Goal: Task Accomplishment & Management: Complete application form

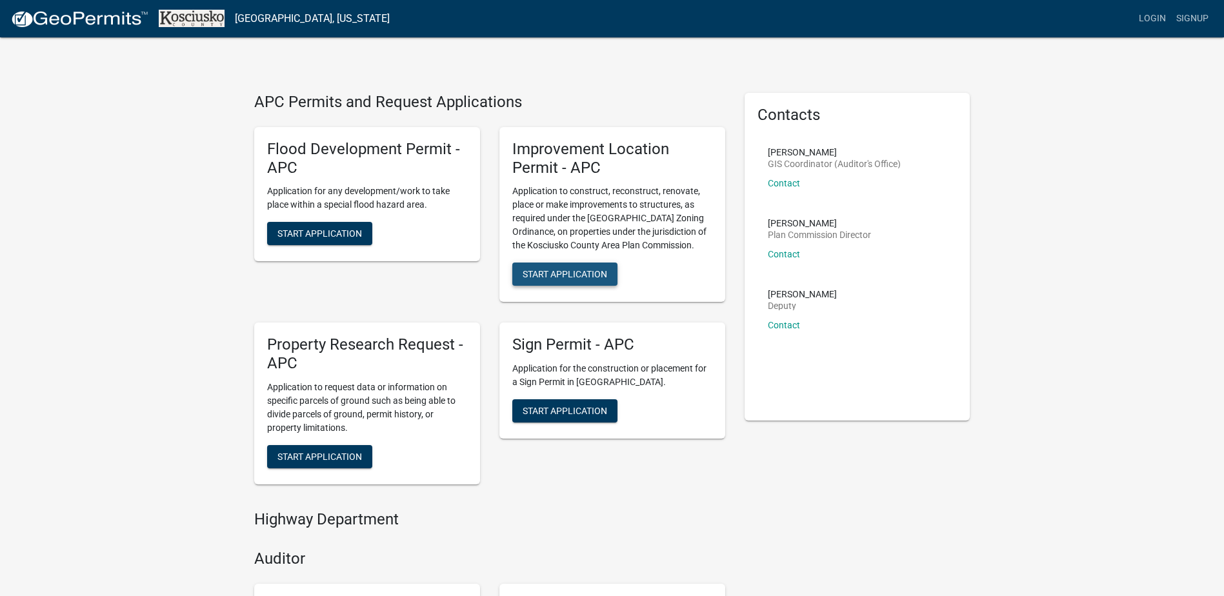
click at [558, 277] on span "Start Application" at bounding box center [565, 274] width 85 height 10
click at [1184, 15] on link "Signup" at bounding box center [1192, 18] width 43 height 25
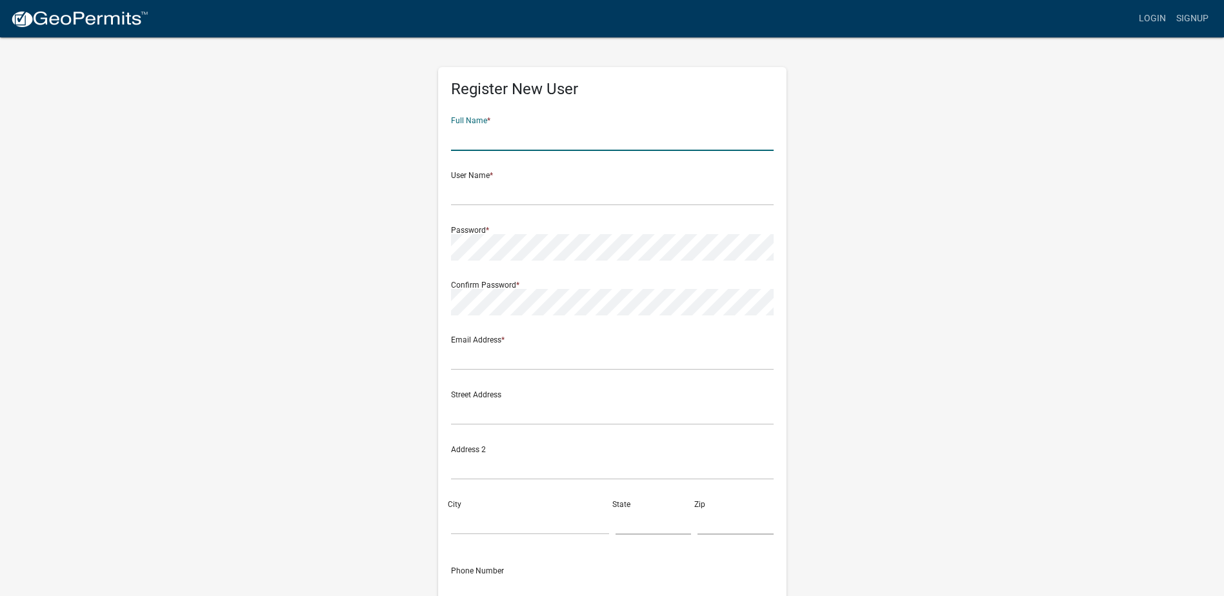
click at [520, 137] on input "text" at bounding box center [612, 138] width 323 height 26
type input "k"
type input "[PERSON_NAME] [PERSON_NAME]"
click at [512, 199] on input "text" at bounding box center [612, 192] width 323 height 26
type input "KIMDERF"
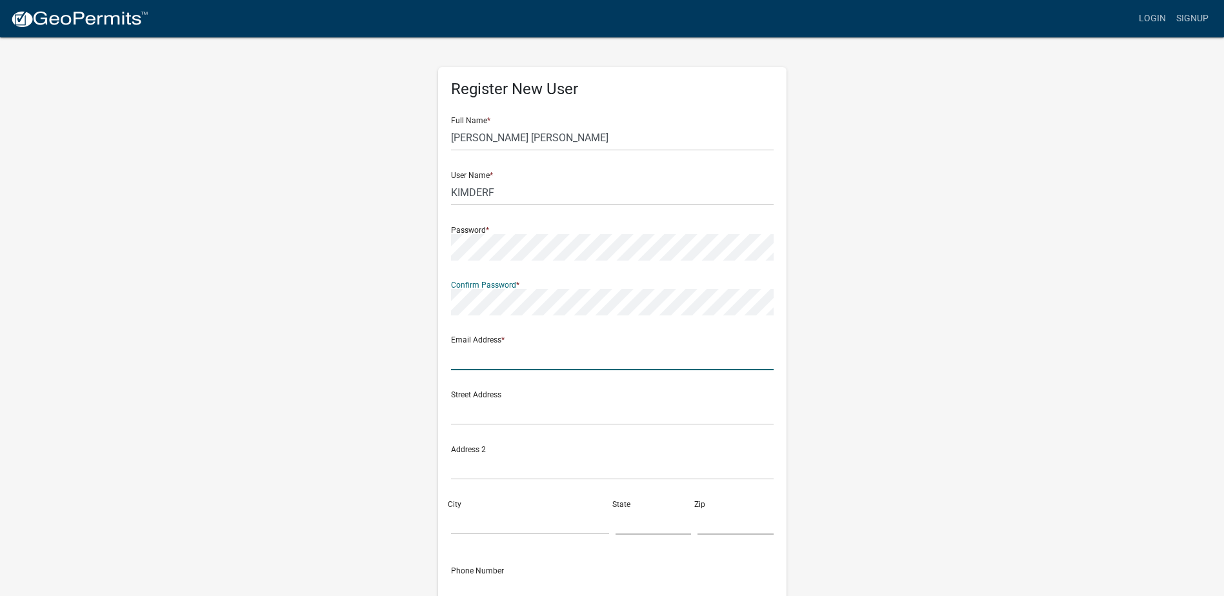
click at [547, 356] on input "text" at bounding box center [612, 357] width 323 height 26
type input "[EMAIL_ADDRESS][DOMAIN_NAME]"
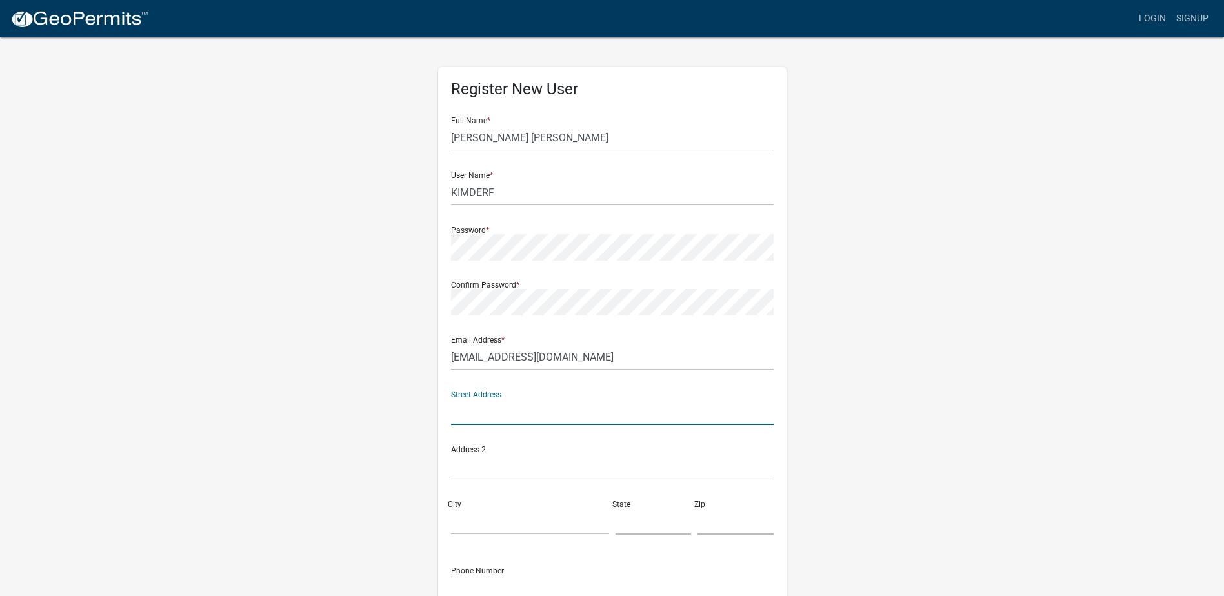
click at [502, 412] on input "text" at bounding box center [612, 412] width 323 height 26
type input "S"
click at [510, 412] on input "text" at bounding box center [612, 412] width 323 height 26
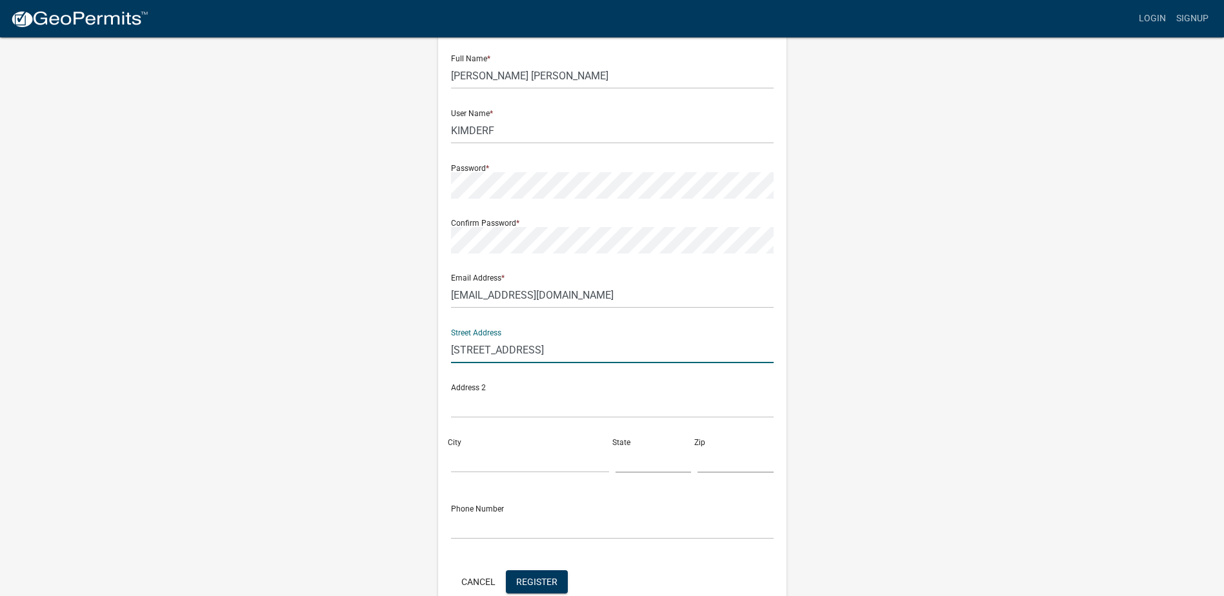
scroll to position [65, 0]
type input "[STREET_ADDRESS]"
click at [507, 463] on input "City" at bounding box center [530, 457] width 158 height 26
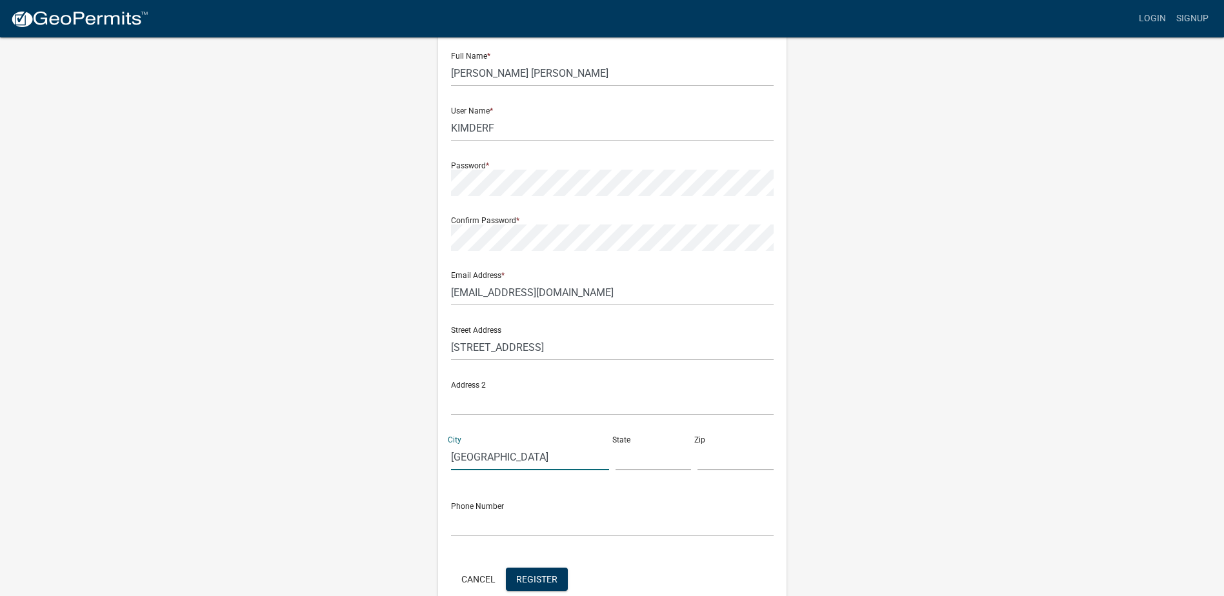
type input "[GEOGRAPHIC_DATA]"
click at [646, 459] on input "text" at bounding box center [654, 457] width 76 height 26
type input "IN"
click at [732, 464] on input "text" at bounding box center [736, 457] width 76 height 26
type input "46982"
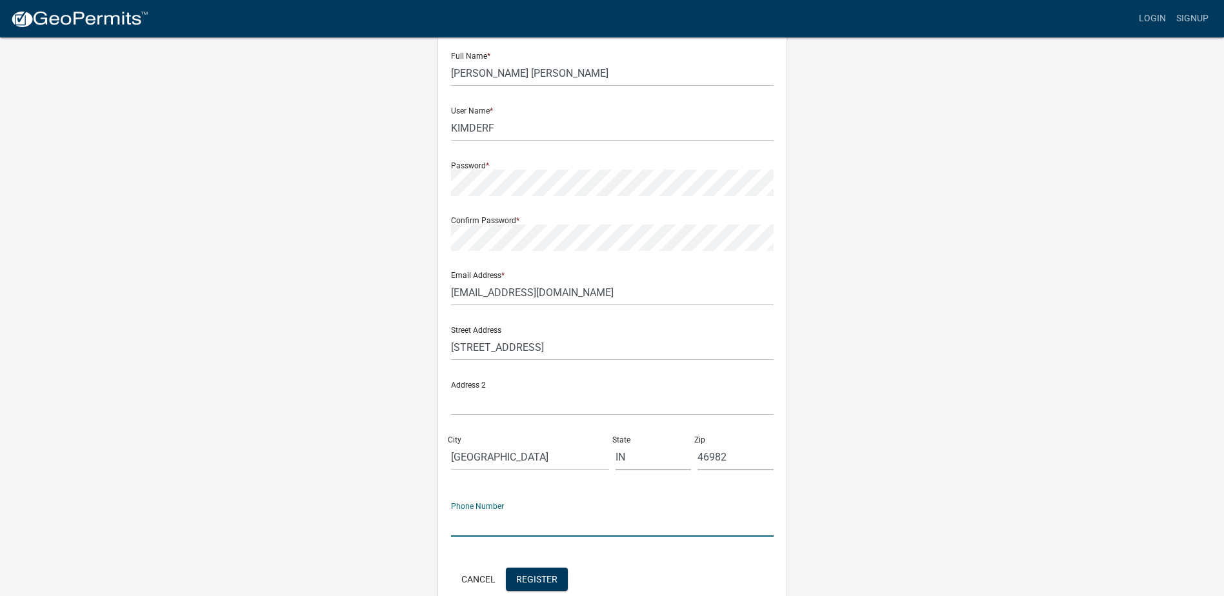
click at [556, 516] on input "text" at bounding box center [612, 523] width 323 height 26
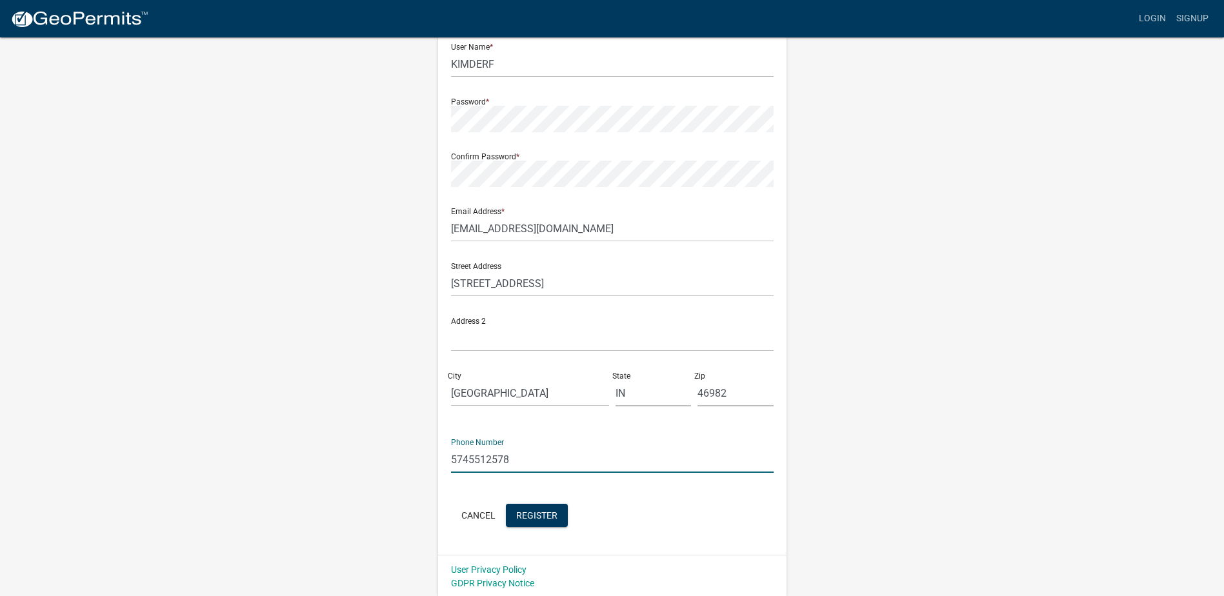
scroll to position [130, 0]
type input "5745512578"
click at [530, 518] on span "Register" at bounding box center [536, 513] width 41 height 10
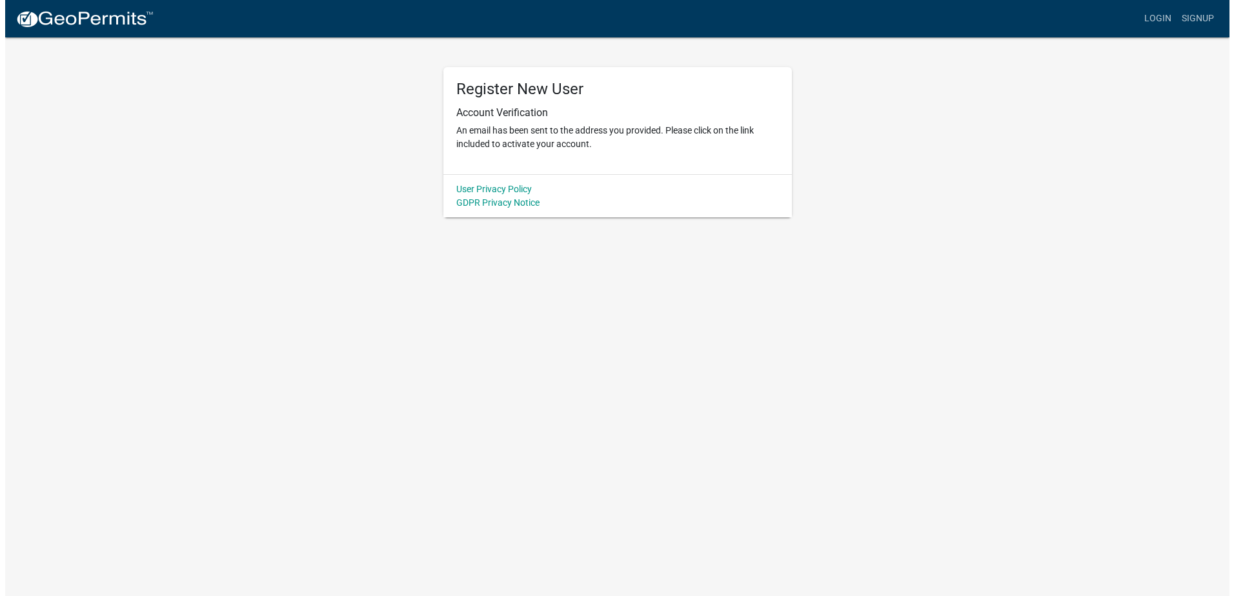
scroll to position [0, 0]
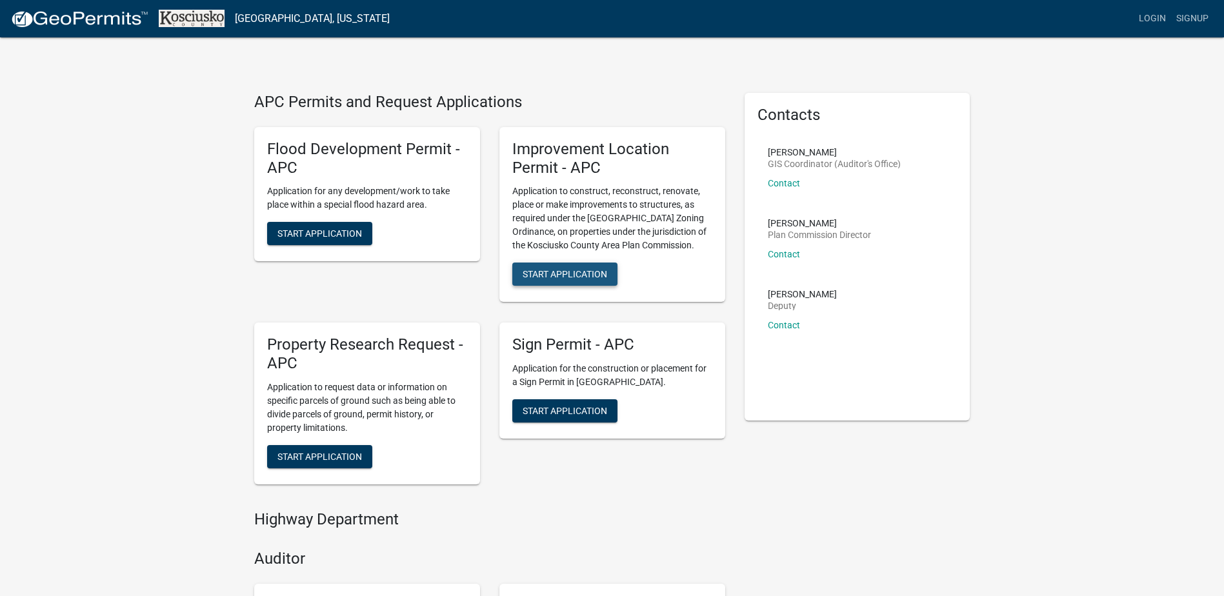
click at [560, 273] on span "Start Application" at bounding box center [565, 274] width 85 height 10
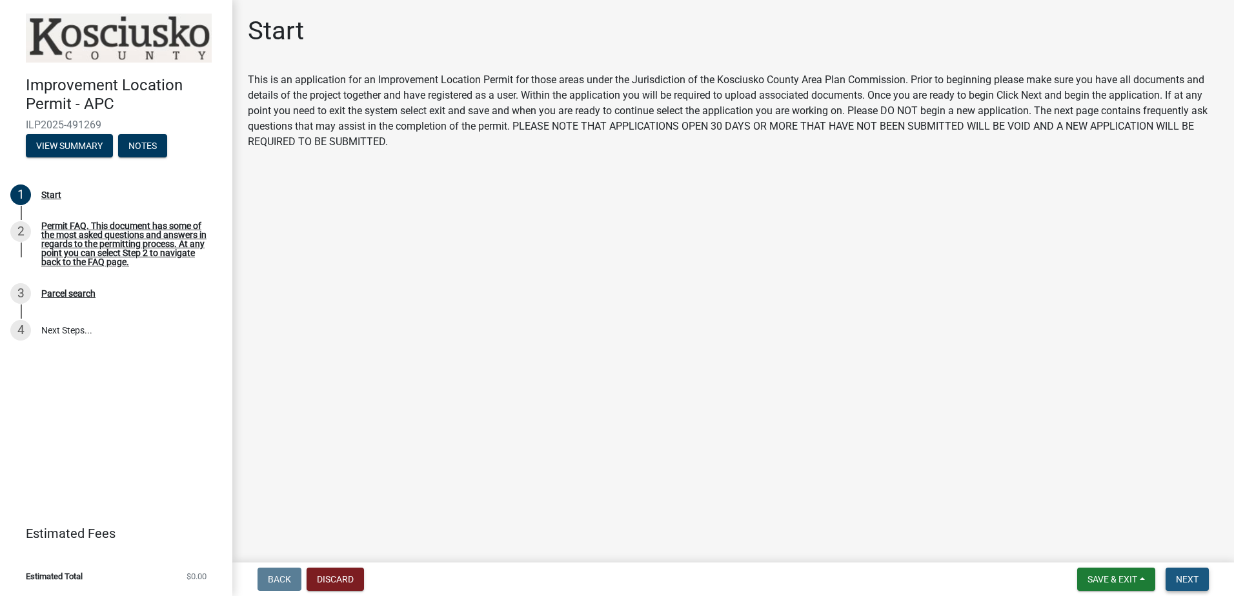
click at [1180, 574] on span "Next" at bounding box center [1187, 579] width 23 height 10
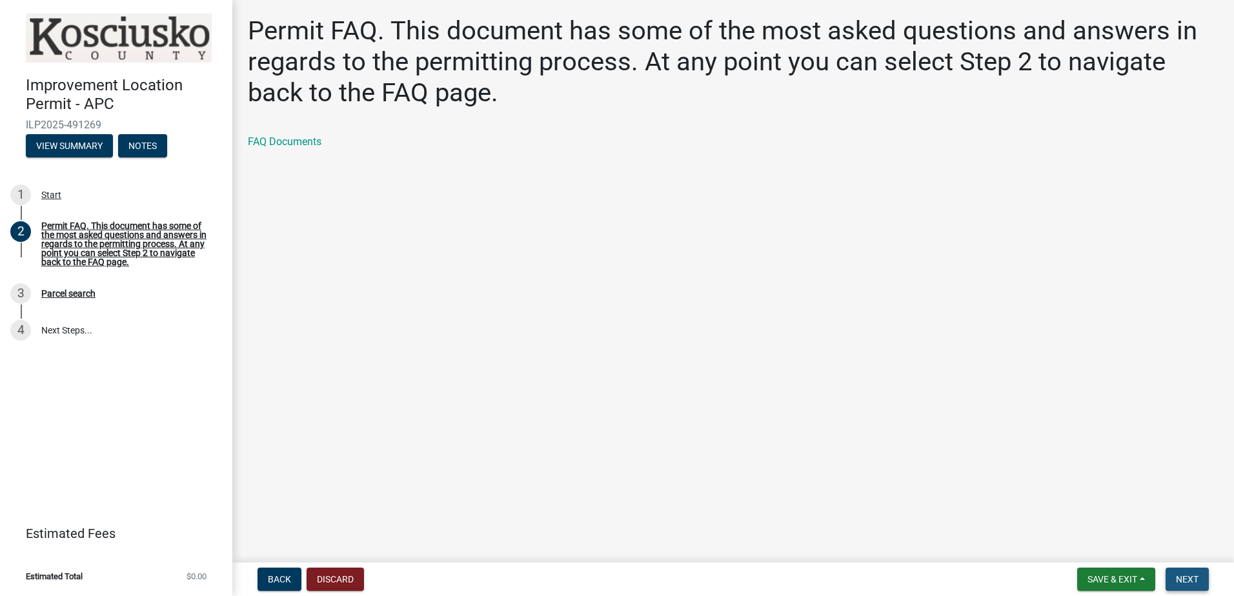
click at [1174, 576] on button "Next" at bounding box center [1186, 579] width 43 height 23
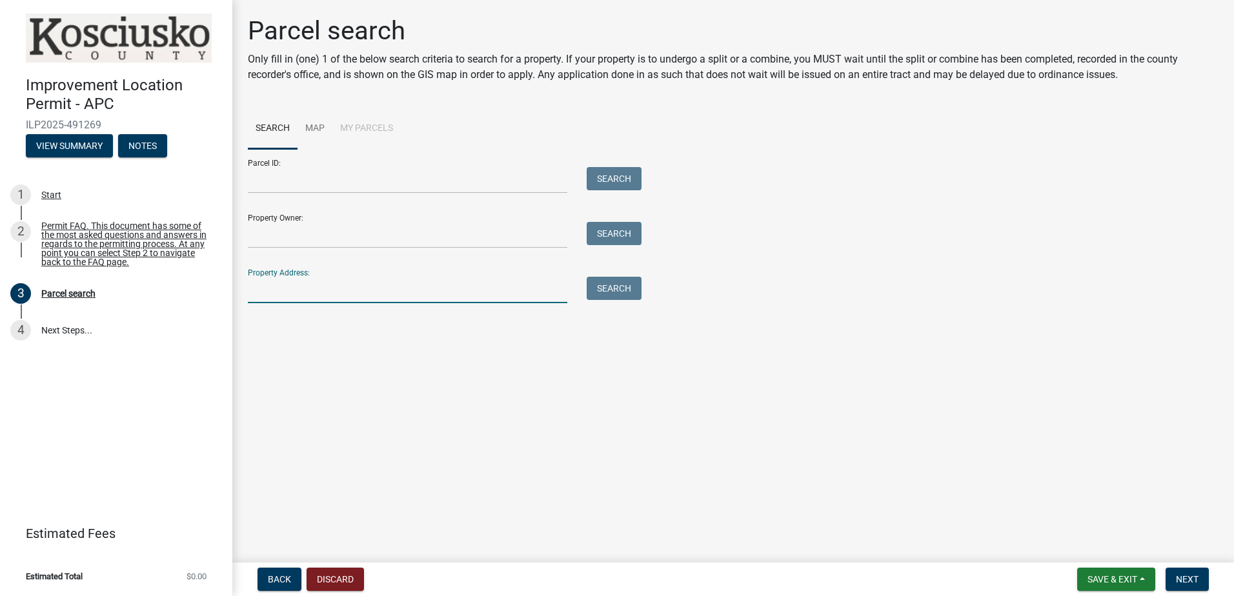
click at [423, 290] on input "Property Address:" at bounding box center [407, 290] width 319 height 26
type input "[STREET_ADDRESS]"
type input "[PERSON_NAME] [PERSON_NAME]"
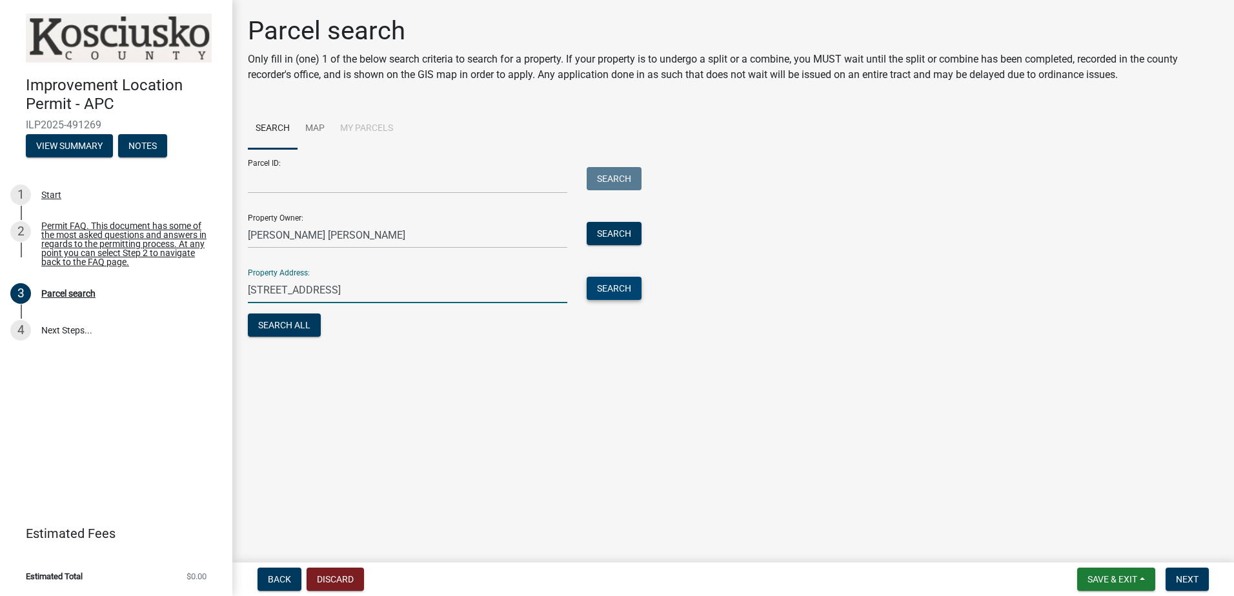
click at [623, 285] on button "Search" at bounding box center [614, 288] width 55 height 23
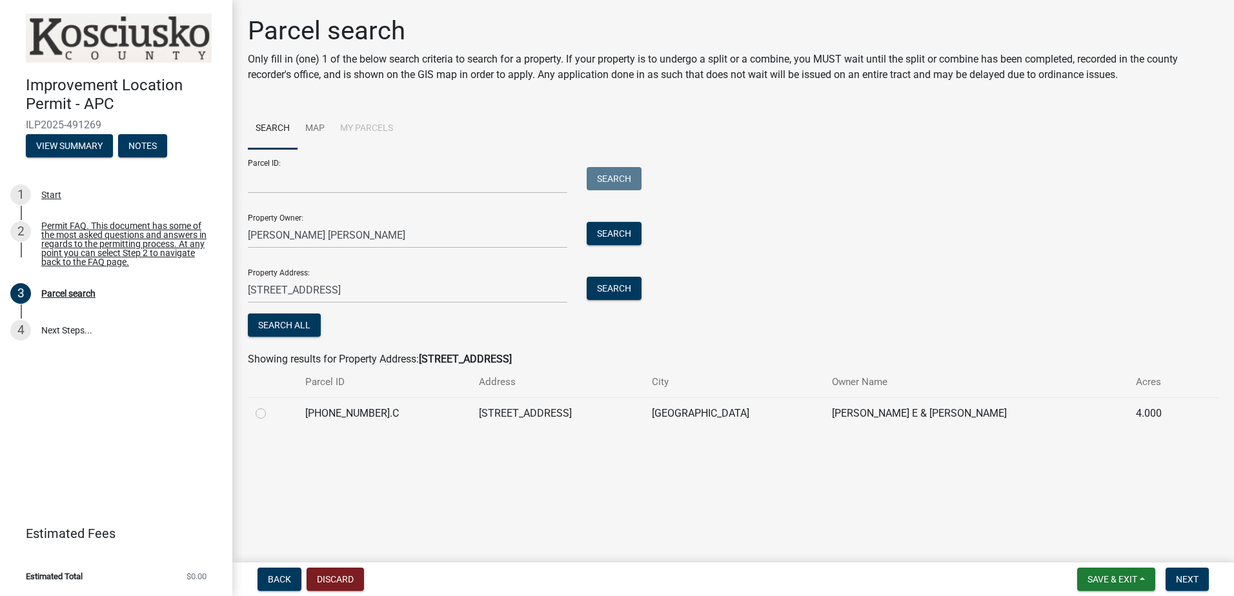
click at [271, 406] on label at bounding box center [271, 406] width 0 height 0
click at [271, 414] on input "radio" at bounding box center [275, 410] width 8 height 8
radio input "true"
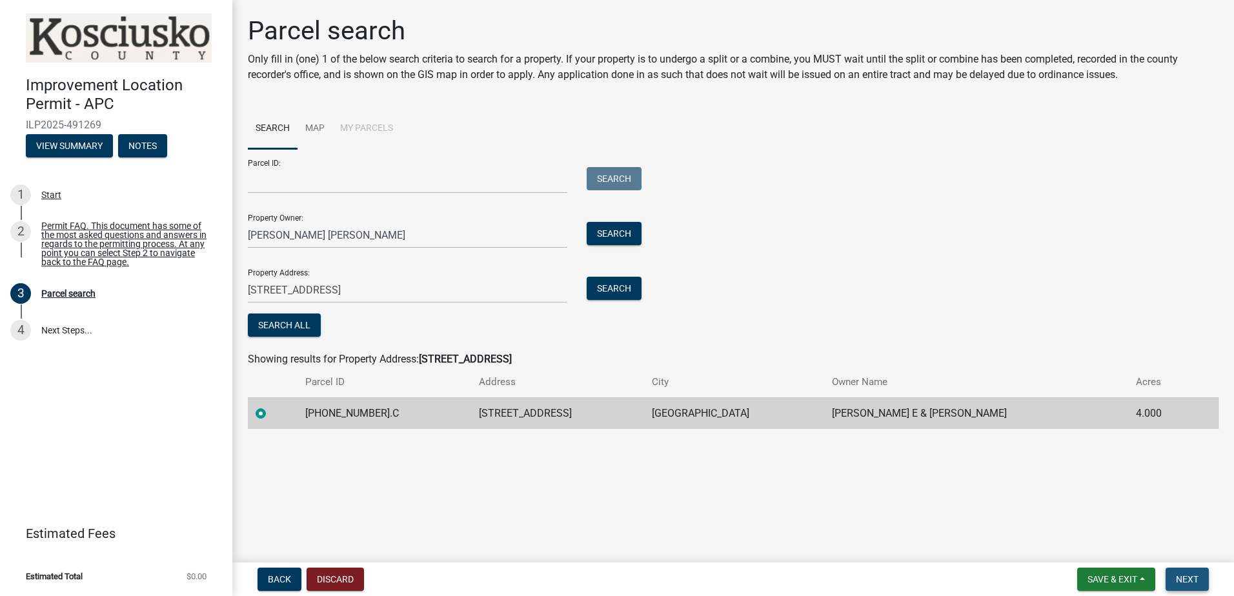
click at [1180, 579] on span "Next" at bounding box center [1187, 579] width 23 height 10
click at [1185, 579] on span "Next" at bounding box center [1187, 579] width 23 height 10
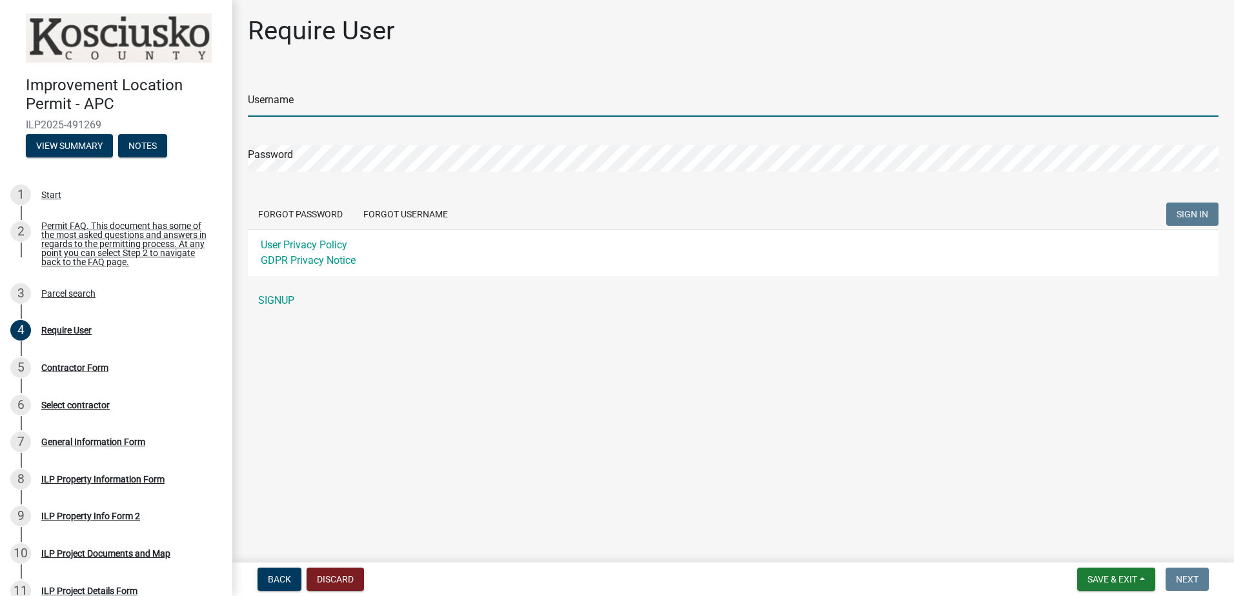
type input "KIMDERF"
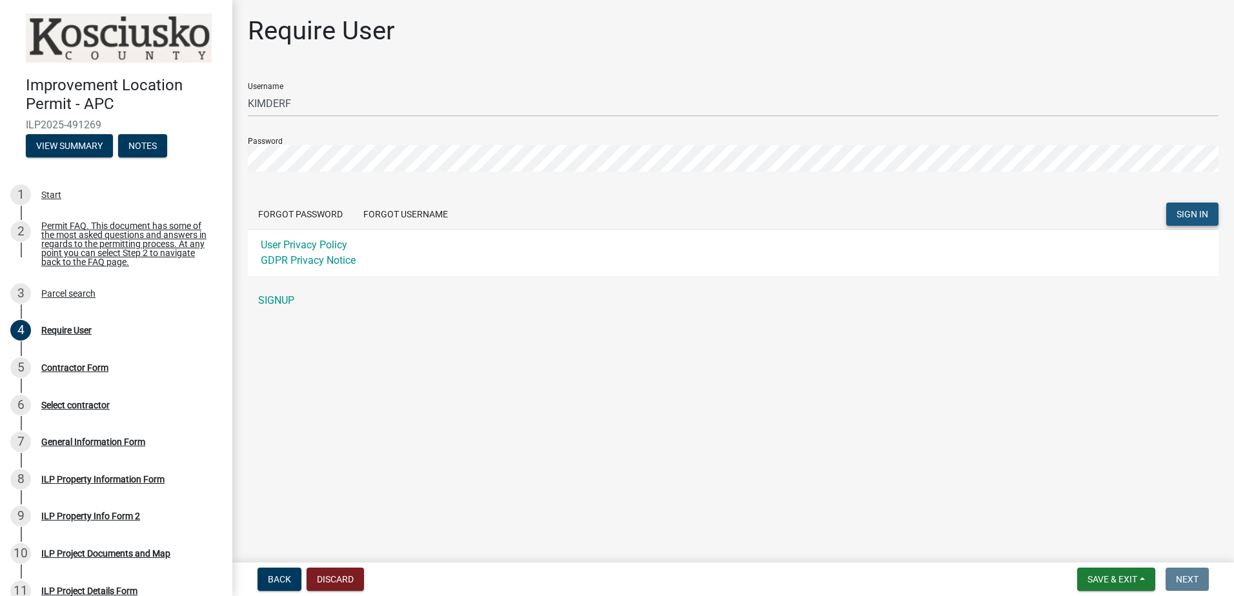
click at [1183, 219] on span "SIGN IN" at bounding box center [1192, 214] width 32 height 10
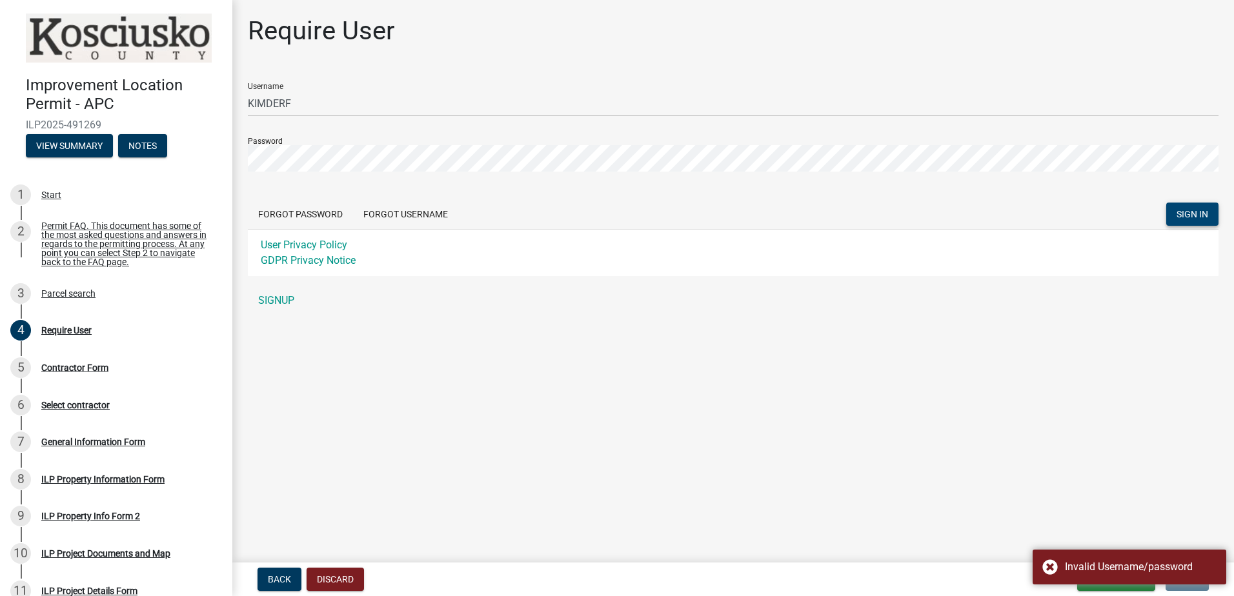
click at [1064, 487] on main "Require User Username KIMDERF Password Forgot Password Forgot Username SIGN IN …" at bounding box center [733, 279] width 1002 height 558
click at [1183, 212] on span "SIGN IN" at bounding box center [1192, 214] width 32 height 10
click at [1070, 478] on main "Require User Username KIMDERF Password Forgot Password Forgot Username SIGN IN …" at bounding box center [733, 279] width 1002 height 558
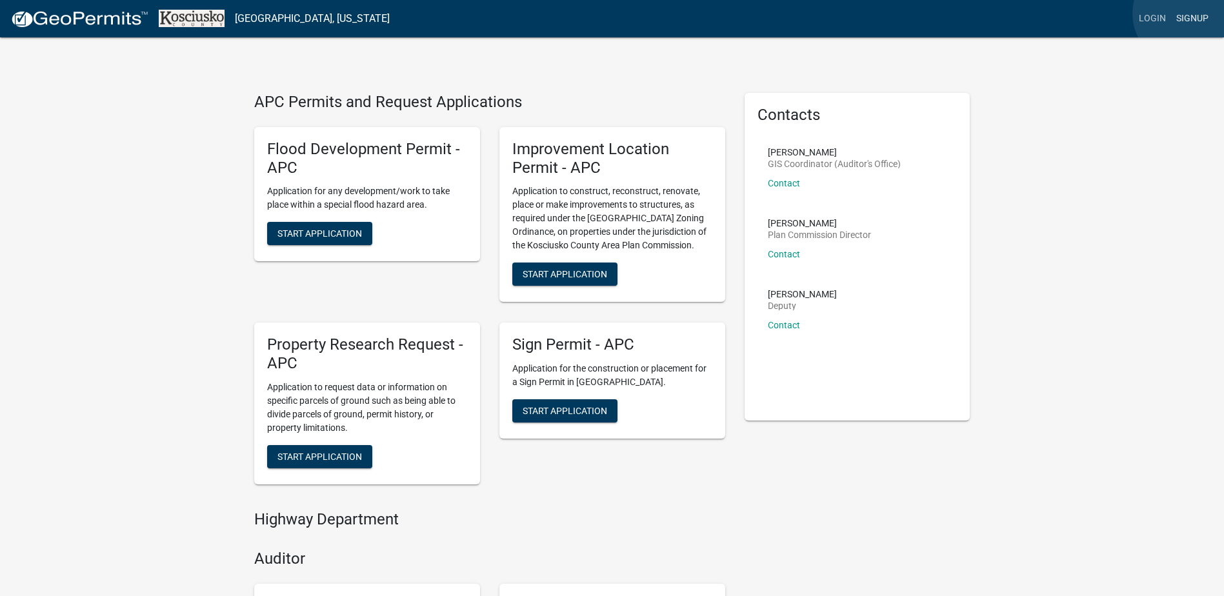
click at [1185, 14] on link "Signup" at bounding box center [1192, 18] width 43 height 25
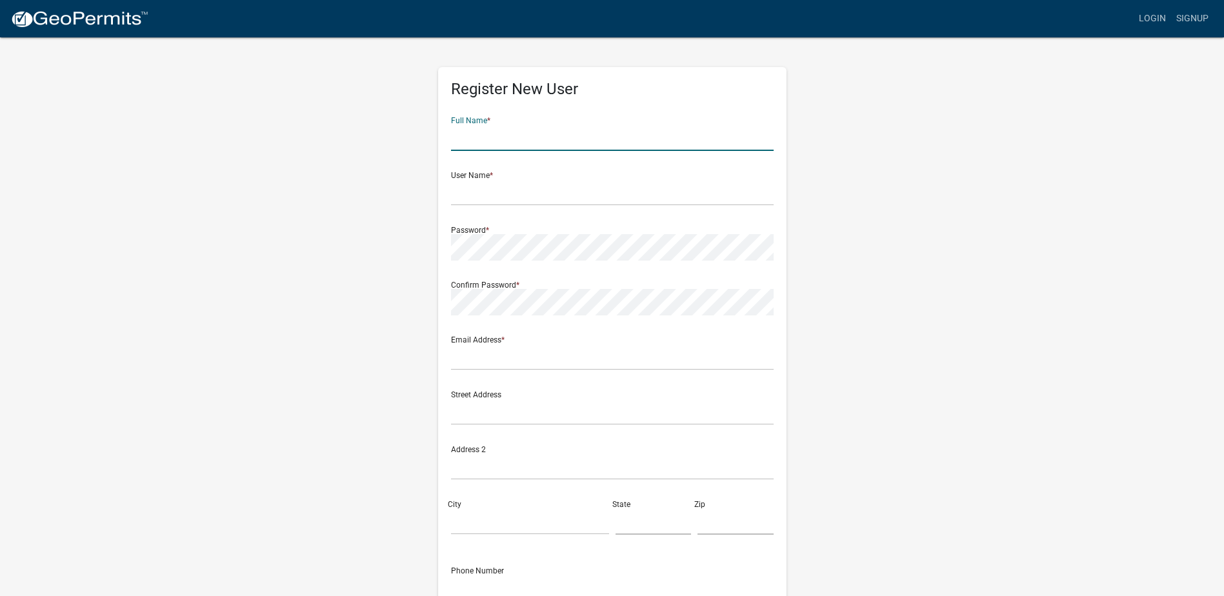
click at [473, 137] on input "text" at bounding box center [612, 138] width 323 height 26
type input "[PERSON_NAME] [PERSON_NAME]"
type input "KIMDERF"
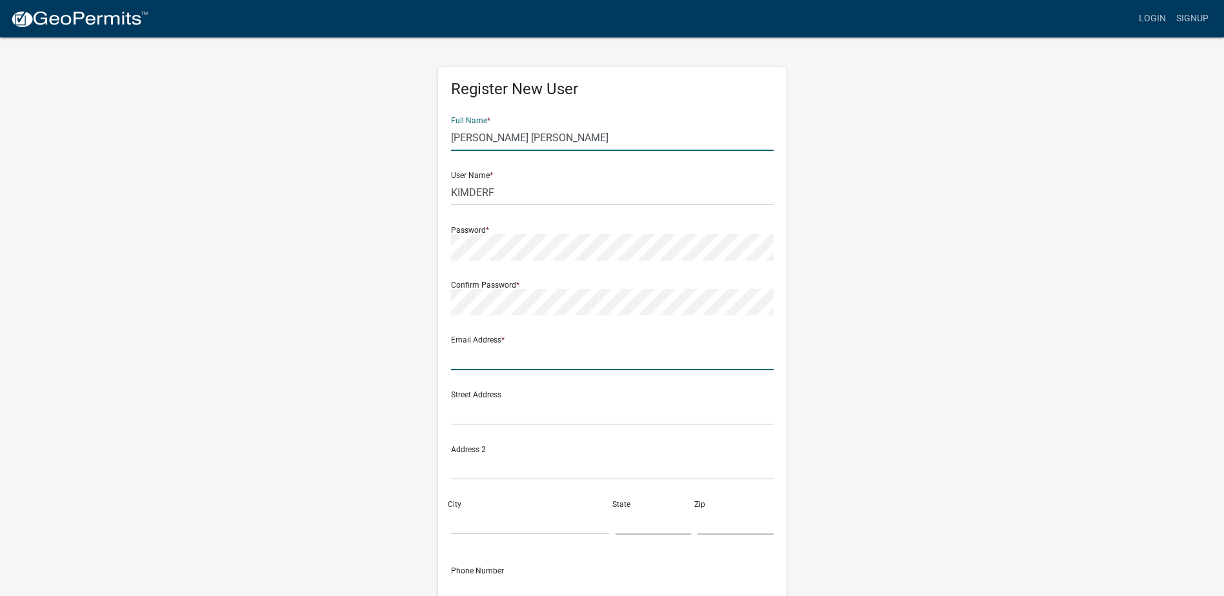
type input "[EMAIL_ADDRESS][DOMAIN_NAME]"
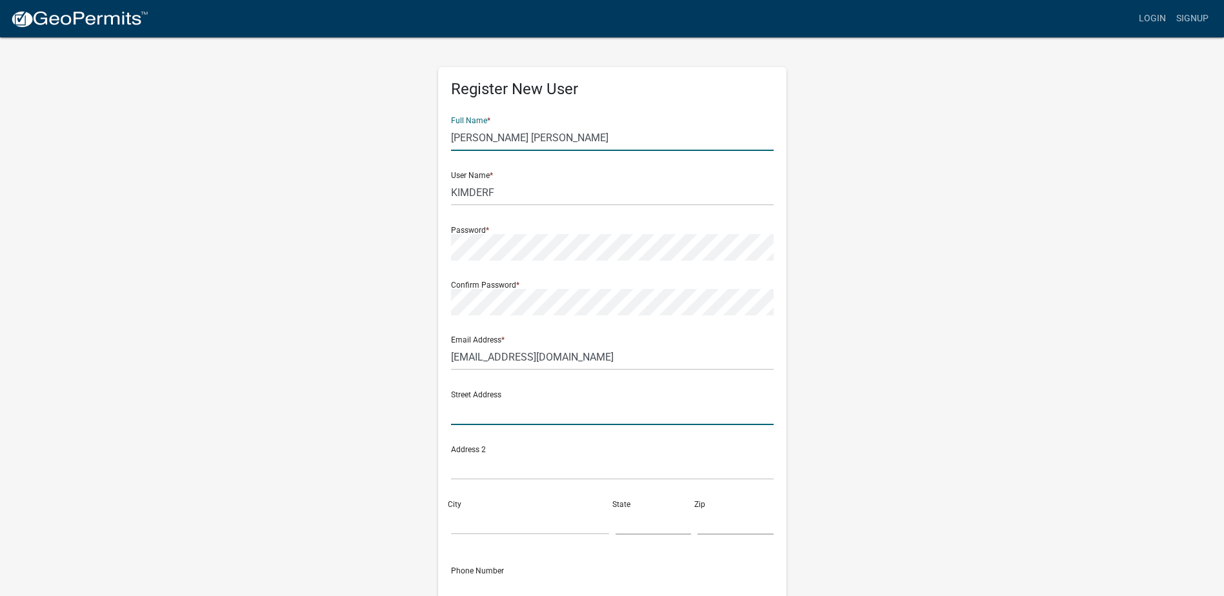
type input "[STREET_ADDRESS]"
type input "[GEOGRAPHIC_DATA]"
type input "IN"
type input "46982"
type input "5745512578"
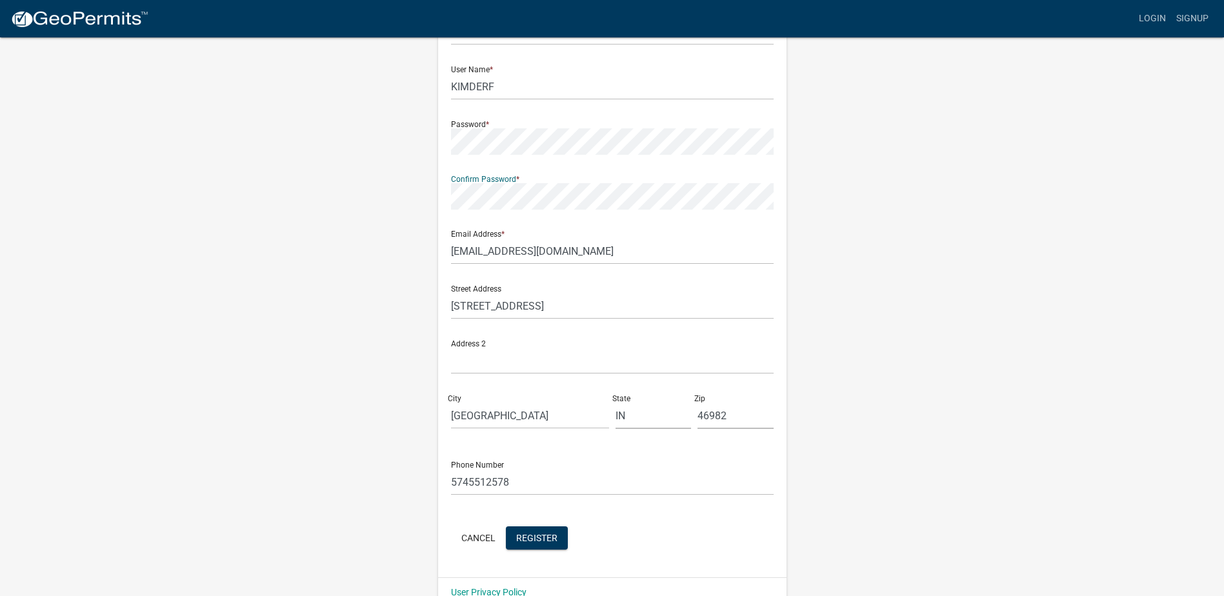
scroll to position [130, 0]
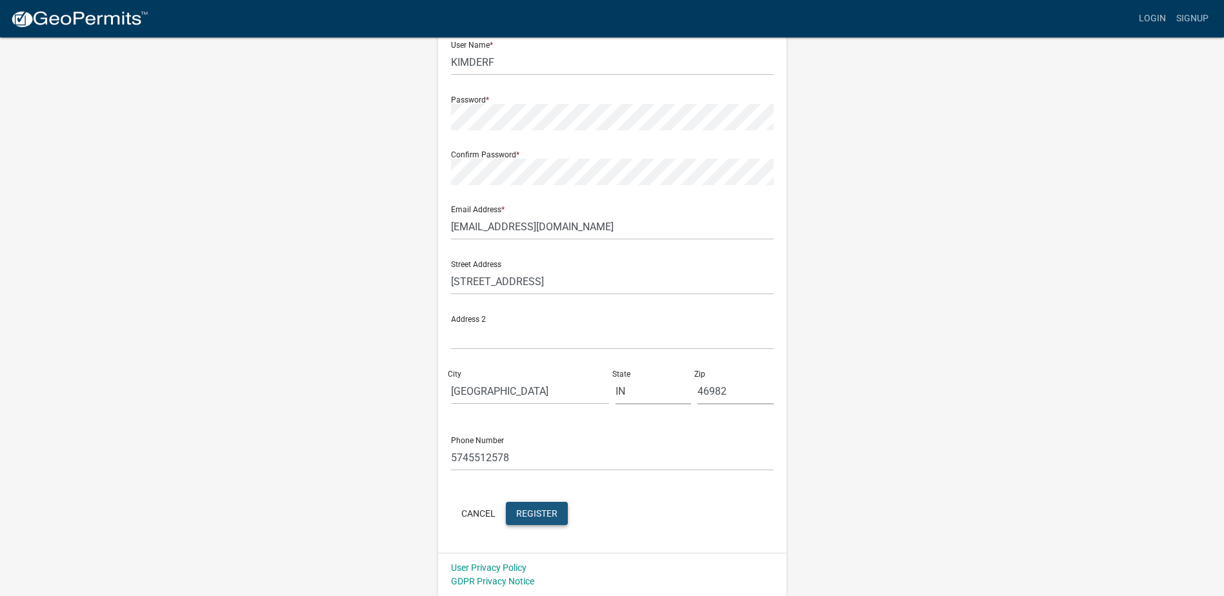
click at [534, 511] on span "Register" at bounding box center [536, 513] width 41 height 10
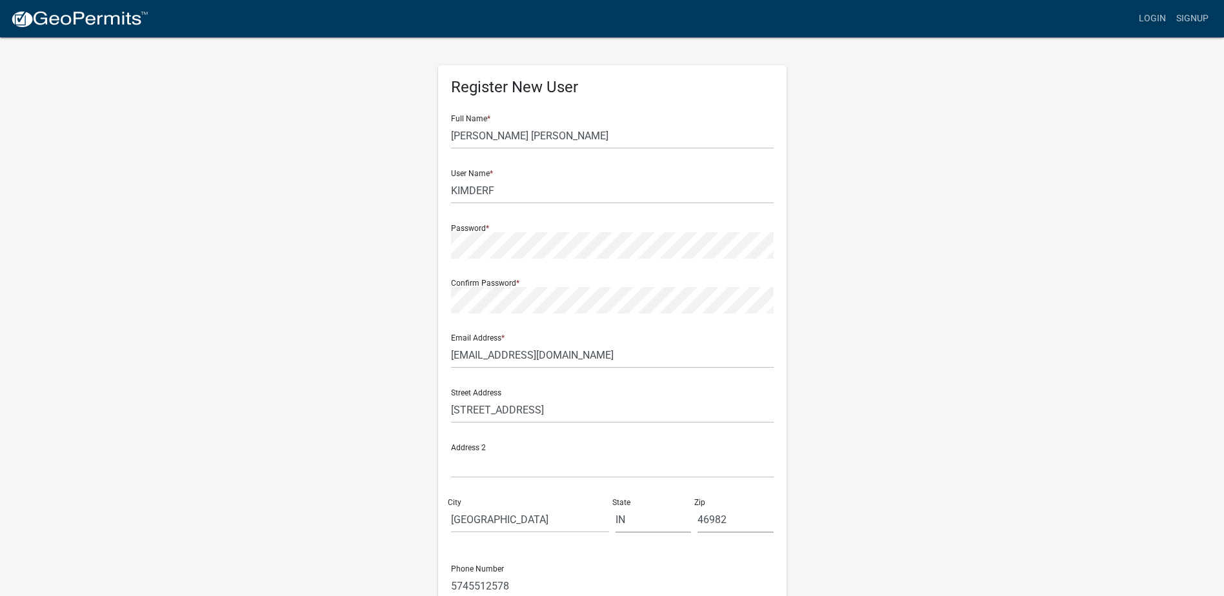
scroll to position [1, 0]
click at [1151, 19] on link "Login" at bounding box center [1152, 18] width 37 height 25
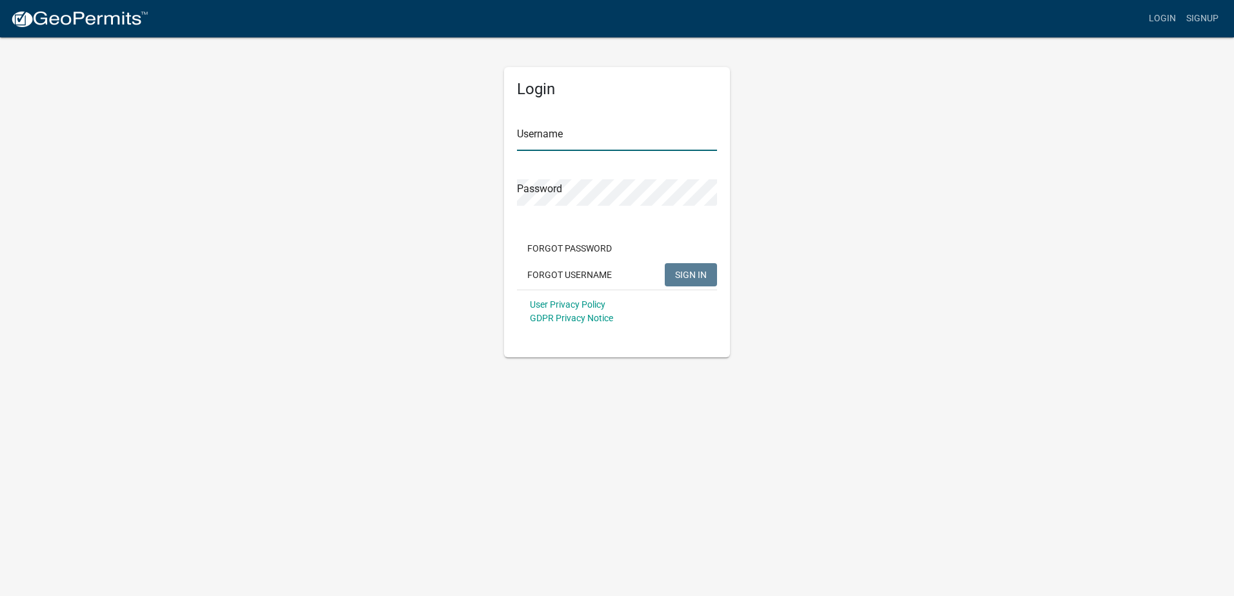
type input "KIMDERF"
click at [687, 276] on span "SIGN IN" at bounding box center [691, 274] width 32 height 10
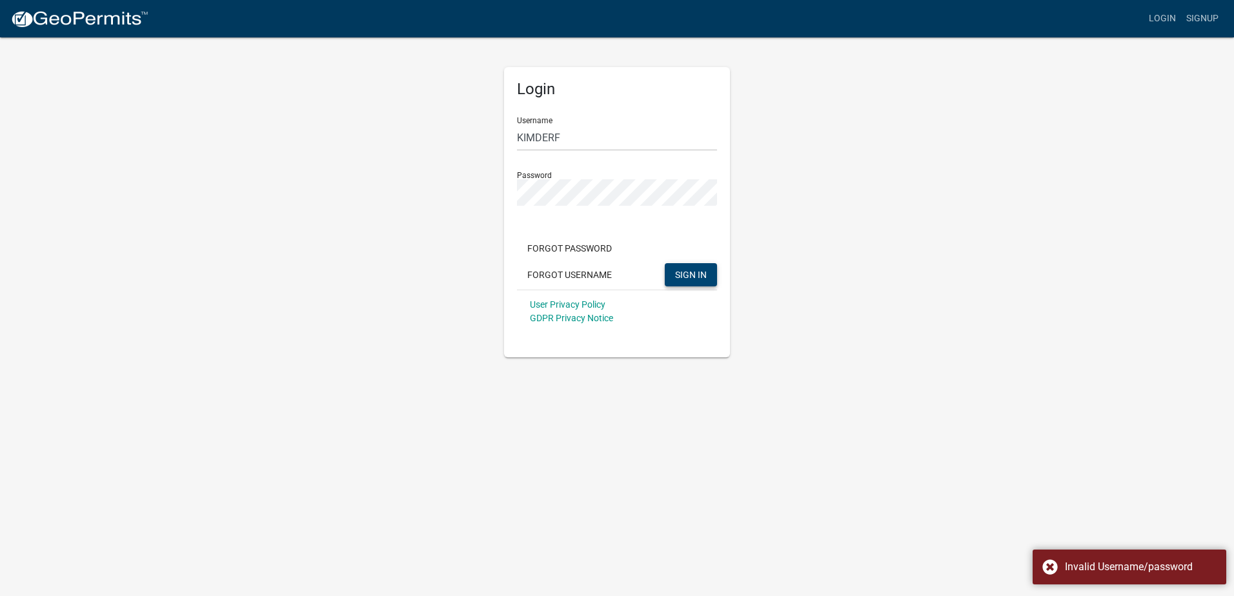
click at [794, 316] on div "Login Username KIMDERF Password Forgot Password Forgot Username SIGN IN User Pr…" at bounding box center [617, 196] width 736 height 321
click at [681, 276] on span "SIGN IN" at bounding box center [691, 274] width 32 height 10
click at [896, 298] on div "Login Username KIMDERF Password Forgot Password Forgot Username SIGN IN User Pr…" at bounding box center [617, 196] width 736 height 321
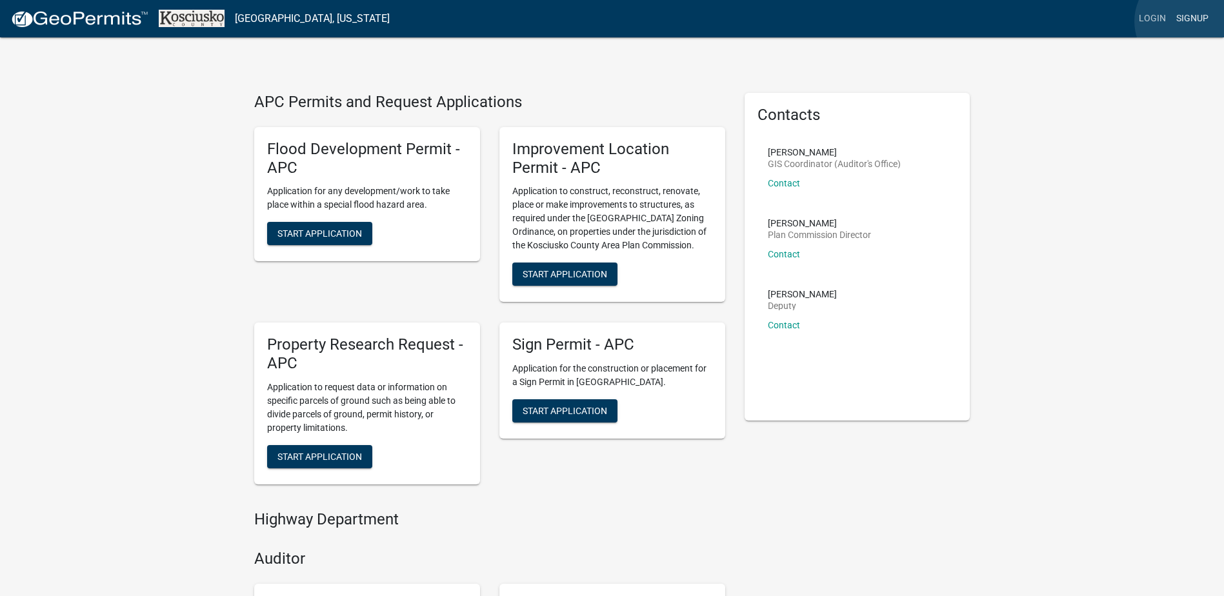
click at [1187, 21] on link "Signup" at bounding box center [1192, 18] width 43 height 25
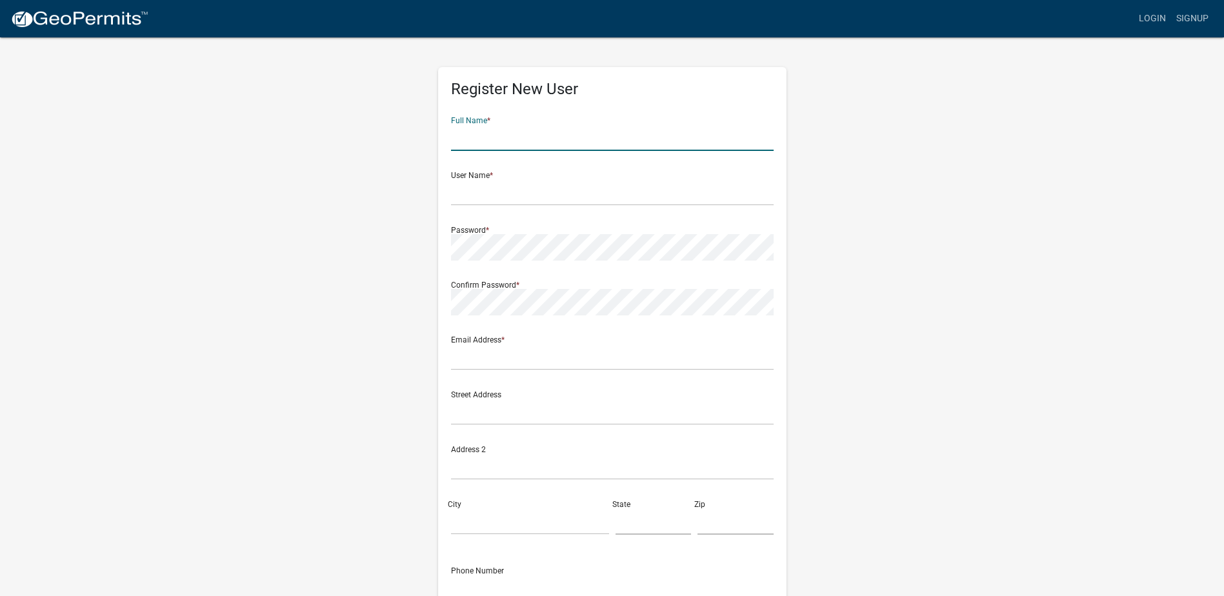
click at [503, 139] on input "text" at bounding box center [612, 138] width 323 height 26
type input "[PERSON_NAME] [PERSON_NAME]"
type input "KIMDERF"
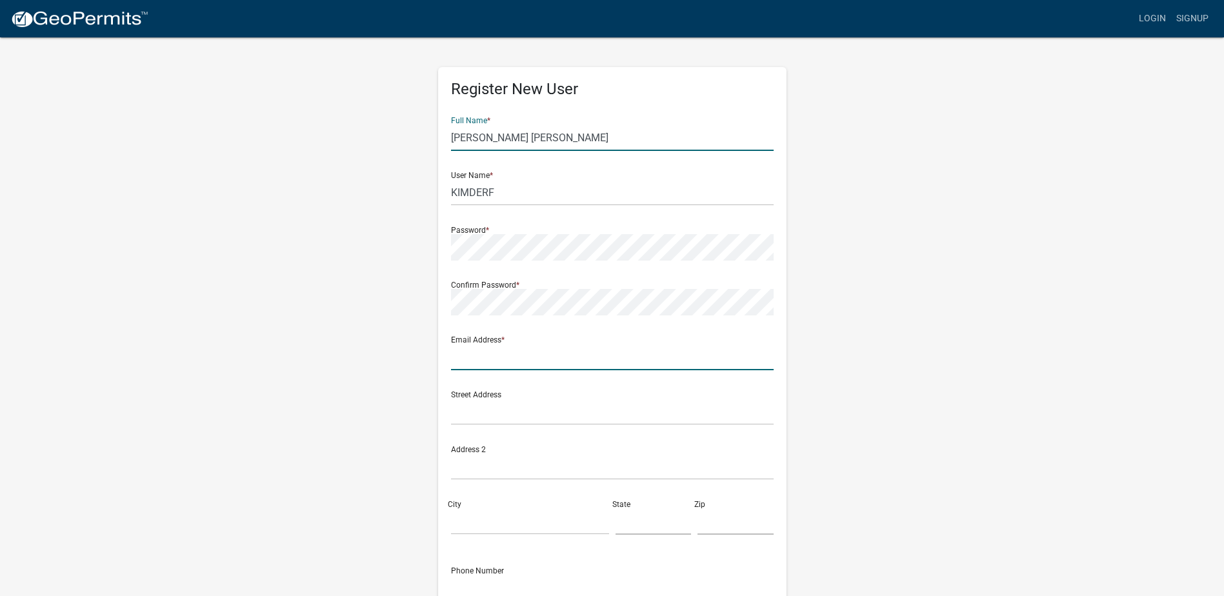
type input "[EMAIL_ADDRESS][DOMAIN_NAME]"
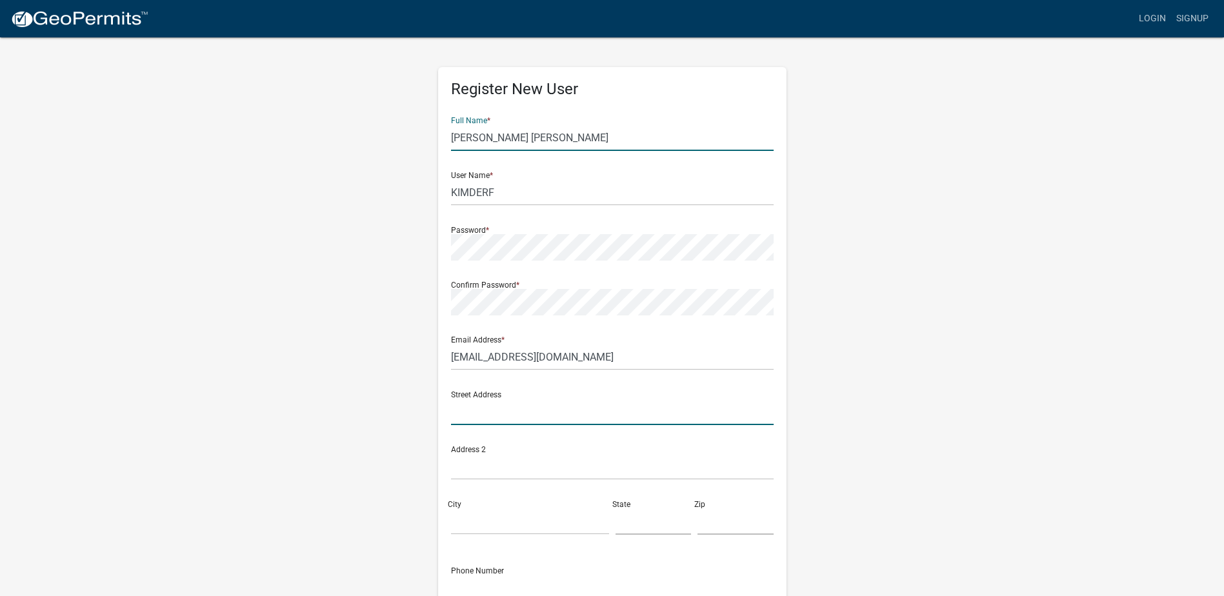
type input "[STREET_ADDRESS]"
type input "[GEOGRAPHIC_DATA]"
type input "IN"
type input "46982"
type input "5745512578"
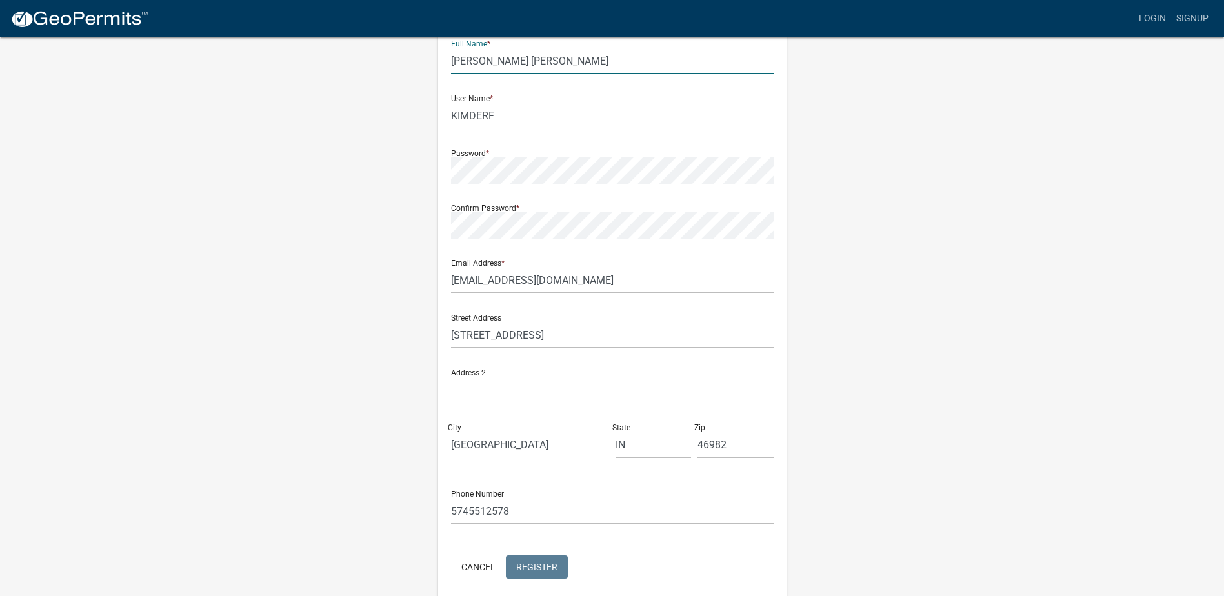
scroll to position [129, 0]
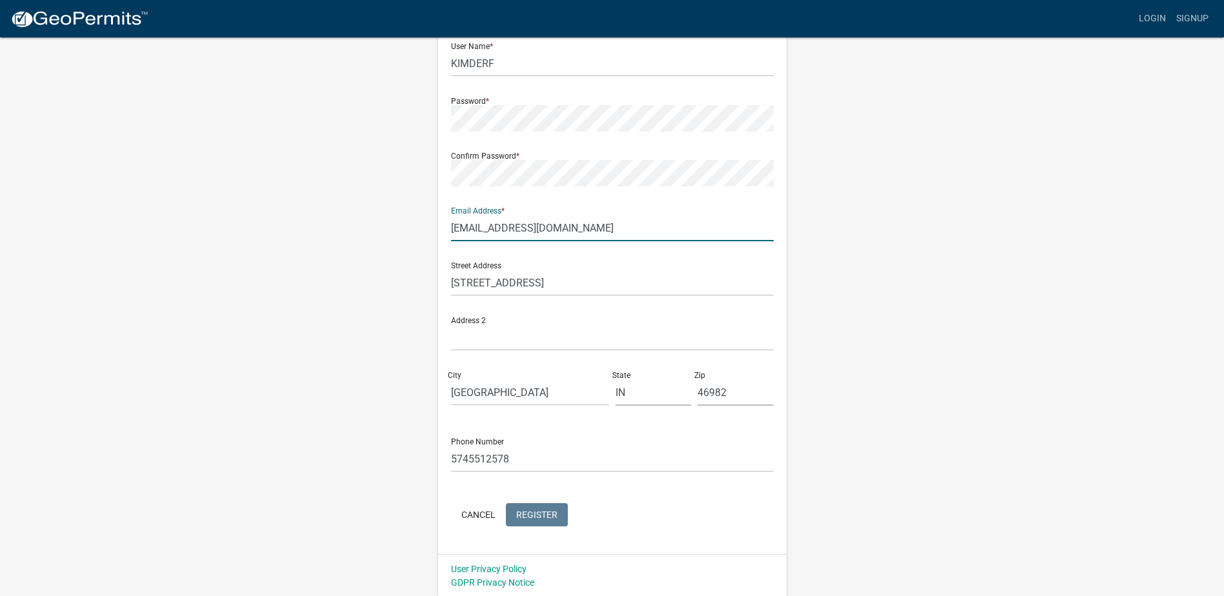
click at [572, 228] on input "[EMAIL_ADDRESS][DOMAIN_NAME]" at bounding box center [612, 228] width 323 height 26
type input "[EMAIL_ADDRESS][DOMAIN_NAME]"
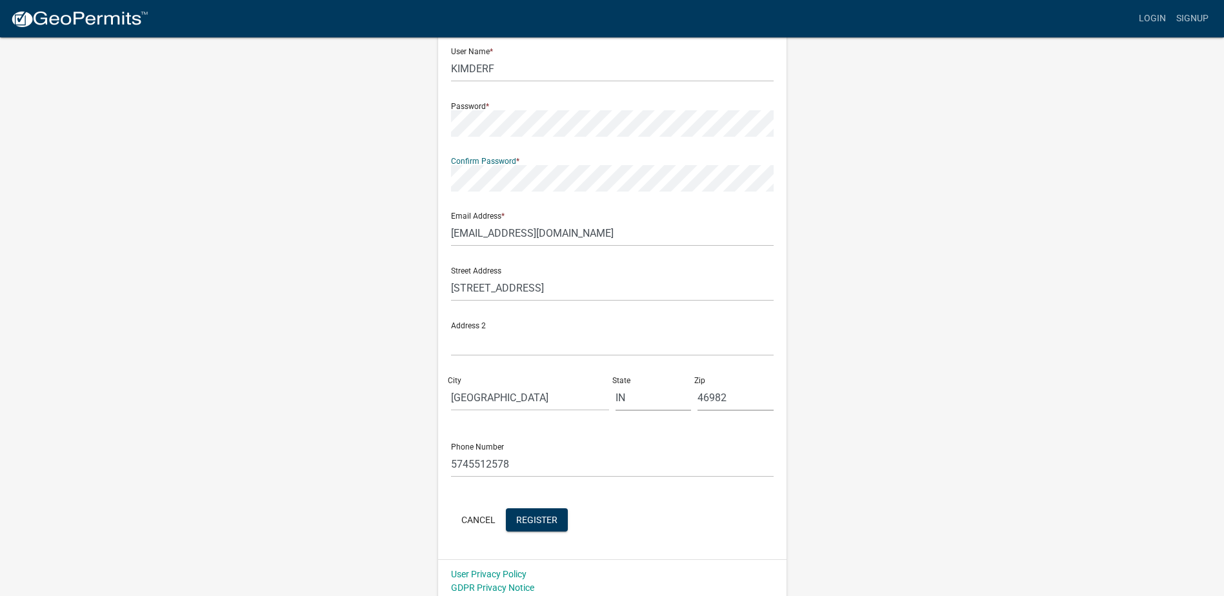
scroll to position [130, 0]
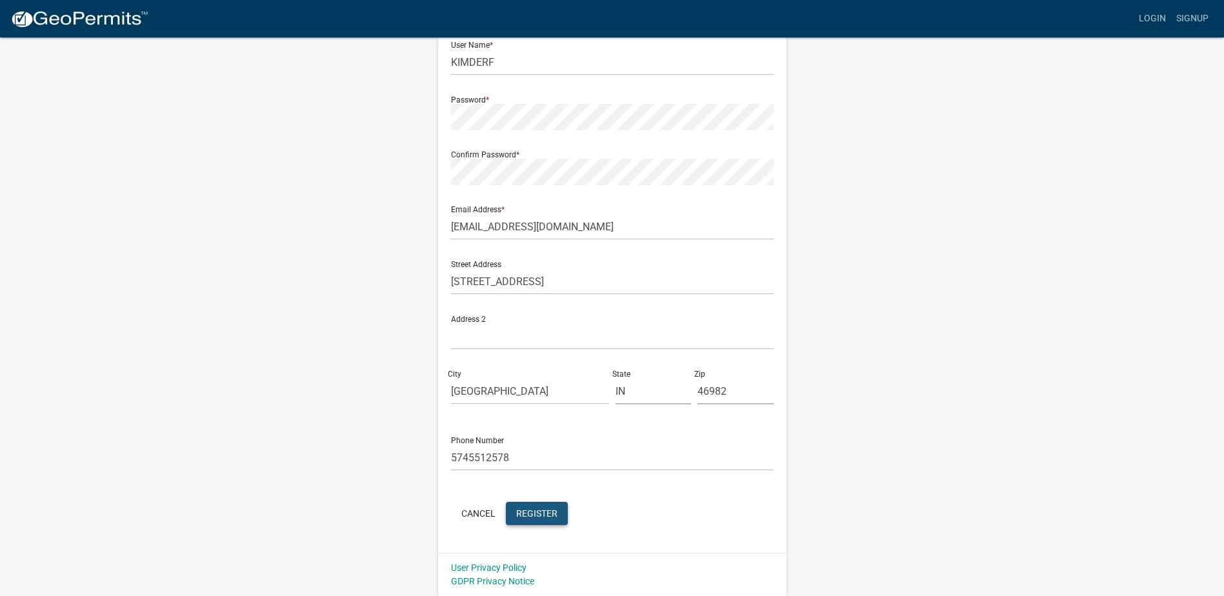
click at [526, 508] on span "Register" at bounding box center [536, 513] width 41 height 10
click at [481, 512] on button "Cancel" at bounding box center [478, 513] width 55 height 23
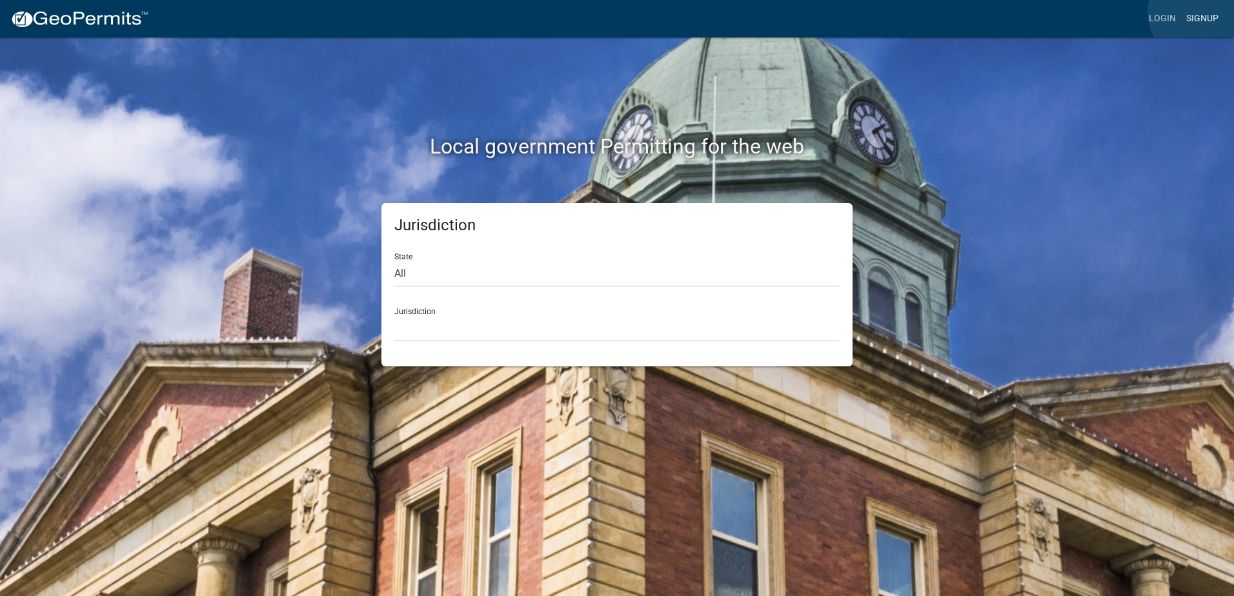
click at [1200, 12] on link "Signup" at bounding box center [1202, 18] width 43 height 25
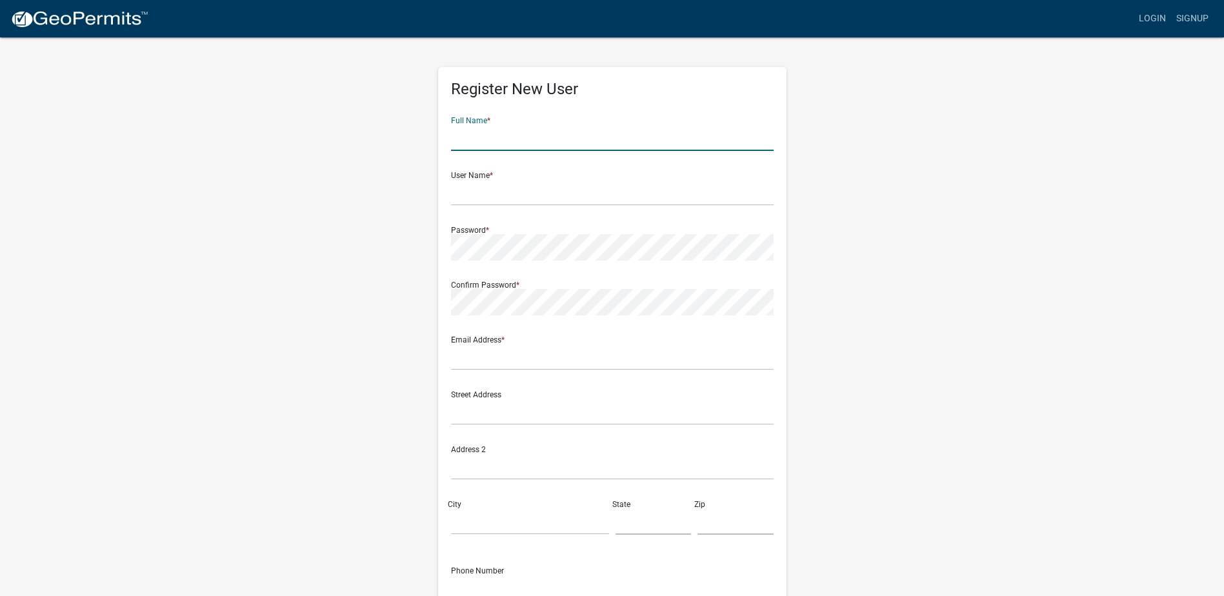
click at [503, 137] on input "text" at bounding box center [612, 138] width 323 height 26
type input "[PERSON_NAME] [PERSON_NAME]"
type input "KIMDERF"
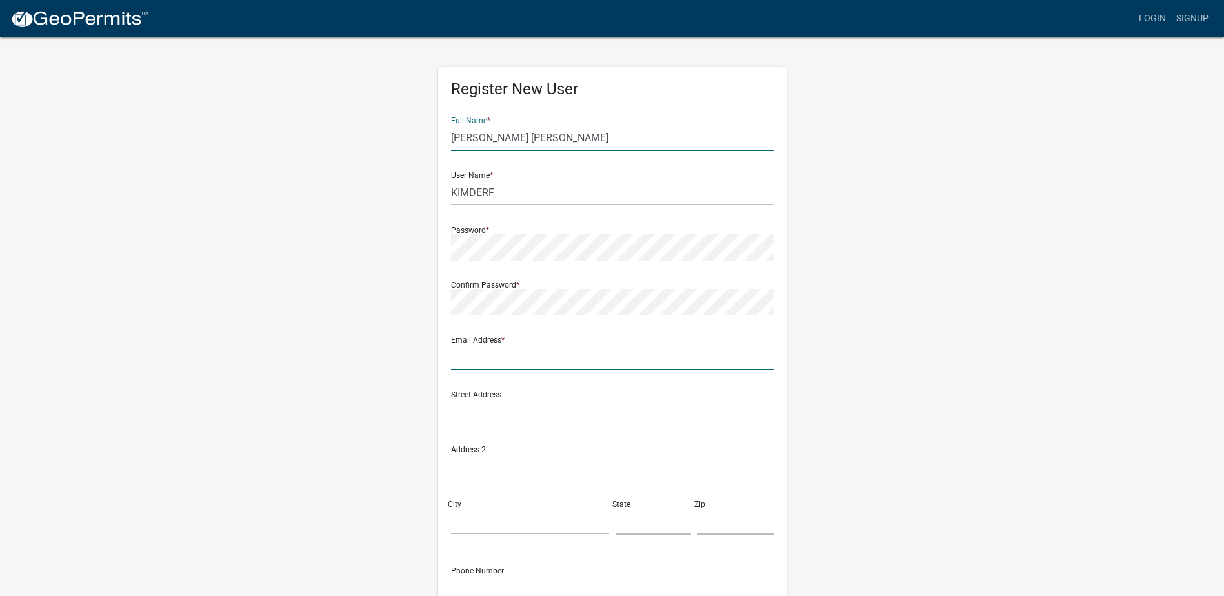
type input "[EMAIL_ADDRESS][DOMAIN_NAME]"
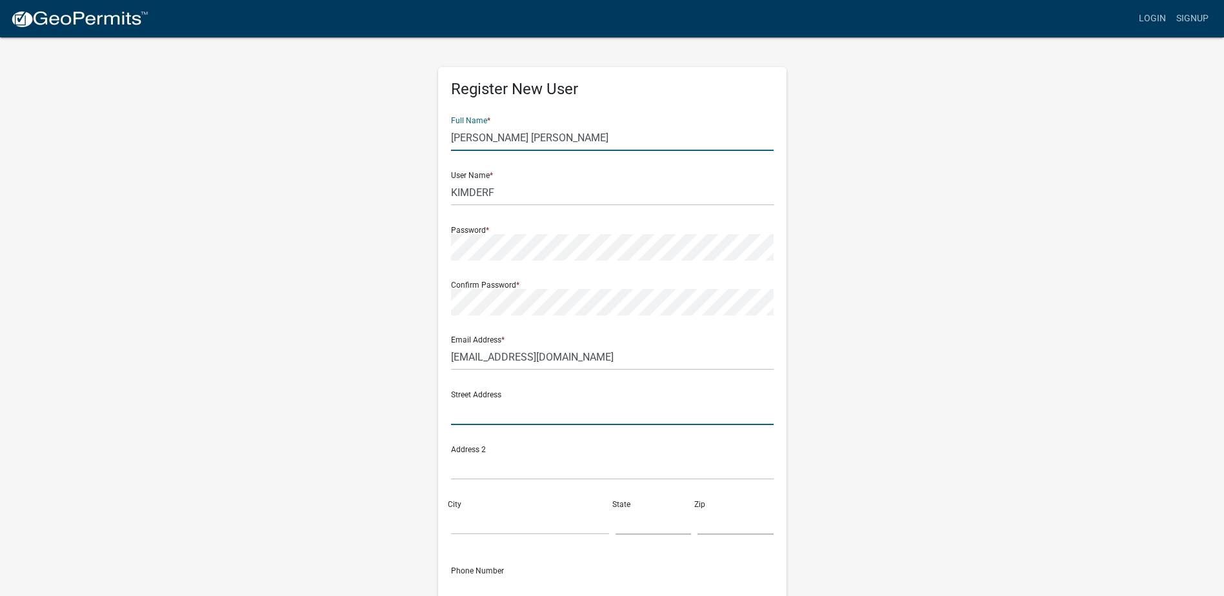
type input "[STREET_ADDRESS]"
type input "[GEOGRAPHIC_DATA]"
type input "IN"
type input "46982"
type input "5745512578"
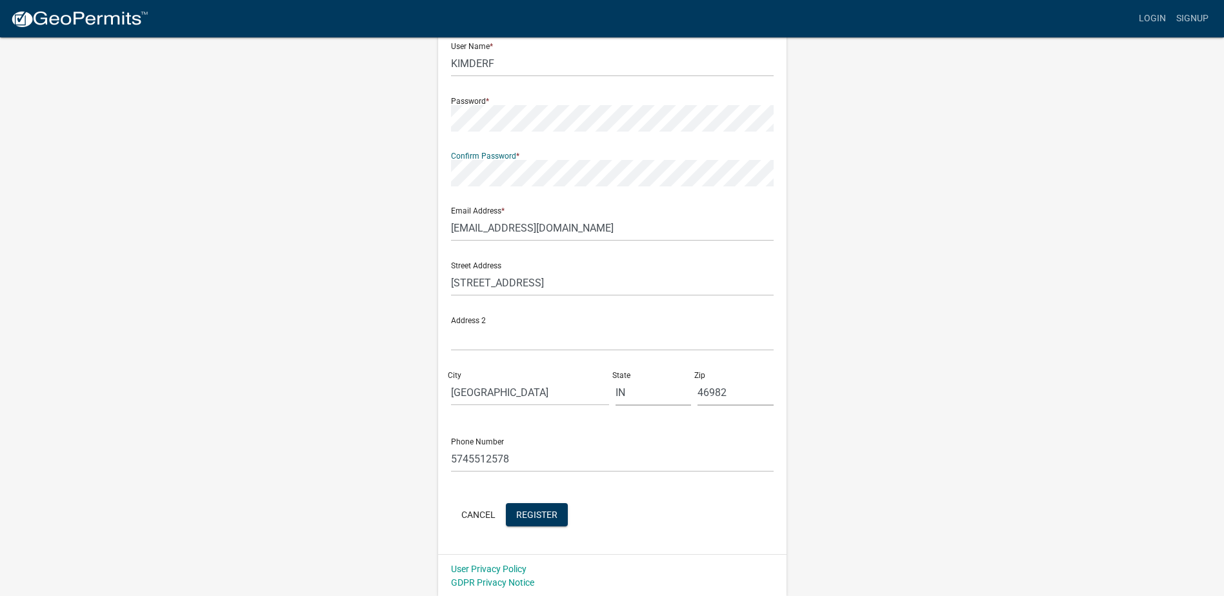
scroll to position [130, 0]
click at [547, 511] on span "Register" at bounding box center [536, 513] width 41 height 10
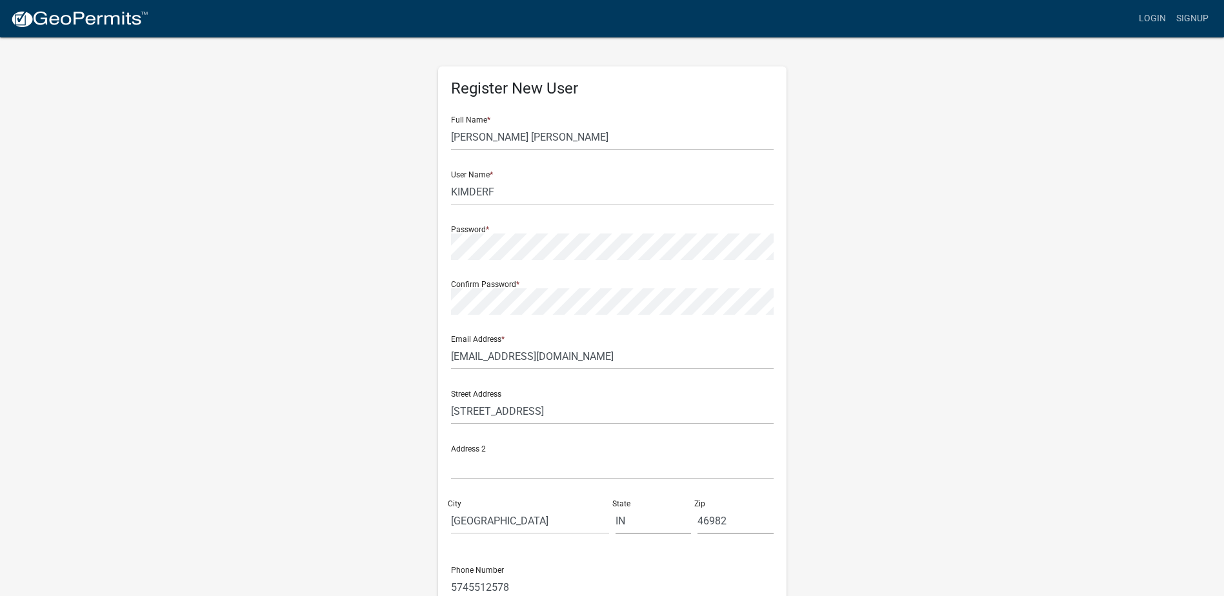
scroll to position [0, 0]
drag, startPoint x: 511, startPoint y: 137, endPoint x: 474, endPoint y: 144, distance: 38.0
click at [474, 144] on input "[PERSON_NAME] [PERSON_NAME]" at bounding box center [612, 138] width 323 height 26
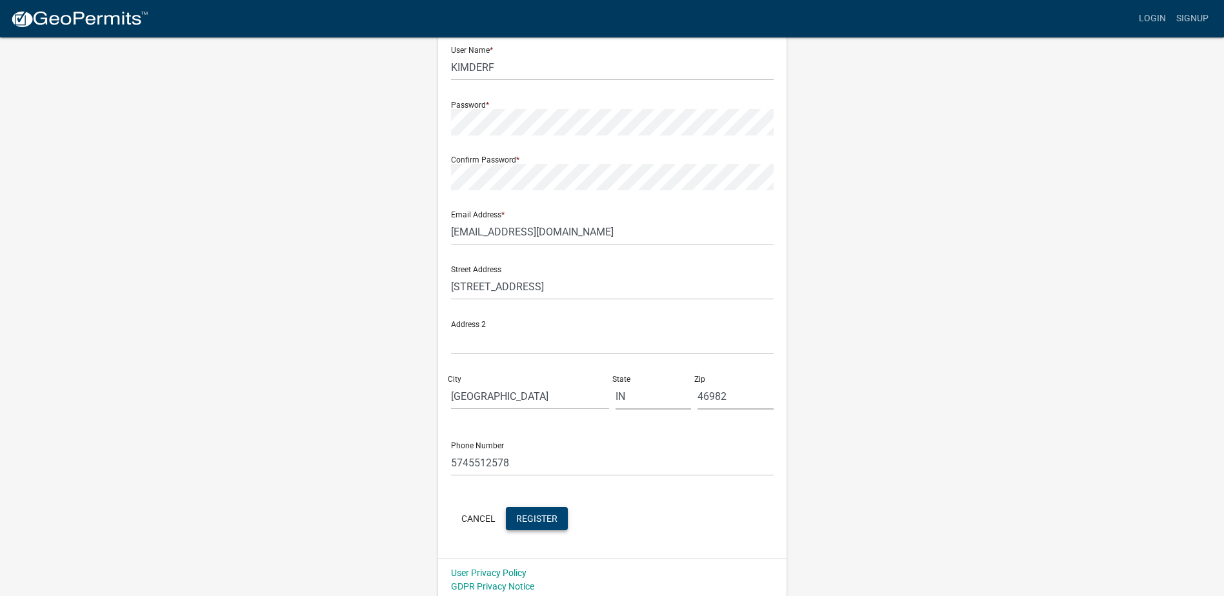
scroll to position [130, 0]
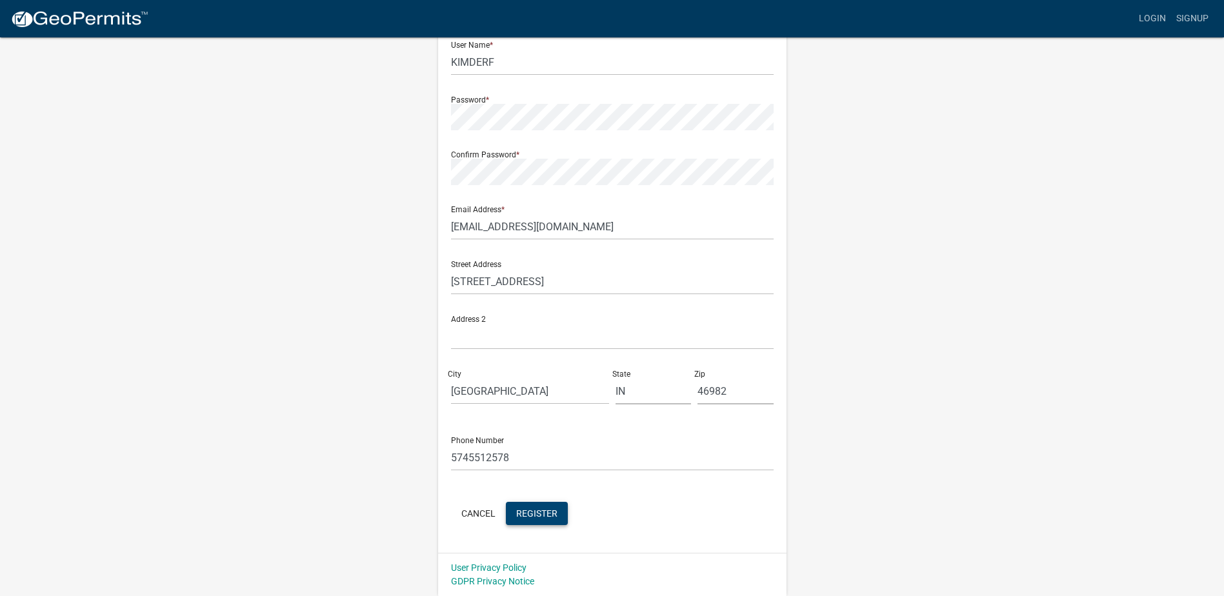
type input "[PERSON_NAME]"
click at [525, 506] on button "Register" at bounding box center [537, 513] width 62 height 23
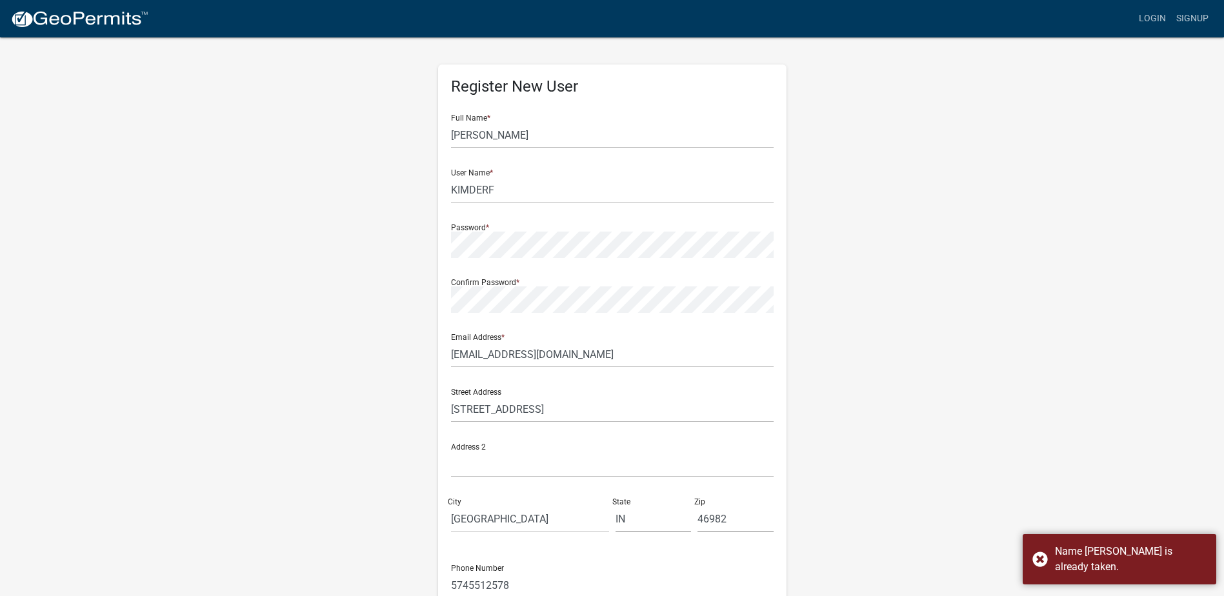
scroll to position [0, 0]
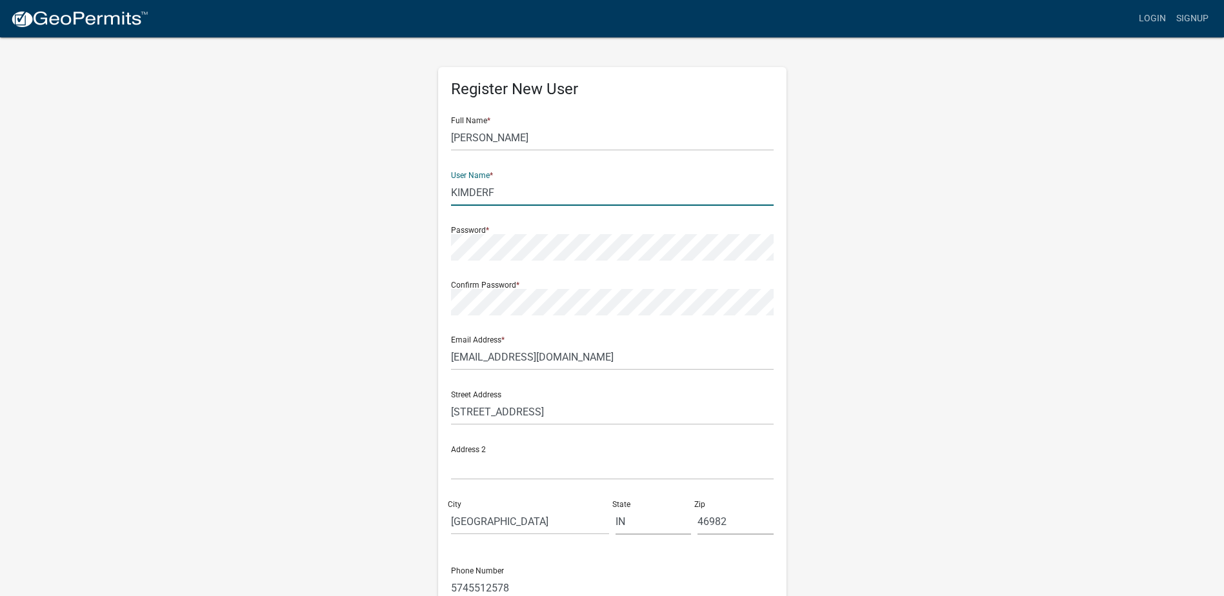
click at [501, 189] on input "KIMDERF" at bounding box center [612, 192] width 323 height 26
type input "KIMEDERF"
click at [680, 226] on div "Password *" at bounding box center [612, 238] width 323 height 45
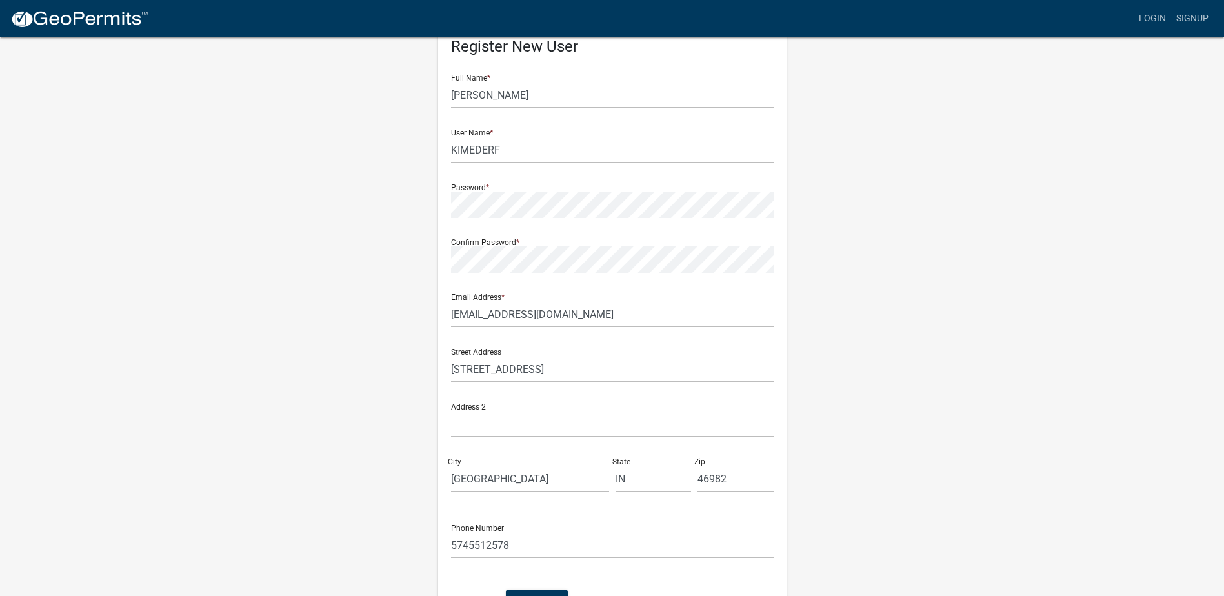
scroll to position [130, 0]
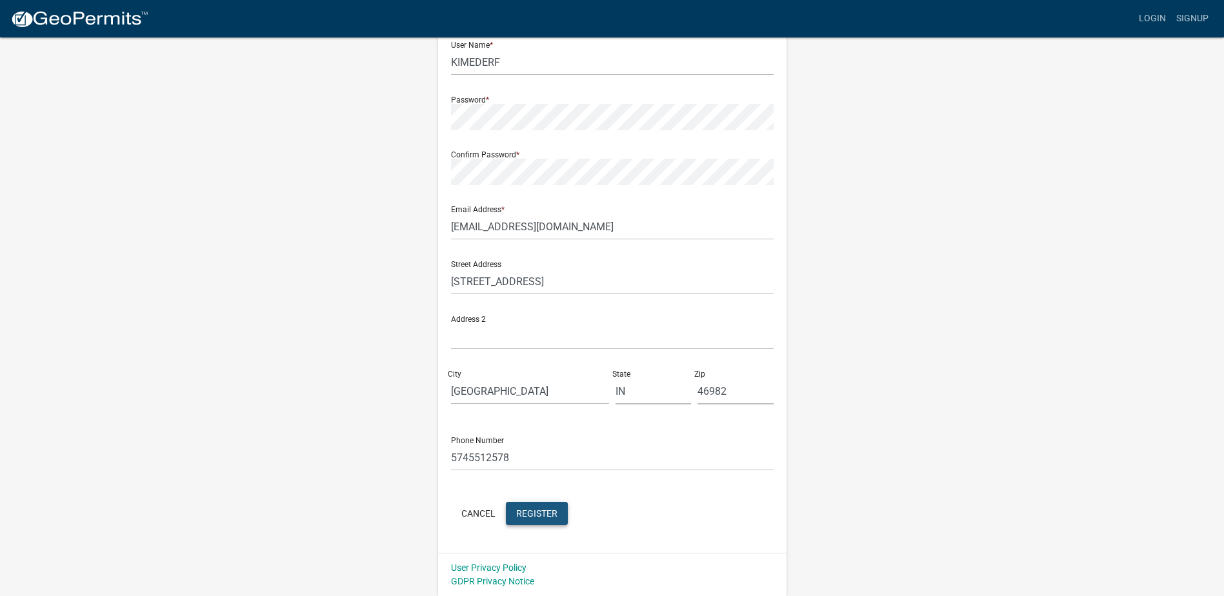
click at [530, 513] on span "Register" at bounding box center [536, 513] width 41 height 10
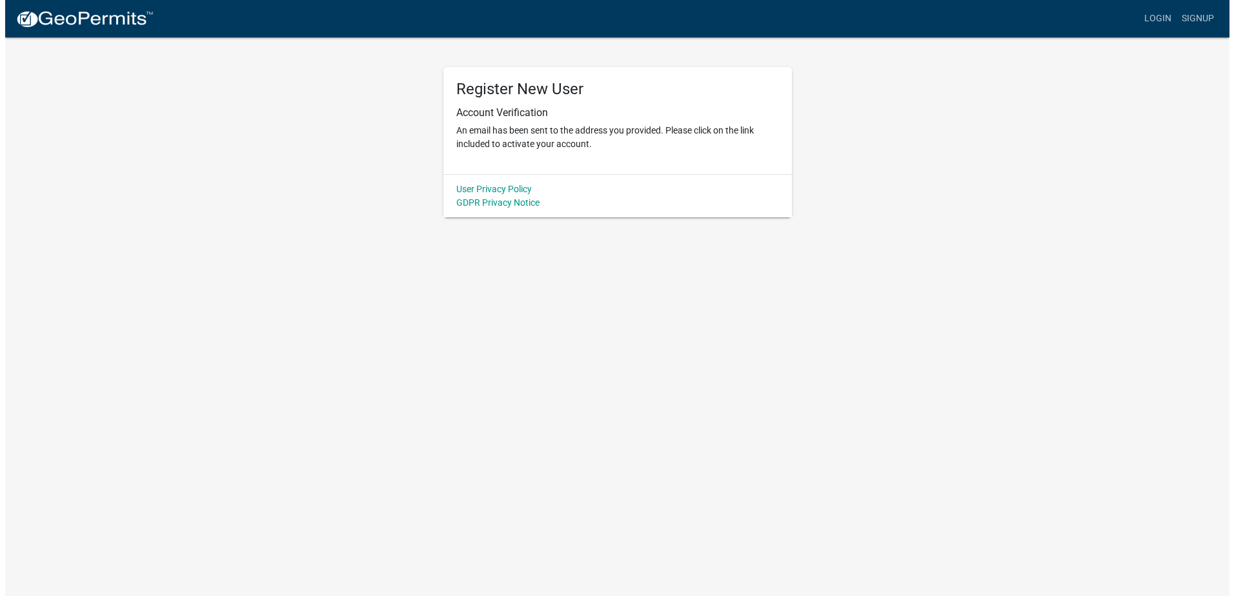
scroll to position [0, 0]
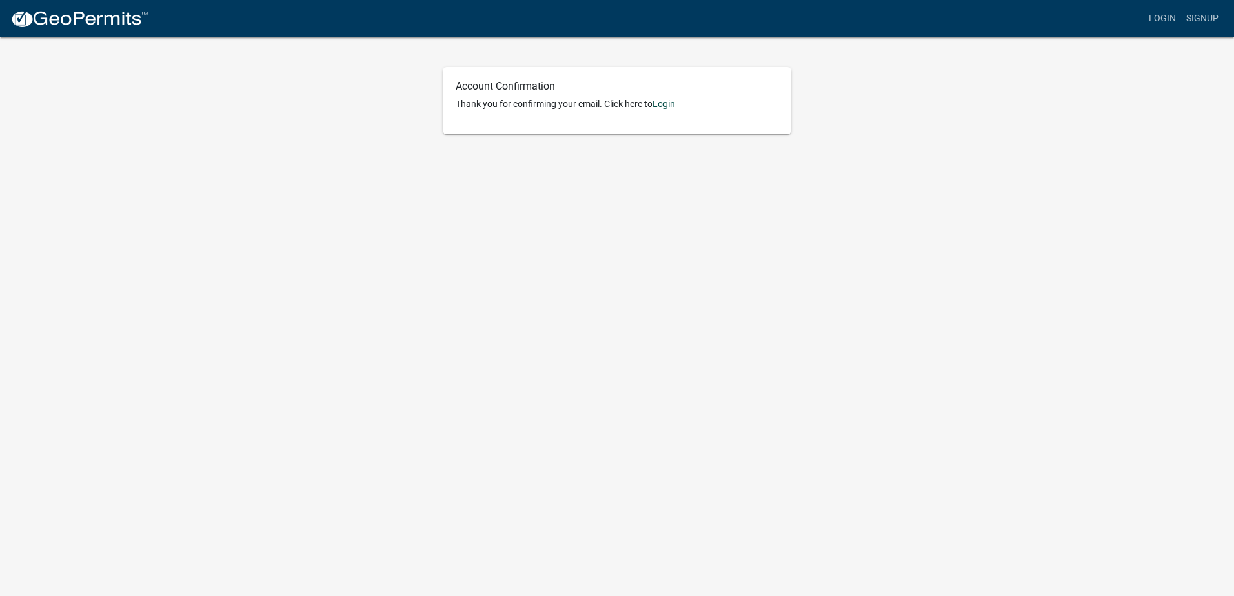
click at [668, 105] on link "Login" at bounding box center [663, 104] width 23 height 10
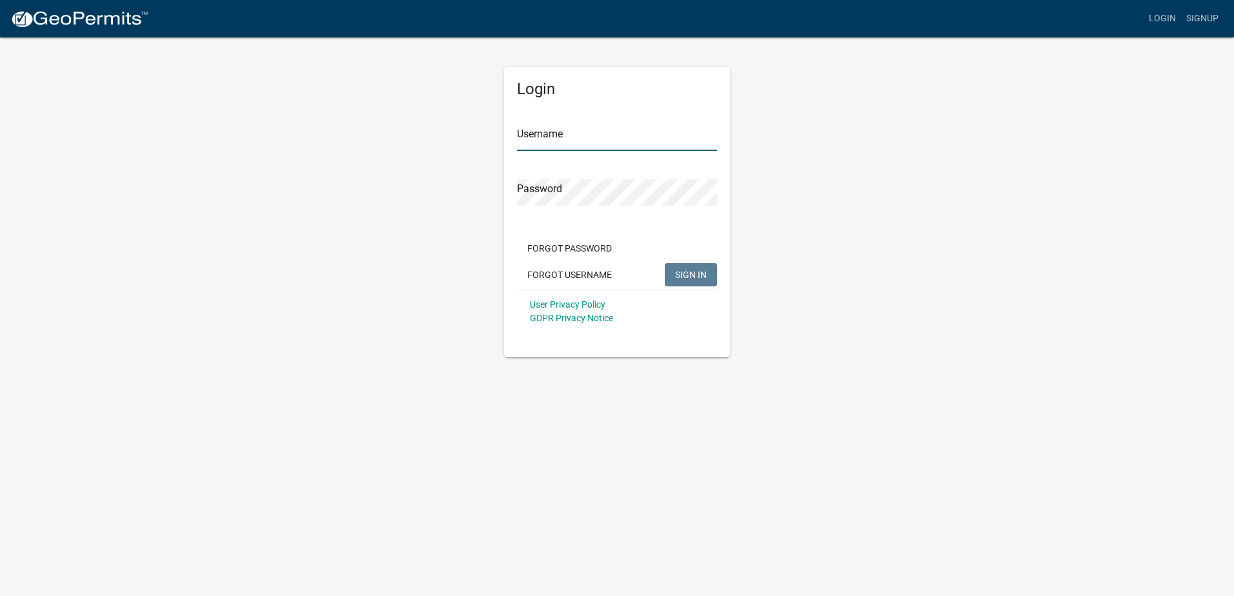
type input "KIMEDERF"
click at [674, 268] on button "SIGN IN" at bounding box center [691, 274] width 52 height 23
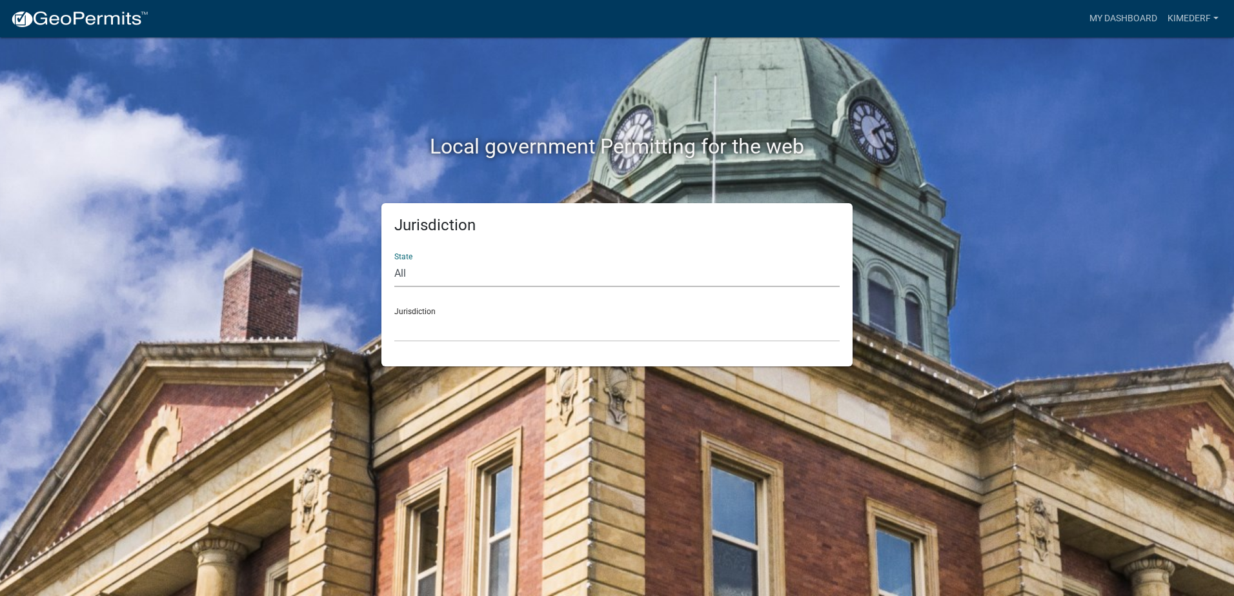
click at [419, 277] on select "All Colorado Georgia Indiana Iowa Kansas Minnesota Ohio South Carolina Wisconsin" at bounding box center [616, 274] width 445 height 26
select select "[US_STATE]"
click at [394, 261] on select "All Colorado Georgia Indiana Iowa Kansas Minnesota Ohio South Carolina Wisconsin" at bounding box center [616, 274] width 445 height 26
click at [448, 334] on select "City of Charlestown, Indiana City of Jeffersonville, Indiana City of Logansport…" at bounding box center [616, 329] width 445 height 26
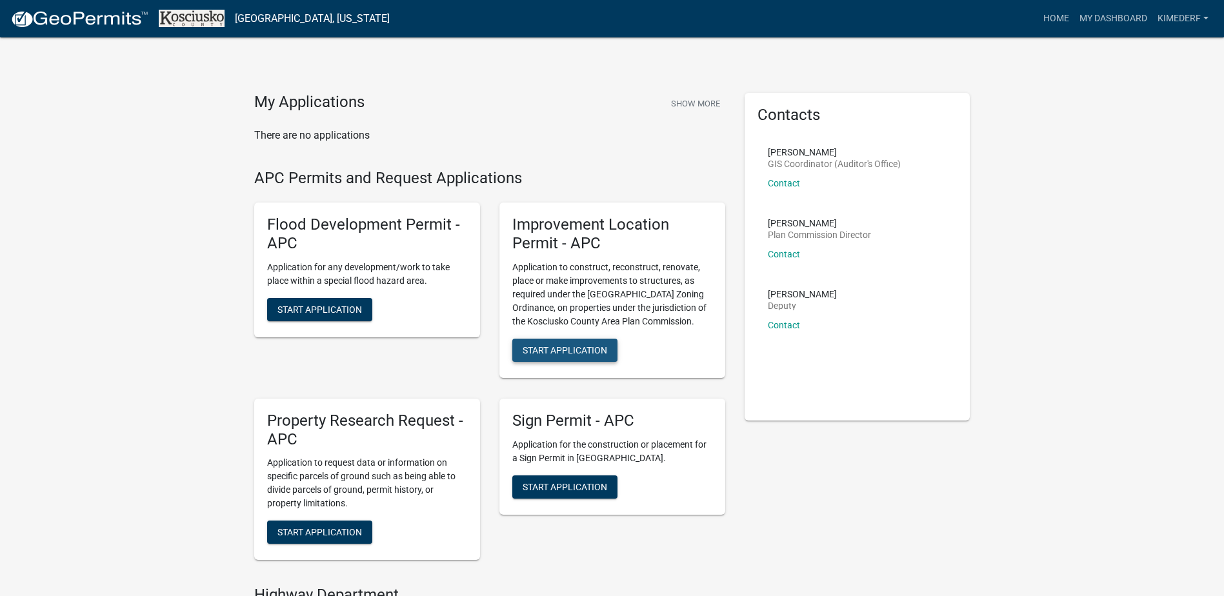
click at [559, 349] on span "Start Application" at bounding box center [565, 350] width 85 height 10
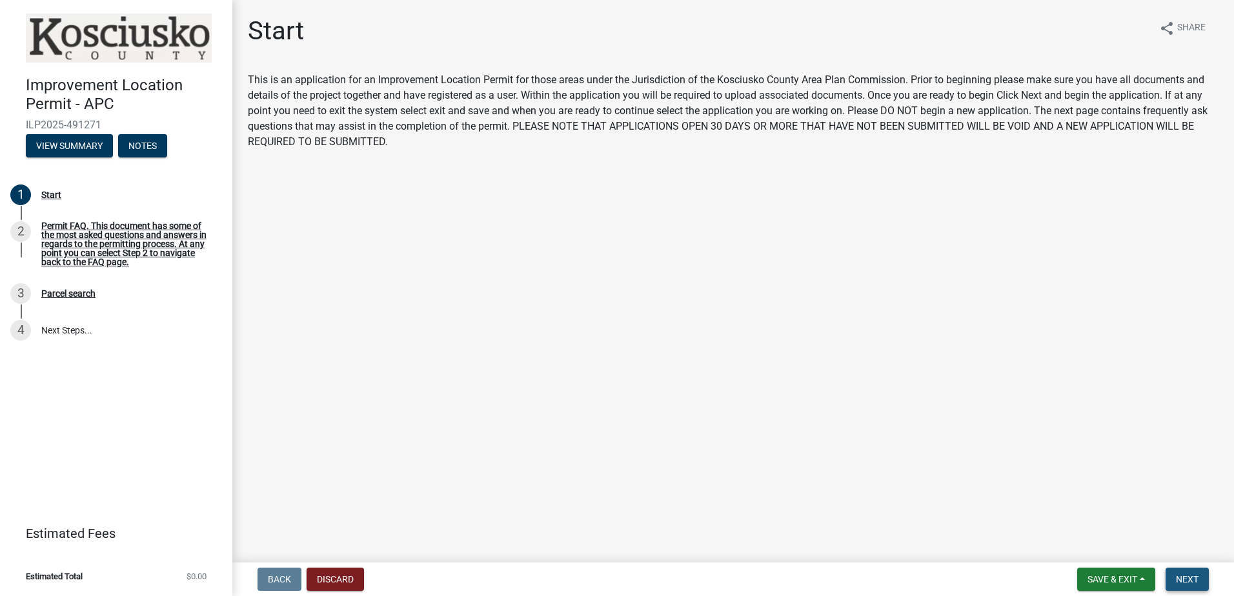
click at [1193, 578] on span "Next" at bounding box center [1187, 579] width 23 height 10
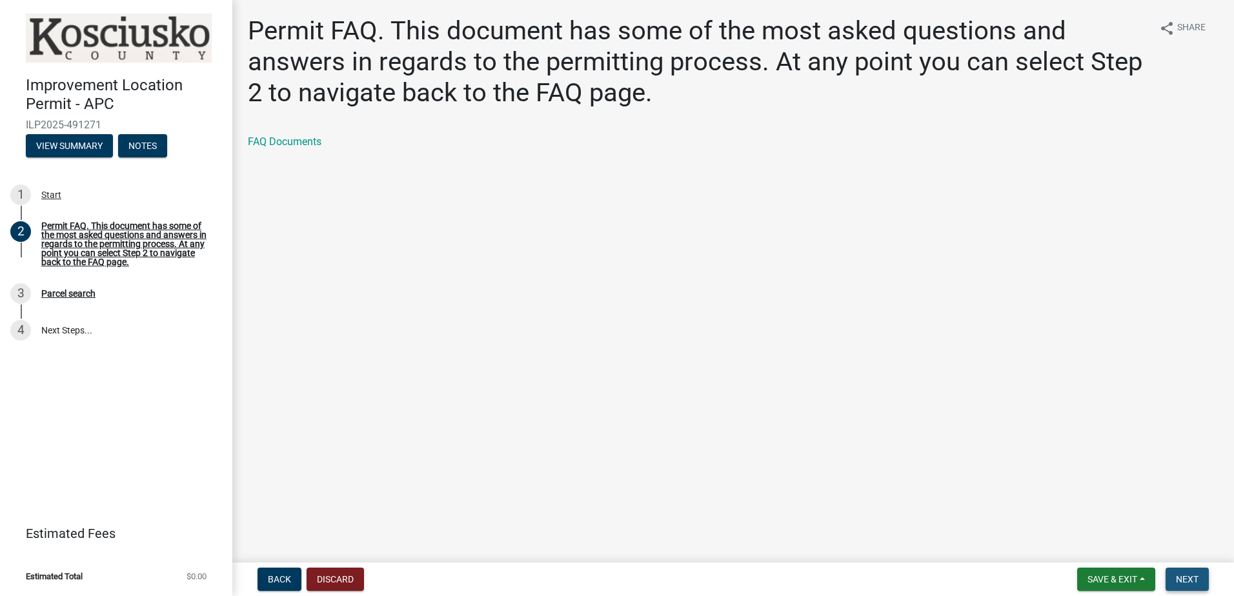
drag, startPoint x: 1189, startPoint y: 576, endPoint x: 1072, endPoint y: 499, distance: 139.4
click at [1185, 575] on span "Next" at bounding box center [1187, 579] width 23 height 10
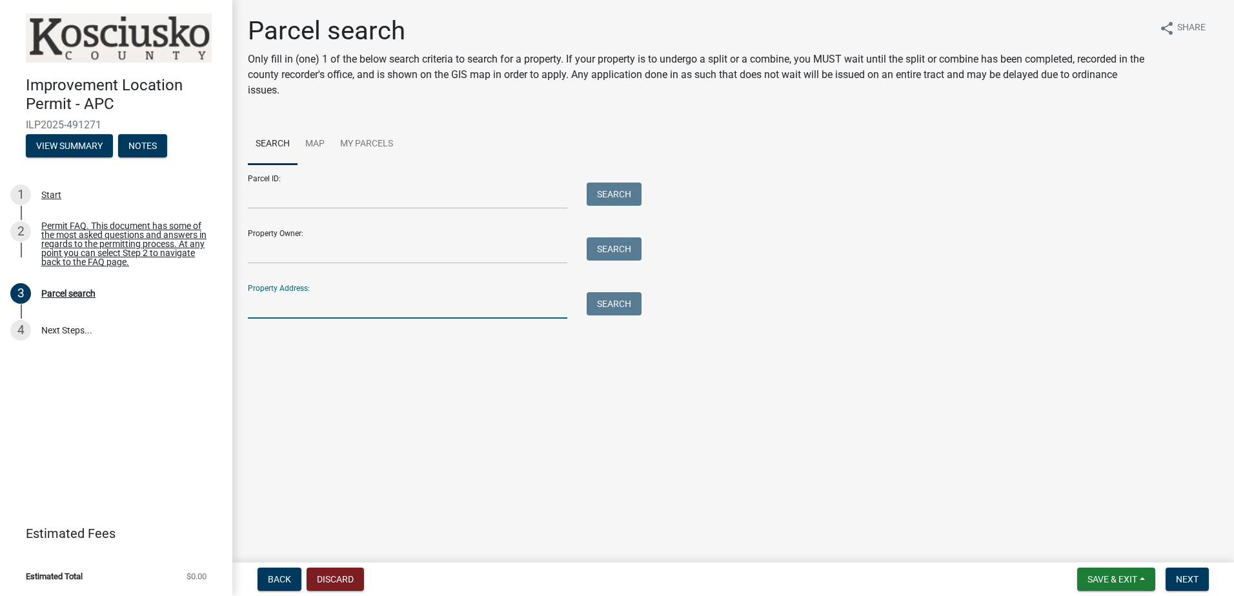
click at [375, 310] on input "Property Address:" at bounding box center [407, 305] width 319 height 26
type input "[STREET_ADDRESS]"
type input "[PERSON_NAME] [PERSON_NAME]"
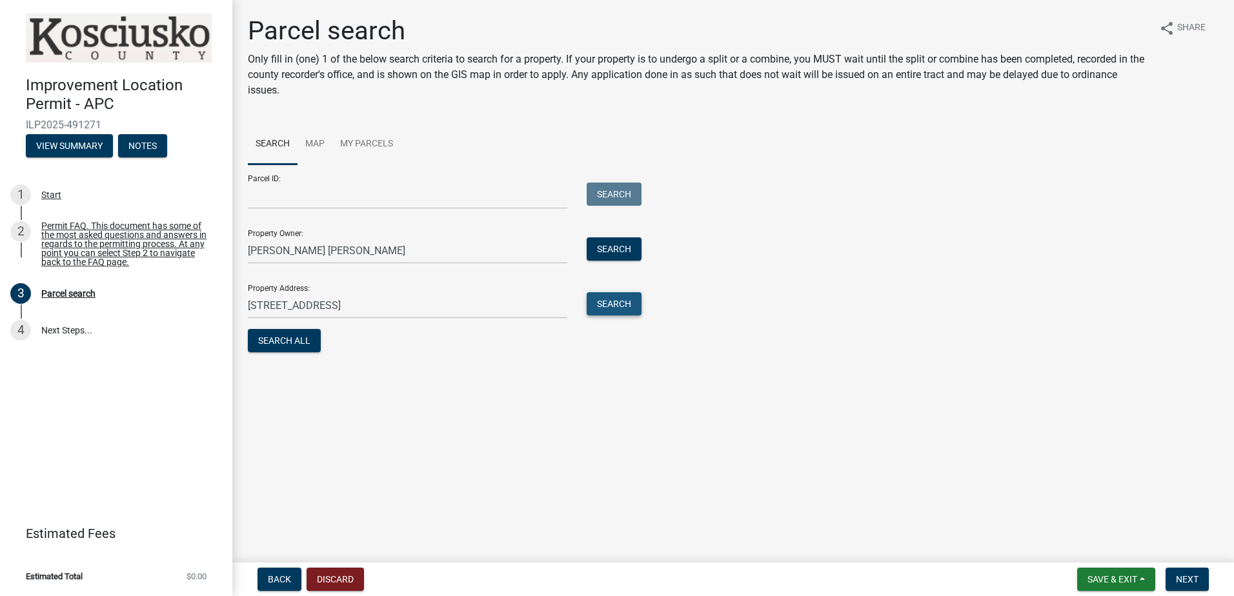
click at [609, 307] on button "Search" at bounding box center [614, 303] width 55 height 23
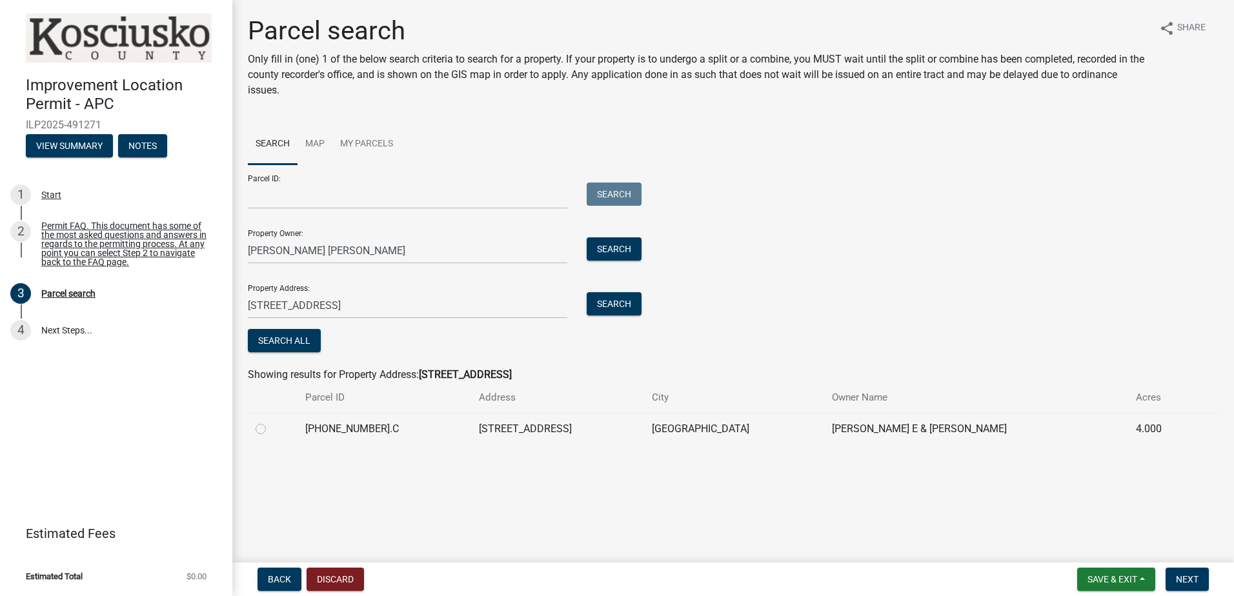
click at [271, 421] on label at bounding box center [271, 421] width 0 height 0
click at [271, 427] on input "radio" at bounding box center [275, 425] width 8 height 8
radio input "true"
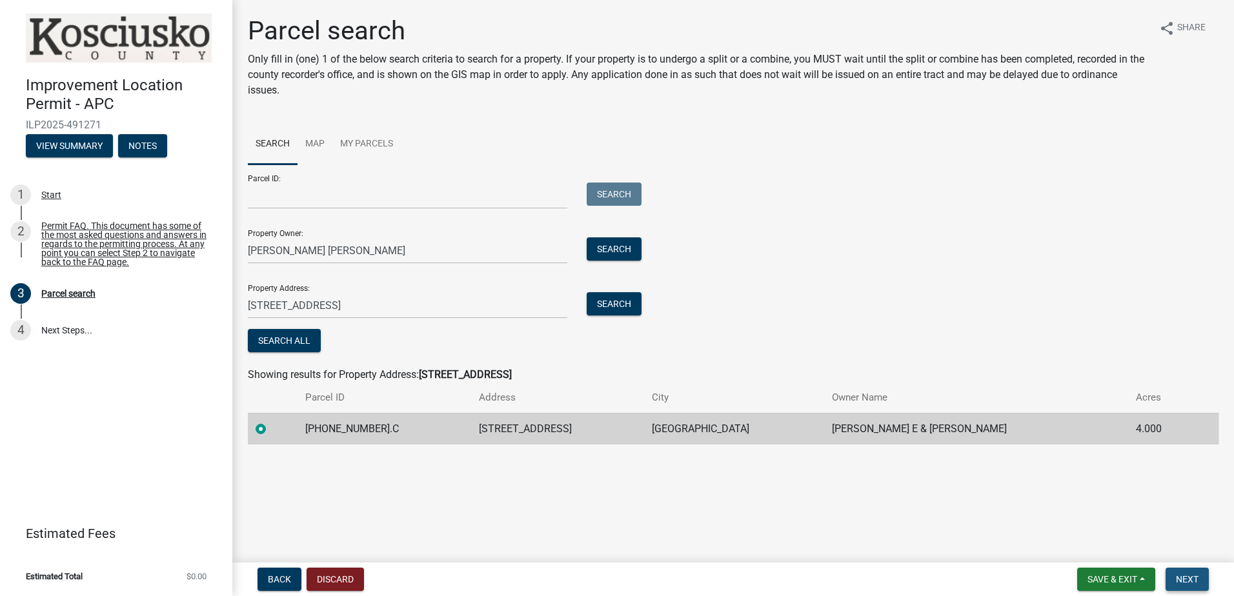
click at [1181, 572] on button "Next" at bounding box center [1186, 579] width 43 height 23
click at [1189, 573] on button "Next" at bounding box center [1186, 579] width 43 height 23
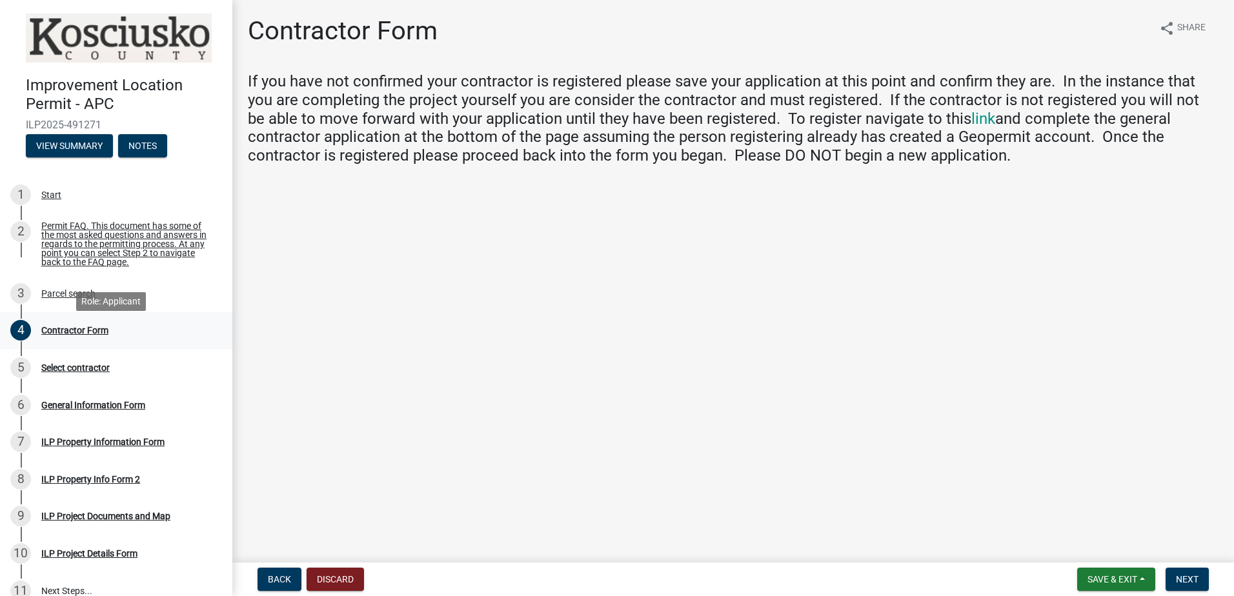
click at [68, 332] on div "Contractor Form" at bounding box center [74, 330] width 67 height 9
click at [1183, 579] on span "Next" at bounding box center [1187, 579] width 23 height 10
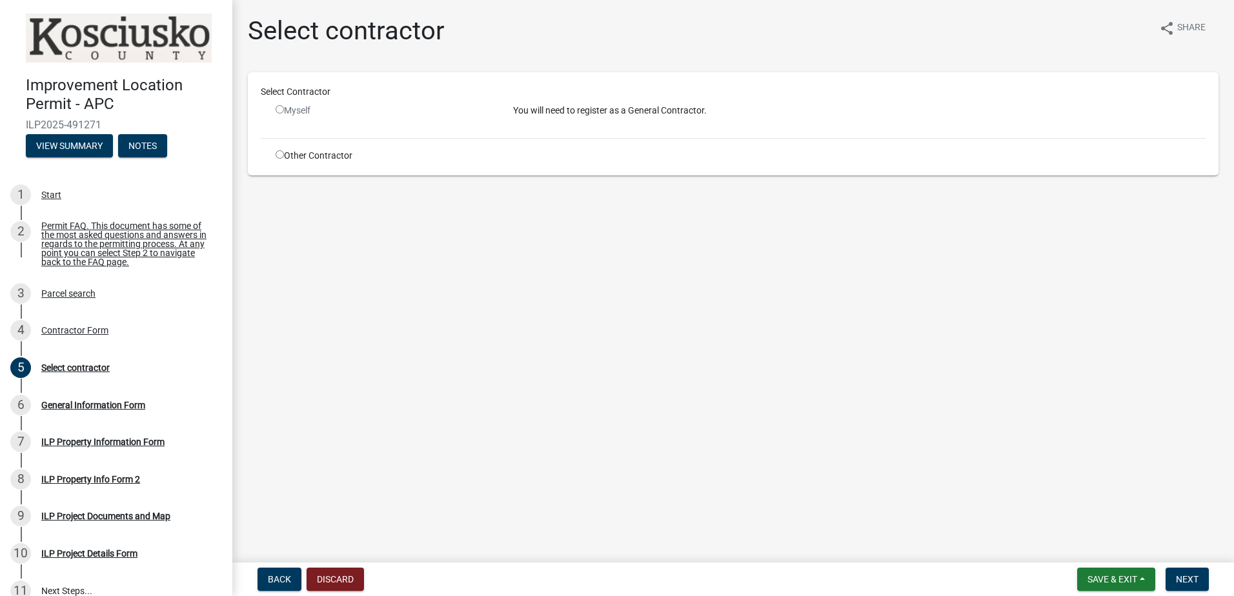
click at [276, 107] on input "radio" at bounding box center [280, 109] width 8 height 8
click at [278, 112] on input "radio" at bounding box center [280, 109] width 8 height 8
click at [282, 107] on input "radio" at bounding box center [280, 109] width 8 height 8
click at [279, 111] on input "radio" at bounding box center [280, 109] width 8 height 8
radio input "false"
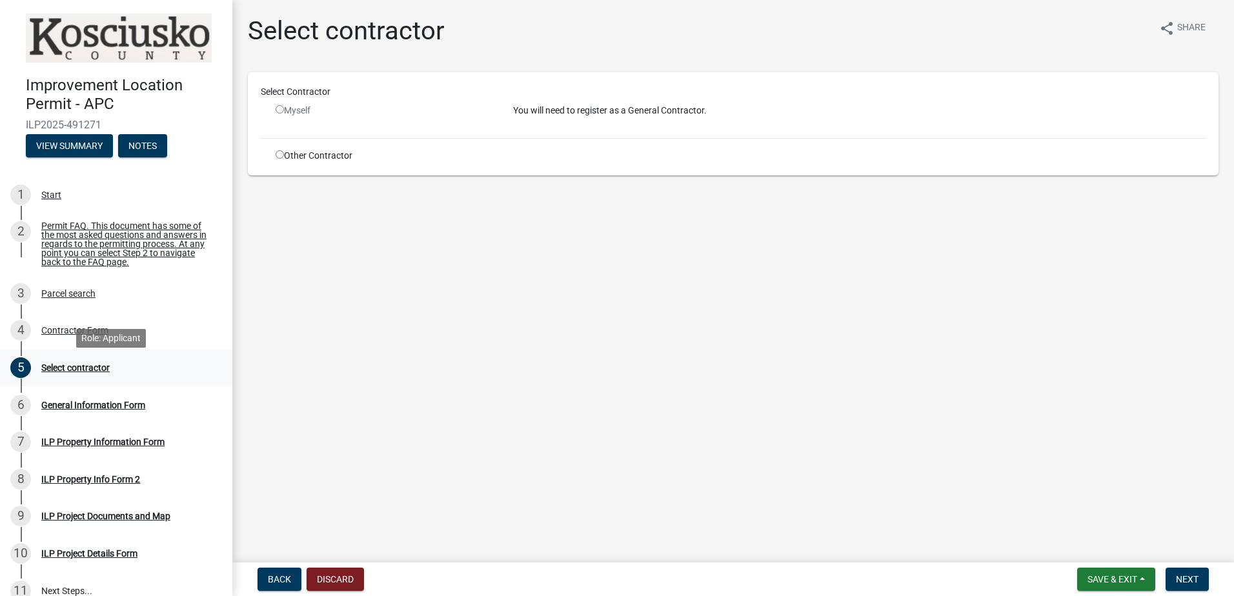
click at [66, 372] on div "Select contractor" at bounding box center [75, 367] width 68 height 9
click at [280, 154] on input "radio" at bounding box center [280, 154] width 8 height 8
radio input "true"
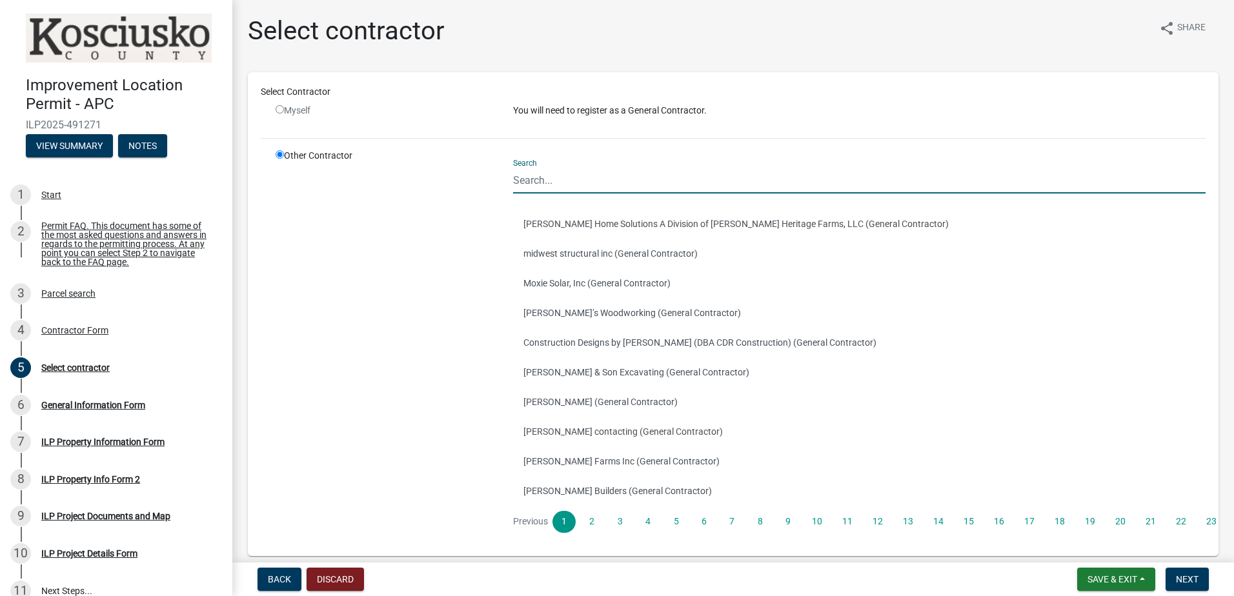
click at [590, 179] on input "Search" at bounding box center [859, 180] width 692 height 26
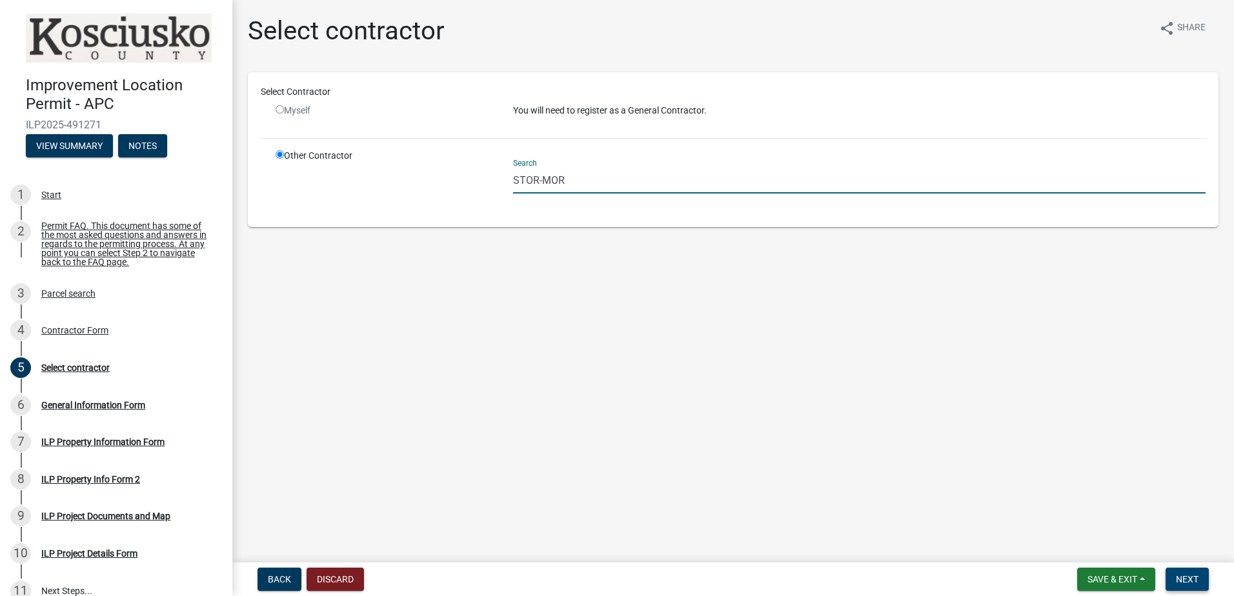
type input "STOR-MOR"
click at [1186, 578] on span "Next" at bounding box center [1187, 579] width 23 height 10
click at [629, 182] on input "STOR-MOR" at bounding box center [859, 180] width 692 height 26
click at [630, 183] on input "STOR-MOR" at bounding box center [859, 180] width 692 height 26
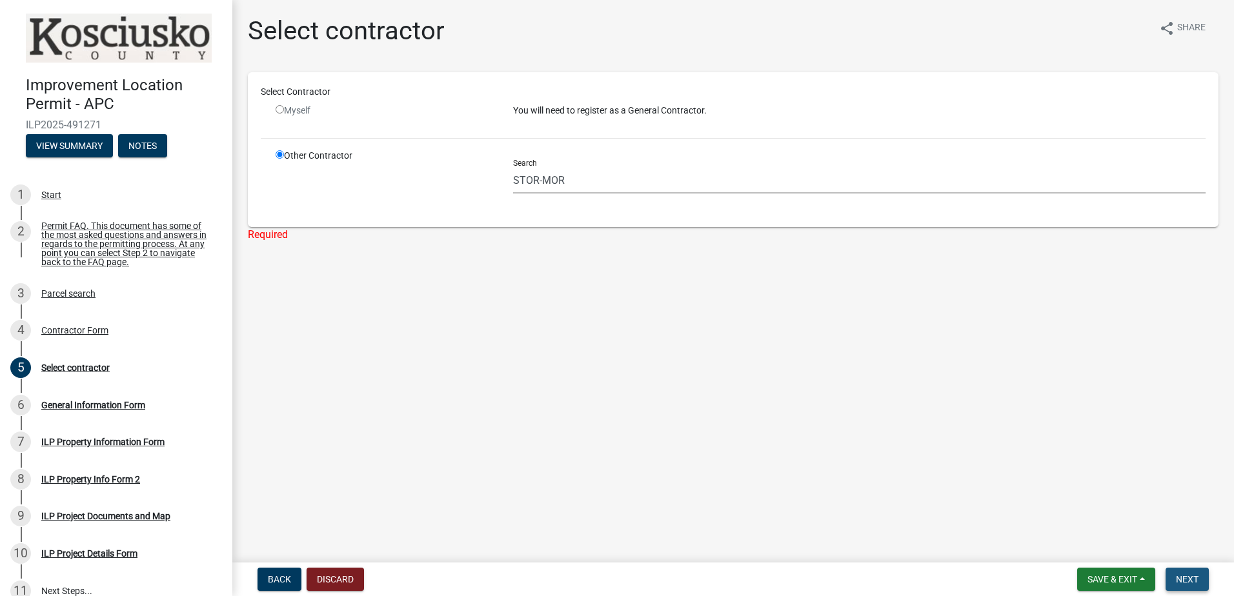
drag, startPoint x: 1193, startPoint y: 570, endPoint x: 1100, endPoint y: 555, distance: 94.8
click at [1183, 567] on nav "Back Discard Save & Exit Save Save & Exit Next" at bounding box center [733, 580] width 1002 height 34
click at [280, 110] on input "radio" at bounding box center [280, 109] width 8 height 8
radio input "false"
radio input "true"
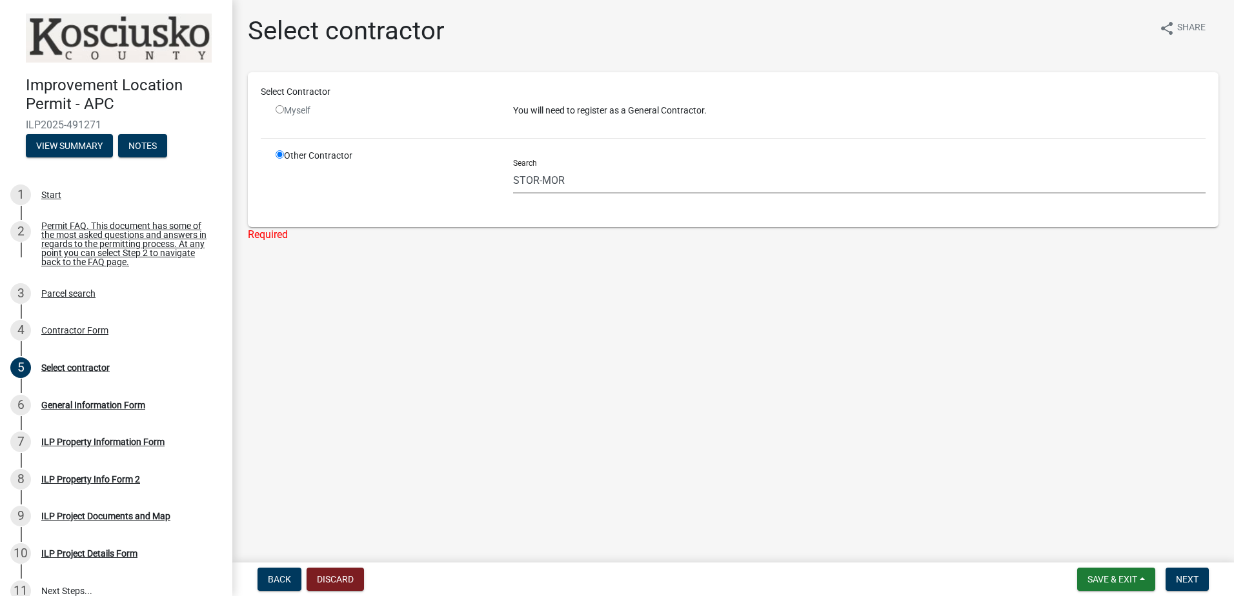
click at [280, 110] on input "radio" at bounding box center [280, 109] width 8 height 8
radio input "false"
radio input "true"
click at [86, 335] on div "Contractor Form" at bounding box center [74, 330] width 67 height 9
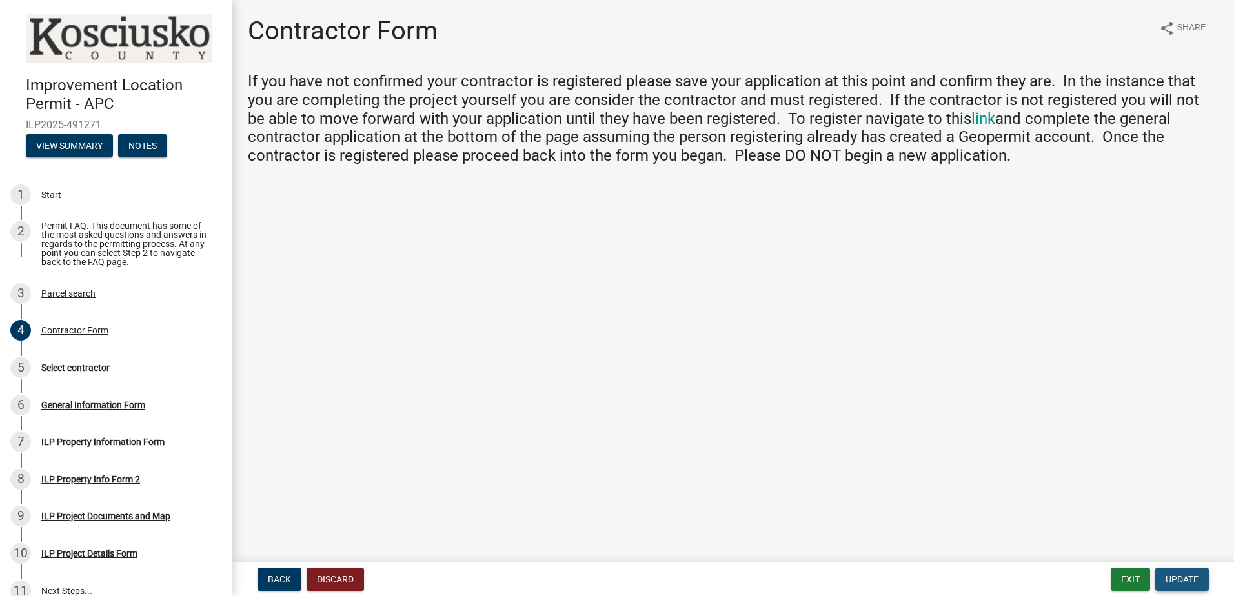
drag, startPoint x: 1185, startPoint y: 579, endPoint x: 1135, endPoint y: 563, distance: 52.0
click at [1183, 578] on span "Update" at bounding box center [1181, 579] width 33 height 10
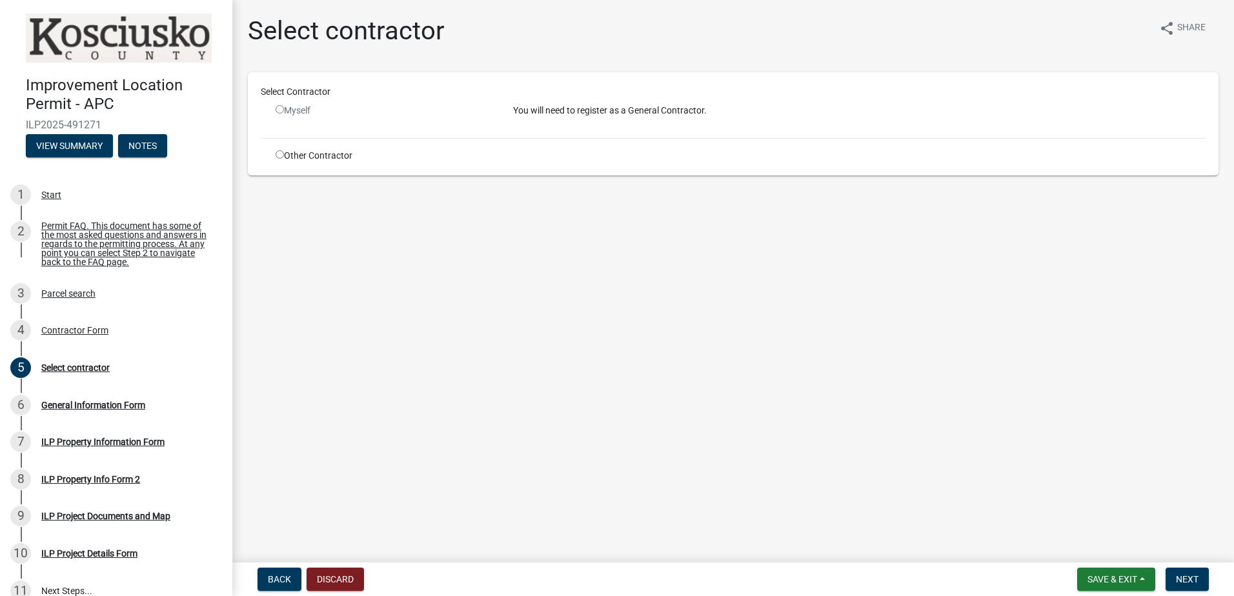
click at [283, 108] on div "Myself" at bounding box center [385, 111] width 218 height 14
click at [279, 106] on input "radio" at bounding box center [280, 109] width 8 height 8
radio input "false"
click at [271, 576] on span "Back" at bounding box center [279, 579] width 23 height 10
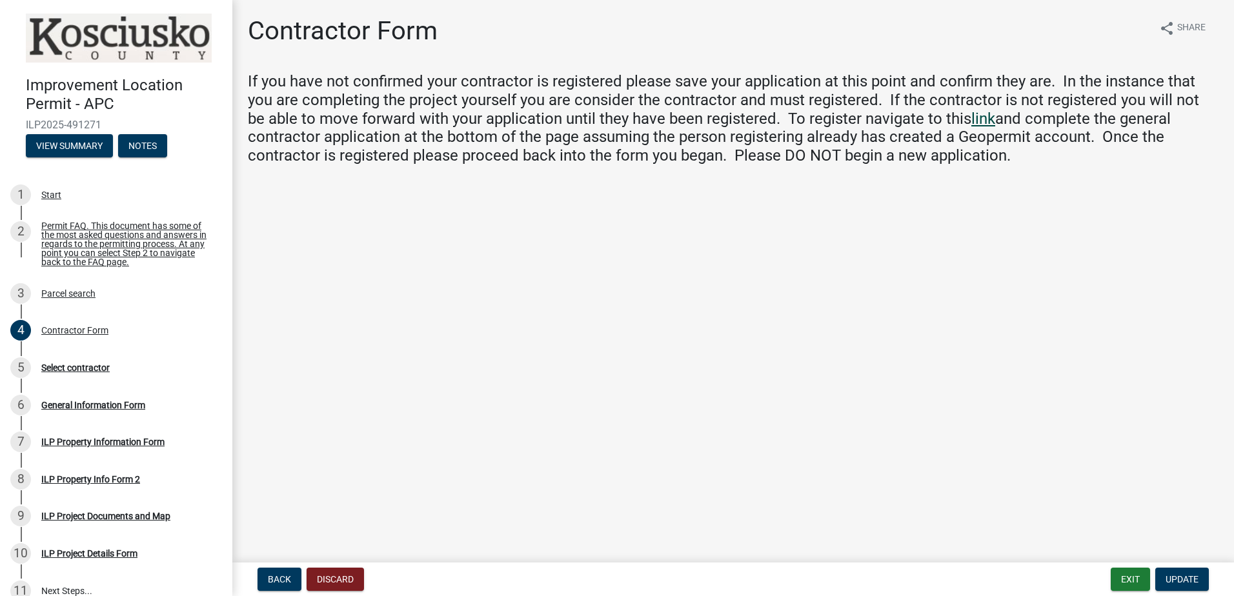
click at [971, 118] on link "link" at bounding box center [983, 119] width 24 height 18
click at [1180, 580] on span "Update" at bounding box center [1181, 579] width 33 height 10
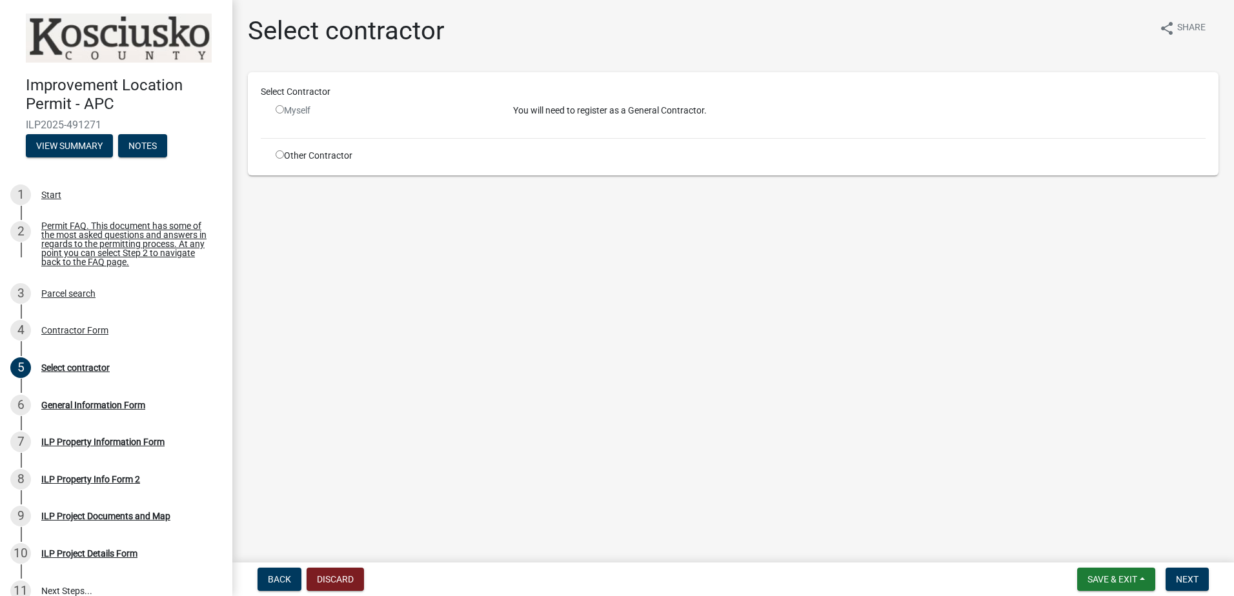
click at [277, 105] on div "Myself" at bounding box center [385, 111] width 218 height 14
click at [281, 109] on input "radio" at bounding box center [280, 109] width 8 height 8
click at [279, 112] on input "radio" at bounding box center [280, 109] width 8 height 8
click at [279, 114] on div "Myself" at bounding box center [385, 111] width 218 height 14
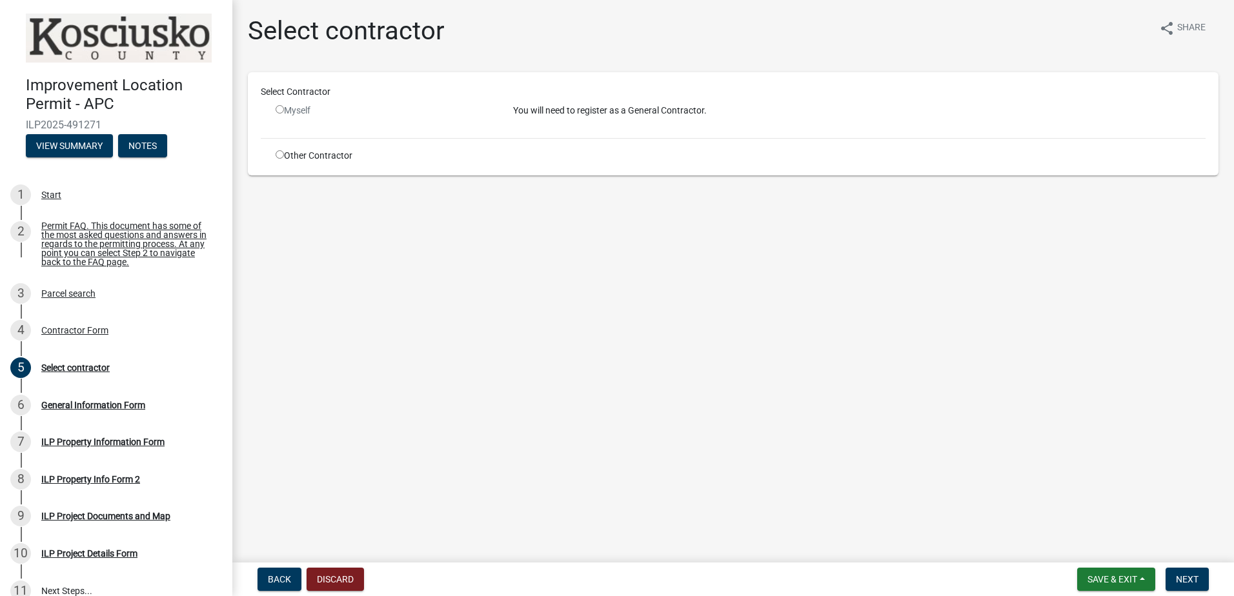
click at [285, 123] on div "Myself" at bounding box center [384, 116] width 237 height 24
click at [281, 112] on input "radio" at bounding box center [280, 109] width 8 height 8
click at [280, 112] on input "radio" at bounding box center [280, 109] width 8 height 8
radio input "false"
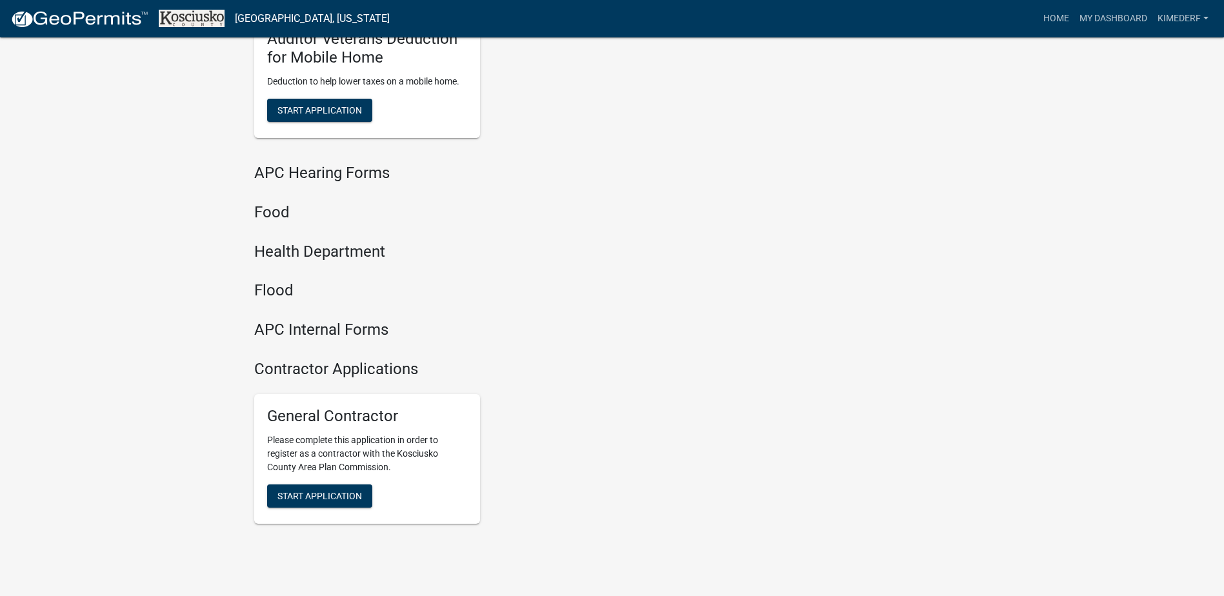
scroll to position [1587, 0]
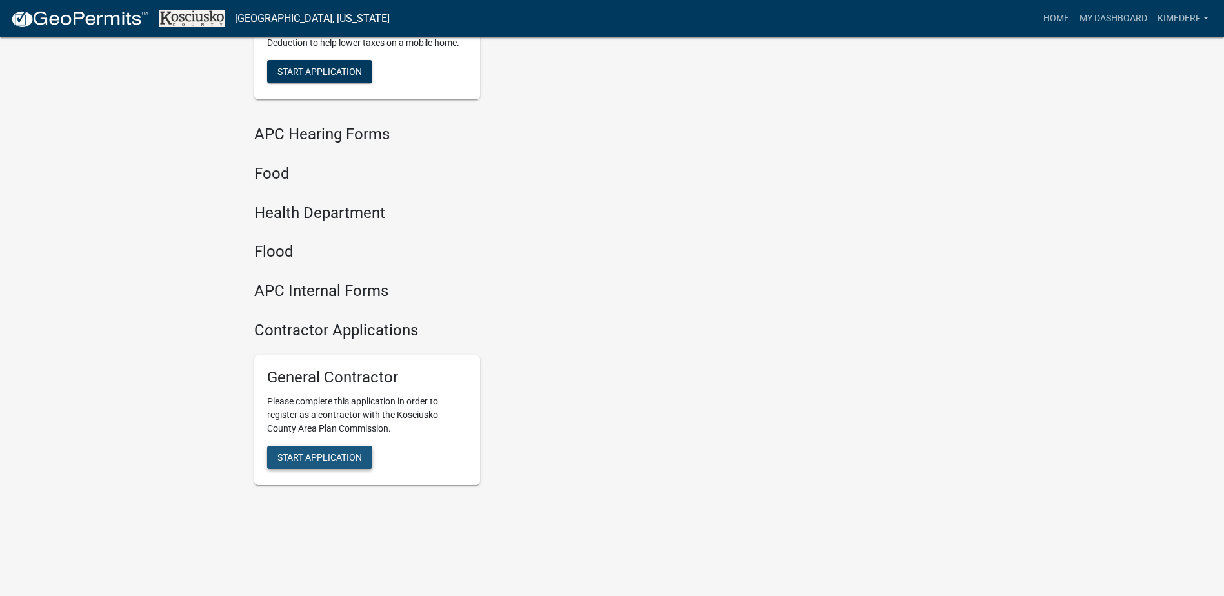
click at [317, 458] on span "Start Application" at bounding box center [319, 457] width 85 height 10
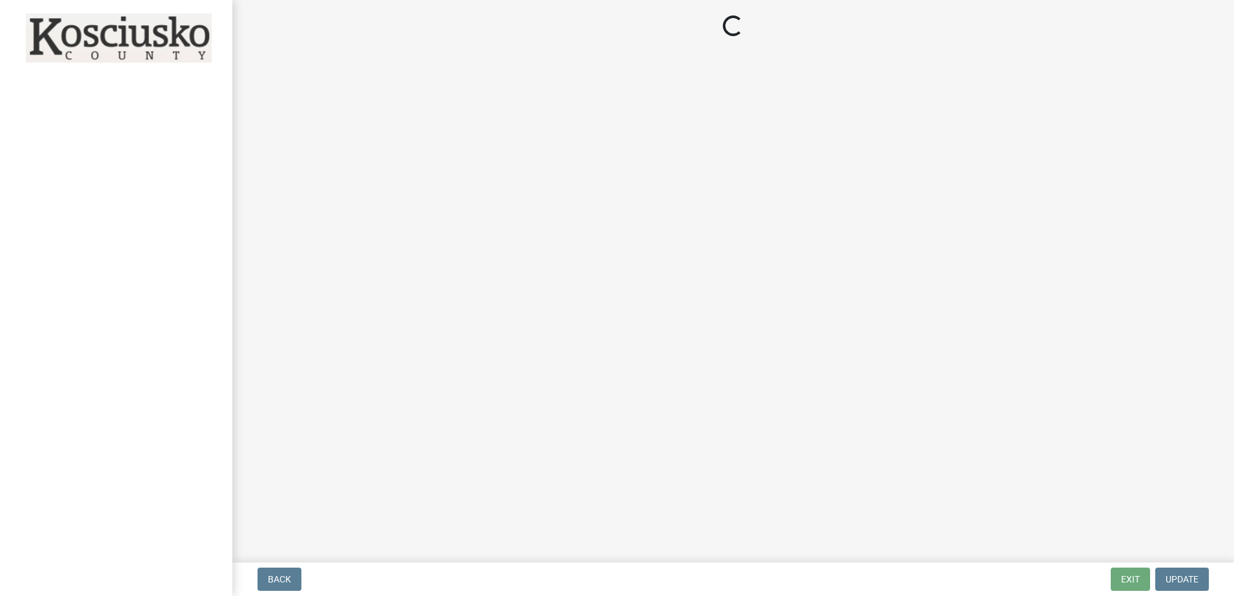
select select "IN"
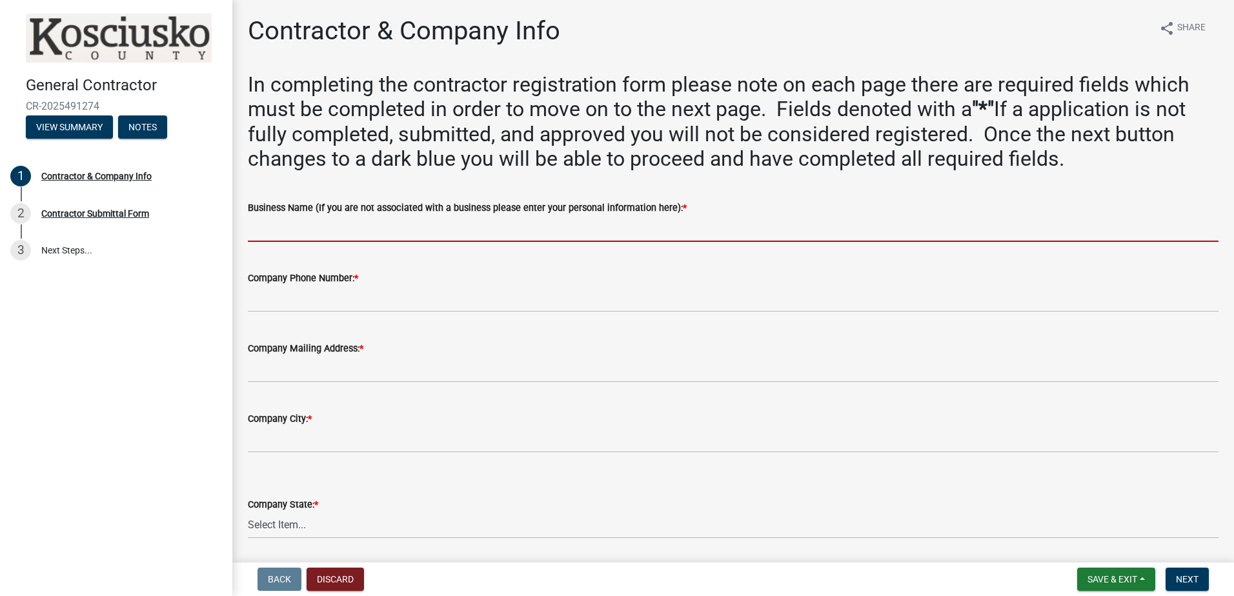
click at [348, 232] on input "Business Name (If you are not associated with a business please enter your pers…" at bounding box center [733, 229] width 971 height 26
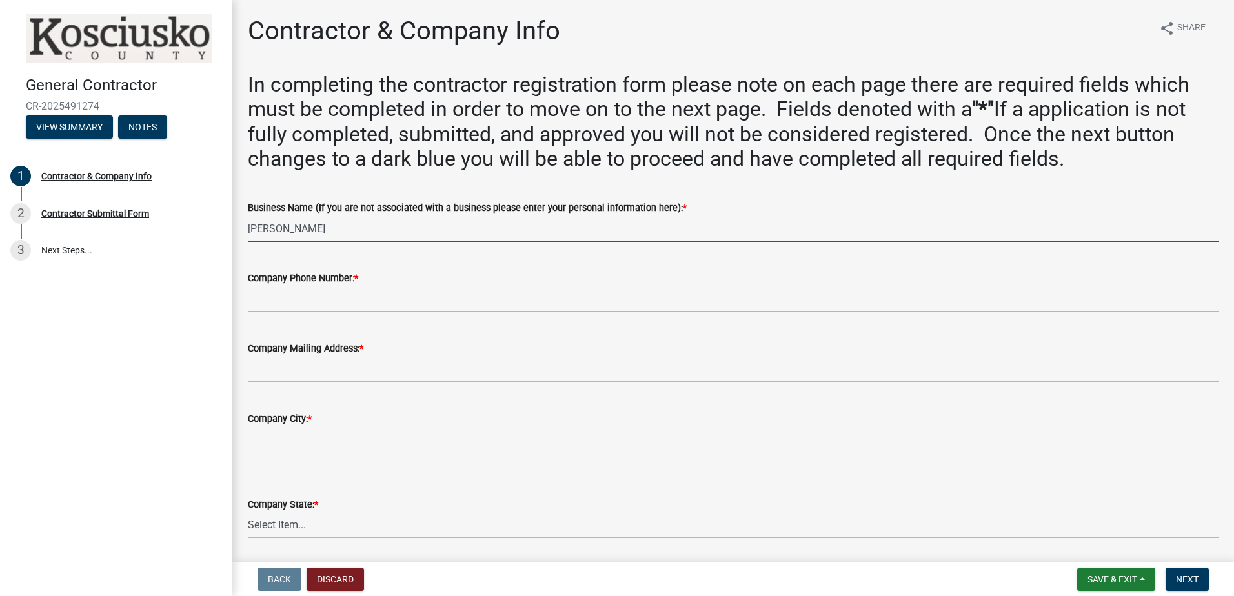
type input "[PERSON_NAME]"
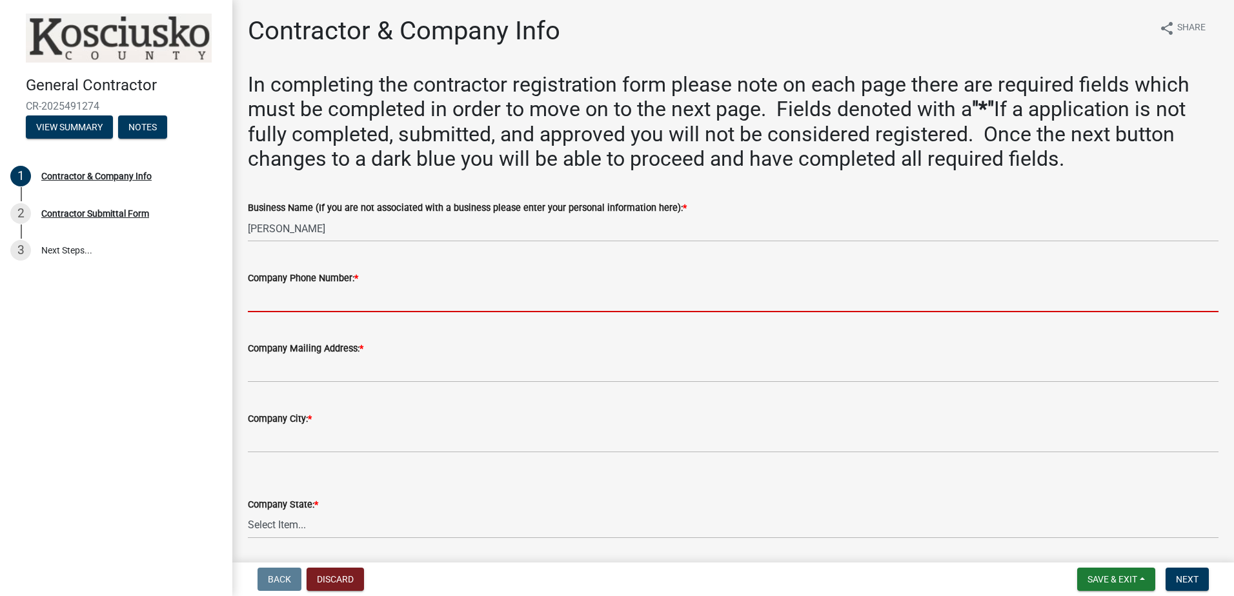
click at [365, 301] on input "Company Phone Number: *" at bounding box center [733, 299] width 971 height 26
type input "5745512578"
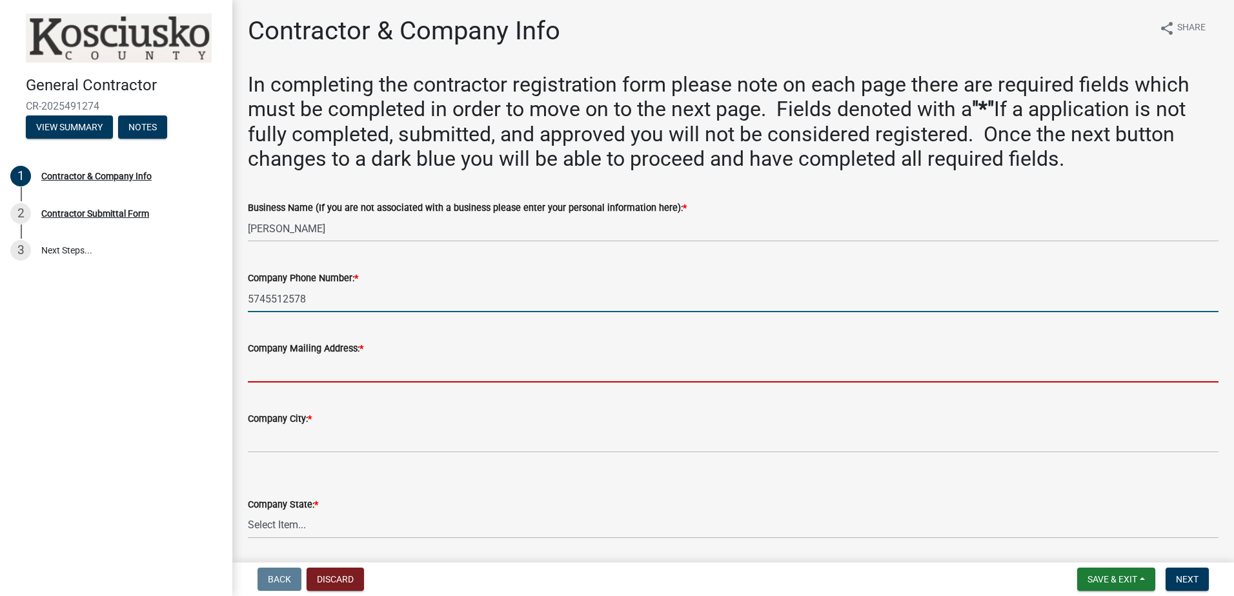
type input "[STREET_ADDRESS]"
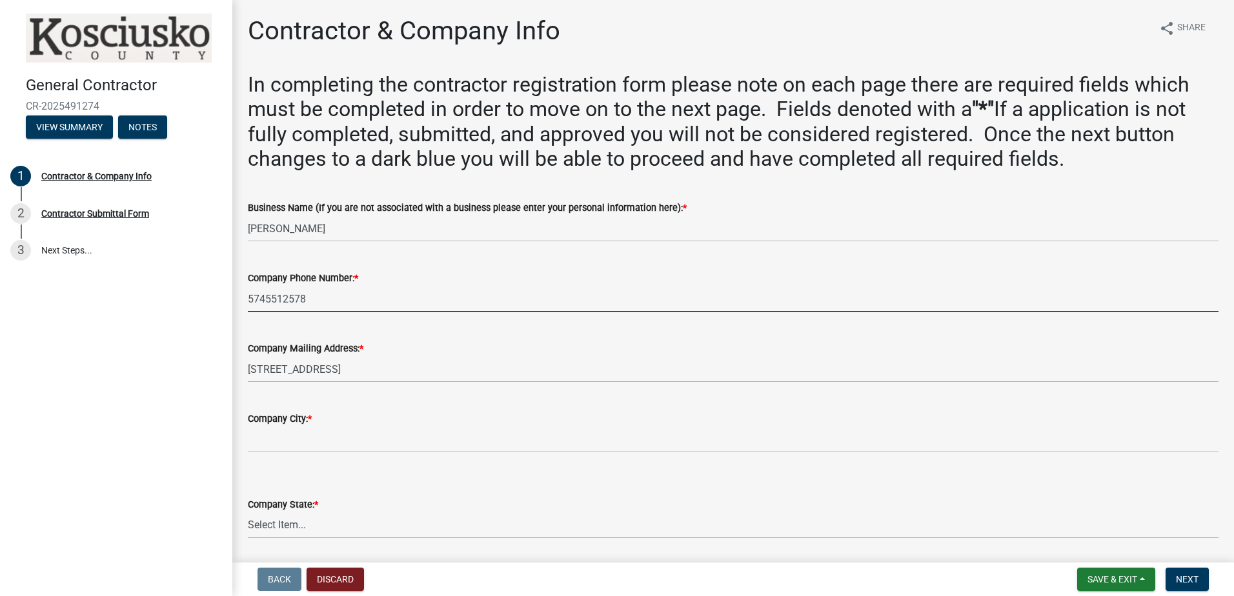
type input "[GEOGRAPHIC_DATA]"
select select "IN"
type input "46982"
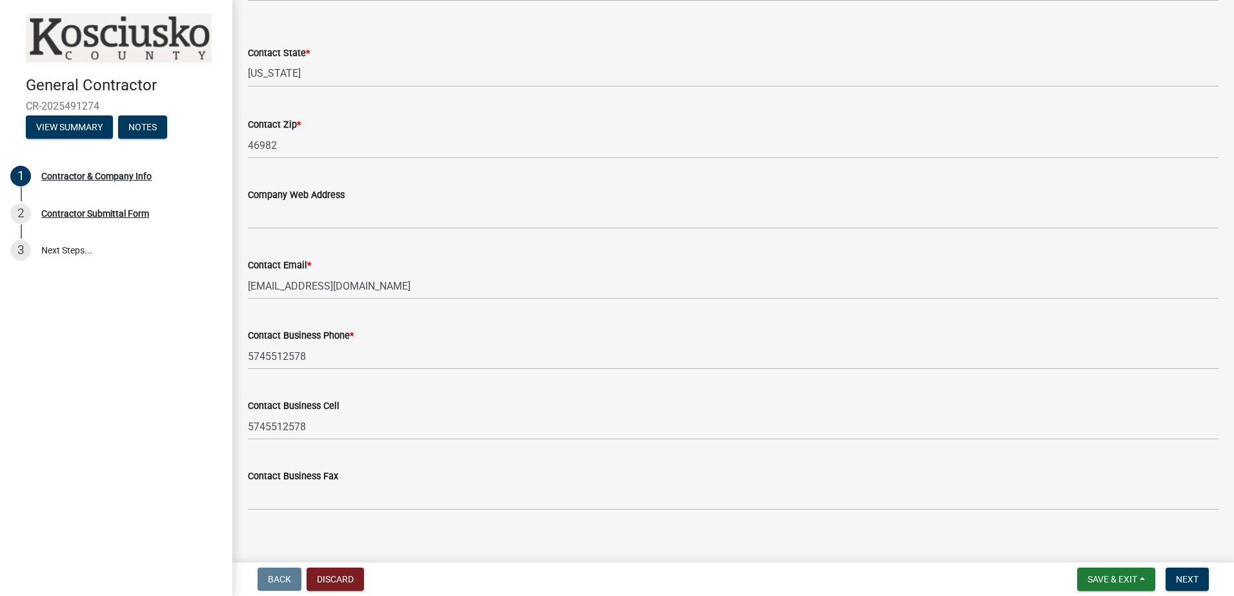
scroll to position [1045, 0]
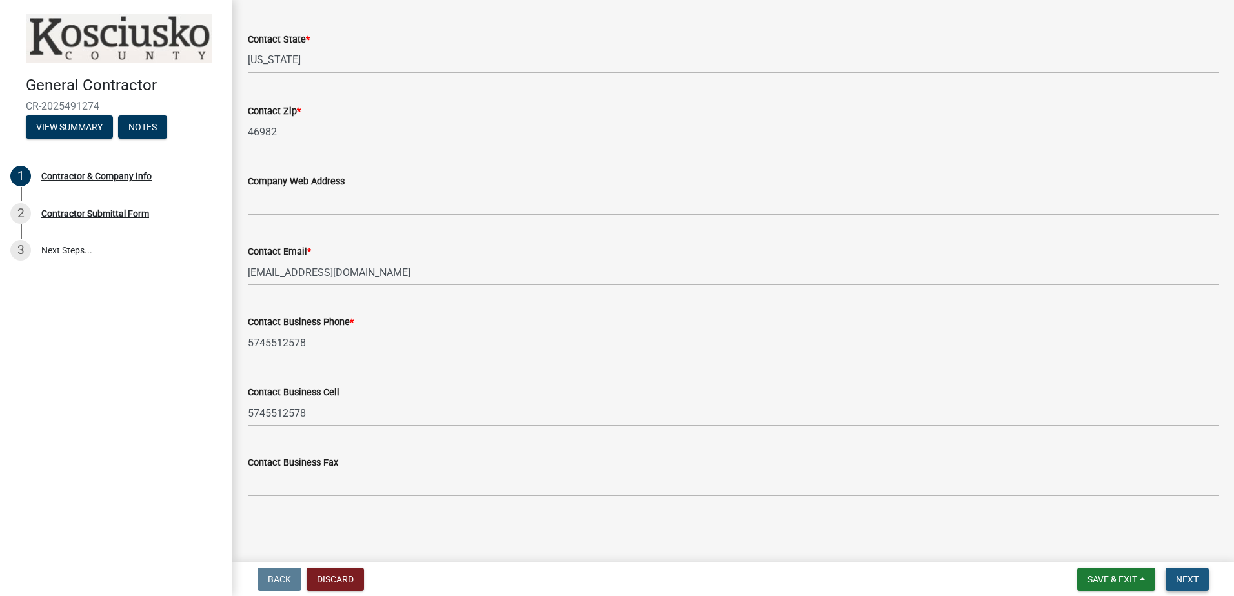
click at [1189, 579] on span "Next" at bounding box center [1187, 579] width 23 height 10
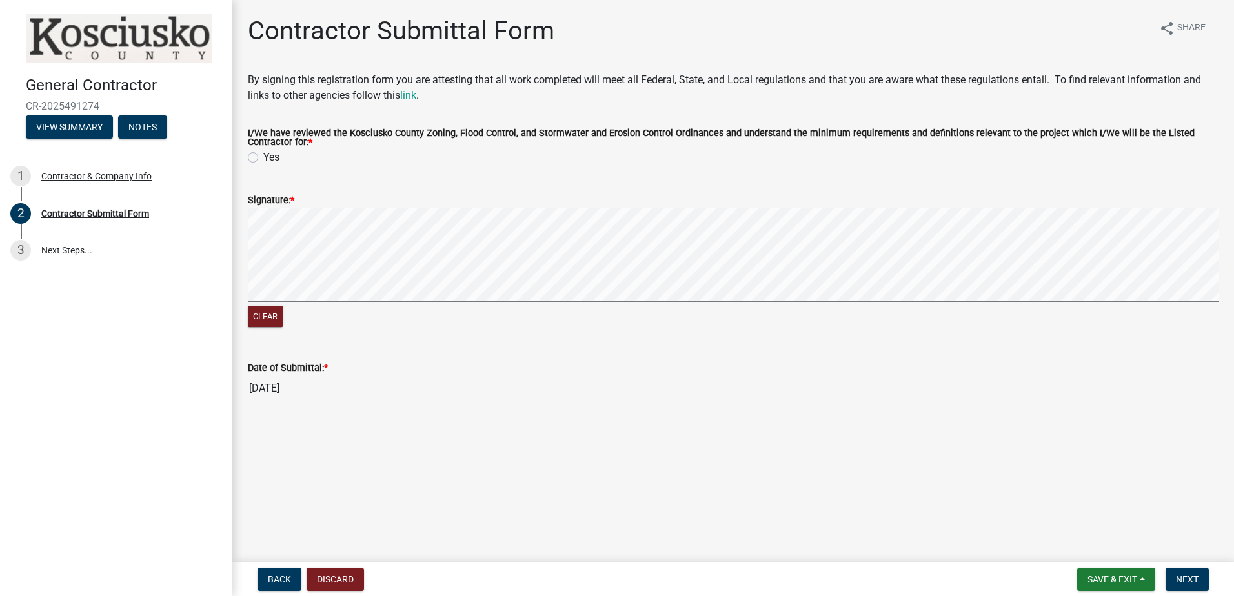
click at [263, 158] on label "Yes" at bounding box center [271, 157] width 16 height 15
click at [263, 158] on input "Yes" at bounding box center [267, 154] width 8 height 8
radio input "true"
drag, startPoint x: 1186, startPoint y: 577, endPoint x: 1115, endPoint y: 565, distance: 72.0
click at [1184, 575] on span "Next" at bounding box center [1187, 579] width 23 height 10
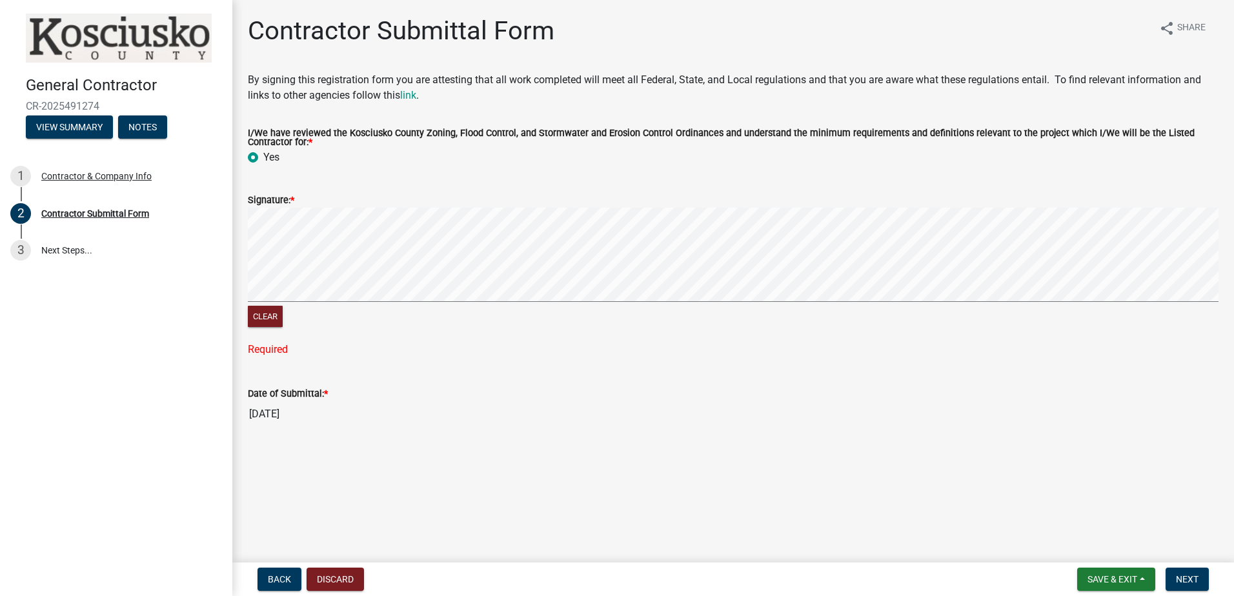
click at [269, 205] on label "Signature: *" at bounding box center [271, 200] width 46 height 9
click at [292, 203] on span "*" at bounding box center [292, 200] width 4 height 11
drag, startPoint x: 292, startPoint y: 203, endPoint x: 278, endPoint y: 203, distance: 14.2
click at [278, 203] on label "Signature: *" at bounding box center [271, 200] width 46 height 9
click at [294, 202] on span "*" at bounding box center [292, 200] width 4 height 11
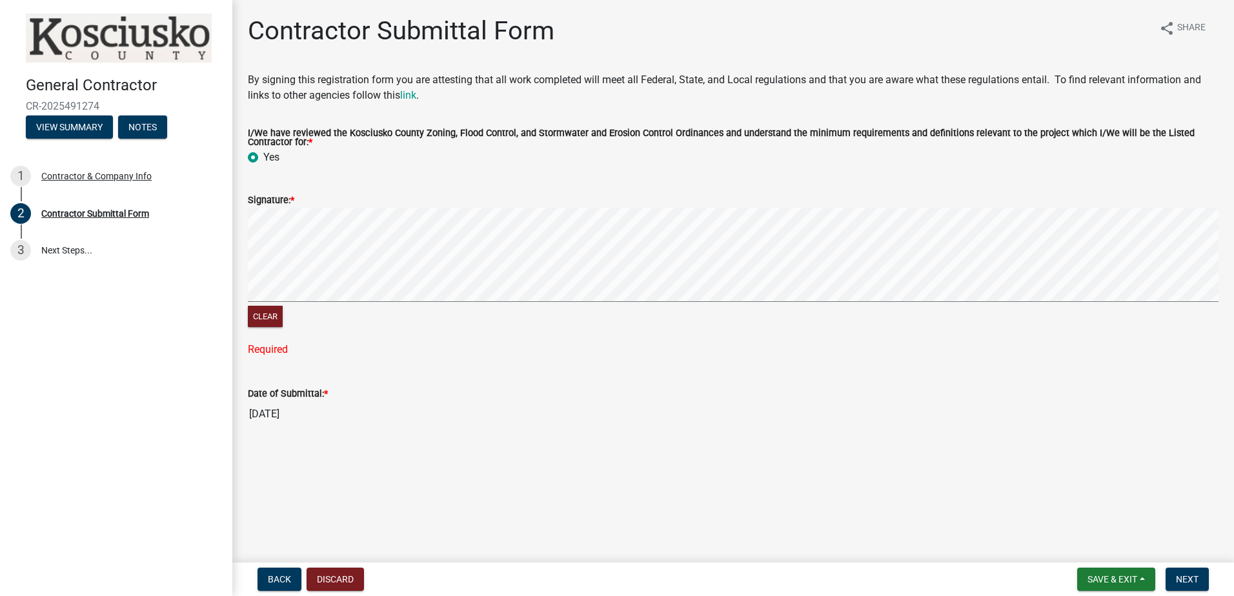
click at [291, 201] on label "Signature: *" at bounding box center [271, 200] width 46 height 9
drag, startPoint x: 1182, startPoint y: 579, endPoint x: 1183, endPoint y: 570, distance: 9.1
click at [1183, 579] on span "Next" at bounding box center [1187, 579] width 23 height 10
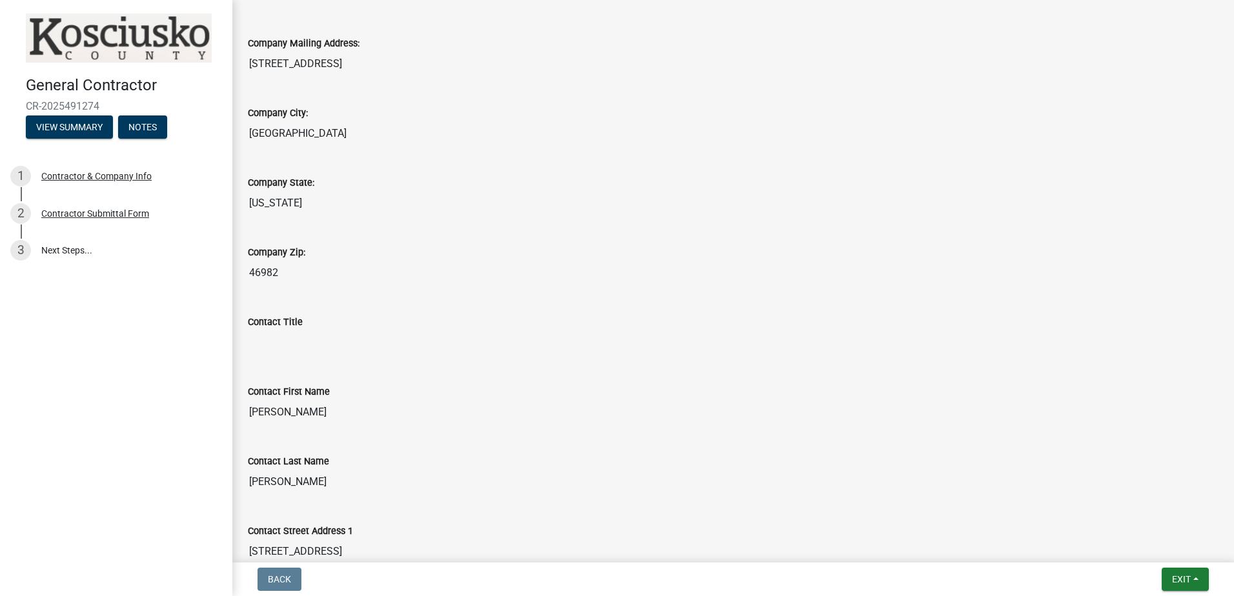
scroll to position [387, 0]
click at [285, 333] on input "Contact Title" at bounding box center [733, 341] width 971 height 26
click at [300, 344] on input "Contact Title" at bounding box center [733, 341] width 971 height 26
click at [294, 339] on input "Contact Title" at bounding box center [733, 341] width 971 height 26
click at [296, 342] on input "Contact Title" at bounding box center [733, 341] width 971 height 26
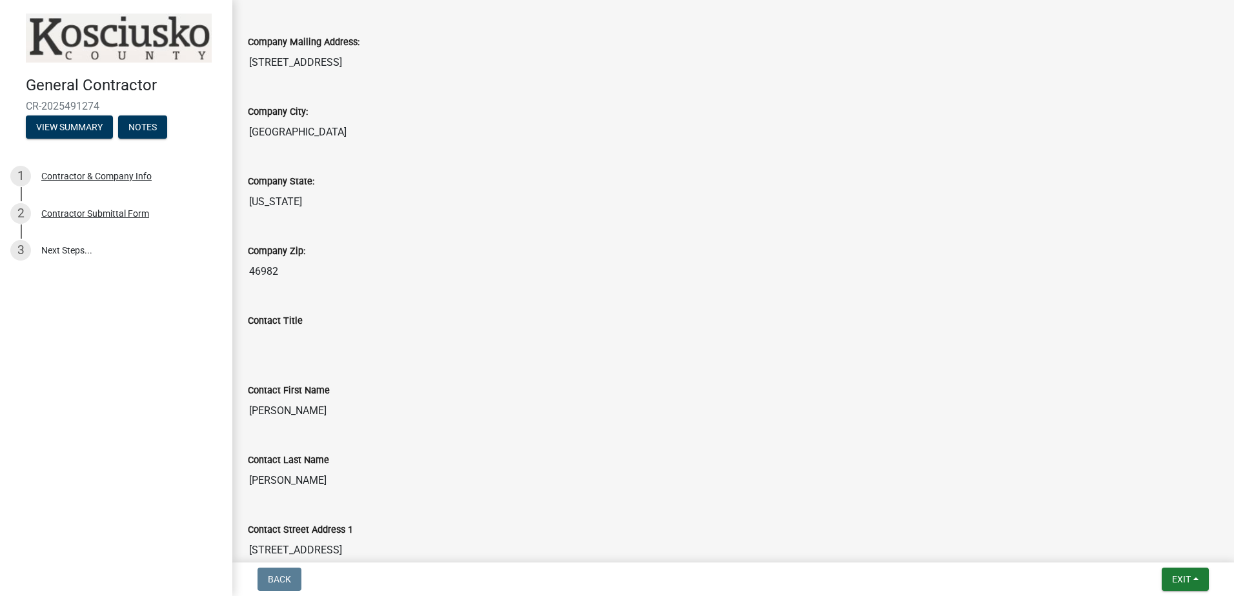
click at [300, 342] on input "Contact Title" at bounding box center [733, 341] width 971 height 26
drag, startPoint x: 267, startPoint y: 335, endPoint x: 303, endPoint y: 344, distance: 37.9
click at [303, 344] on input "Contact Title" at bounding box center [733, 341] width 971 height 26
drag, startPoint x: 267, startPoint y: 326, endPoint x: 264, endPoint y: 317, distance: 9.4
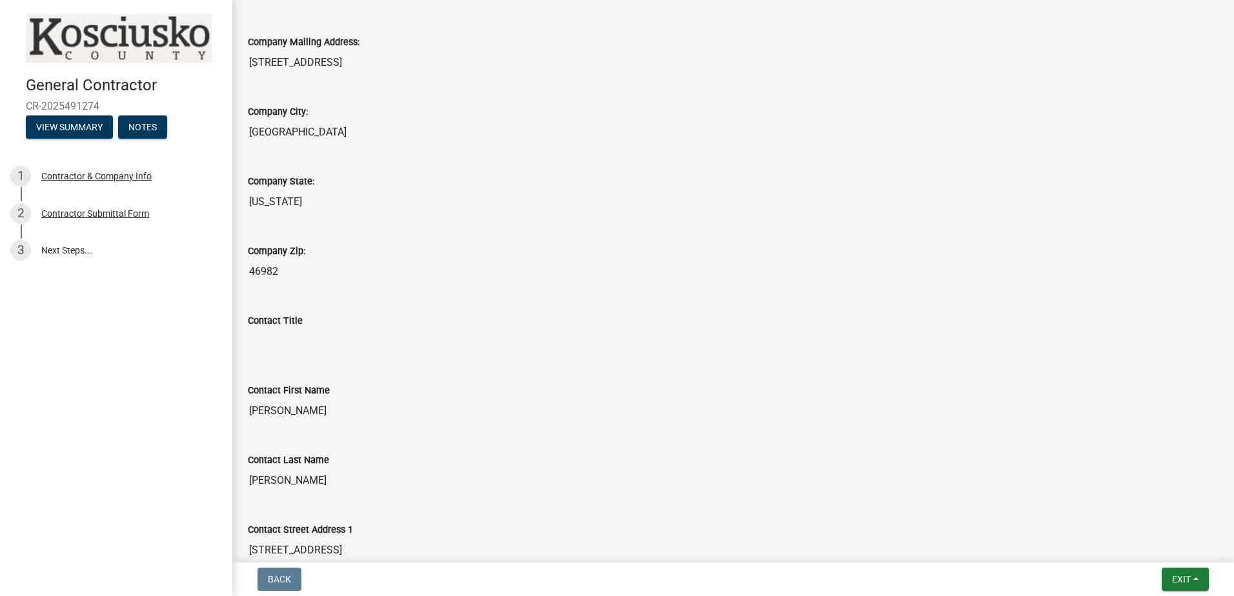
click at [266, 322] on label "Contact Title" at bounding box center [275, 321] width 55 height 9
click at [266, 328] on input "Contact Title" at bounding box center [733, 341] width 971 height 26
click at [265, 319] on label "Contact Title" at bounding box center [275, 321] width 55 height 9
click at [265, 328] on input "Contact Title" at bounding box center [733, 341] width 971 height 26
click at [265, 319] on label "Contact Title" at bounding box center [275, 321] width 55 height 9
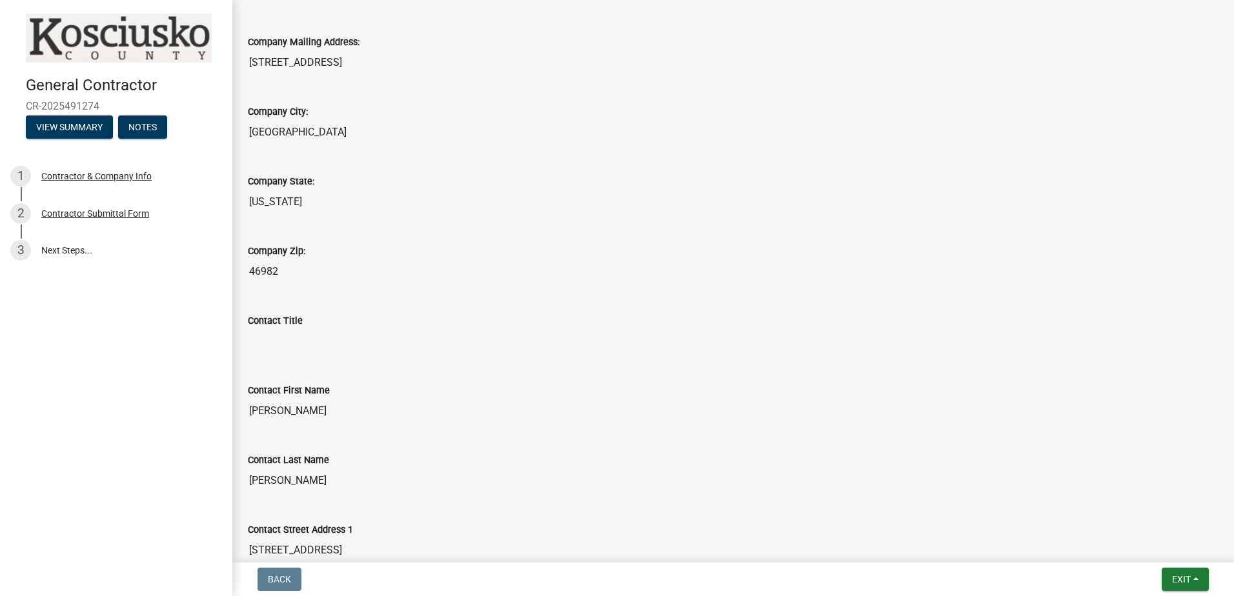
click at [265, 328] on input "Contact Title" at bounding box center [733, 341] width 971 height 26
drag, startPoint x: 265, startPoint y: 321, endPoint x: 269, endPoint y: 345, distance: 24.8
click at [269, 345] on div "Contact Title" at bounding box center [733, 324] width 971 height 59
drag, startPoint x: 269, startPoint y: 345, endPoint x: 265, endPoint y: 337, distance: 9.2
click at [265, 337] on input "Contact Title" at bounding box center [733, 341] width 971 height 26
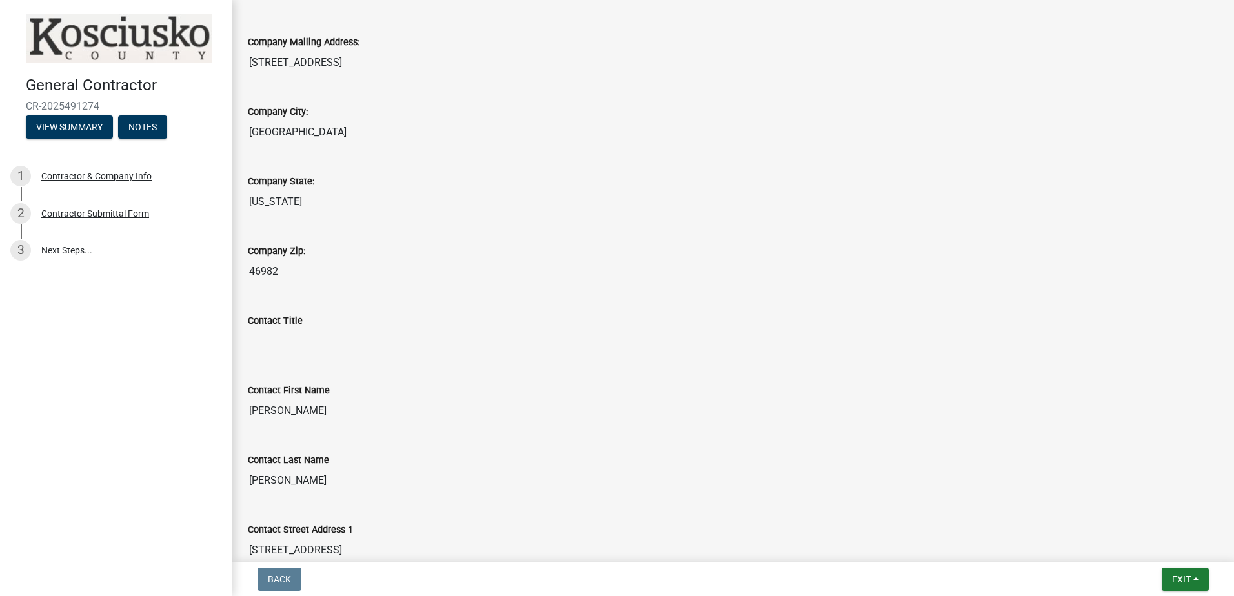
click at [272, 337] on input "Contact Title" at bounding box center [733, 341] width 971 height 26
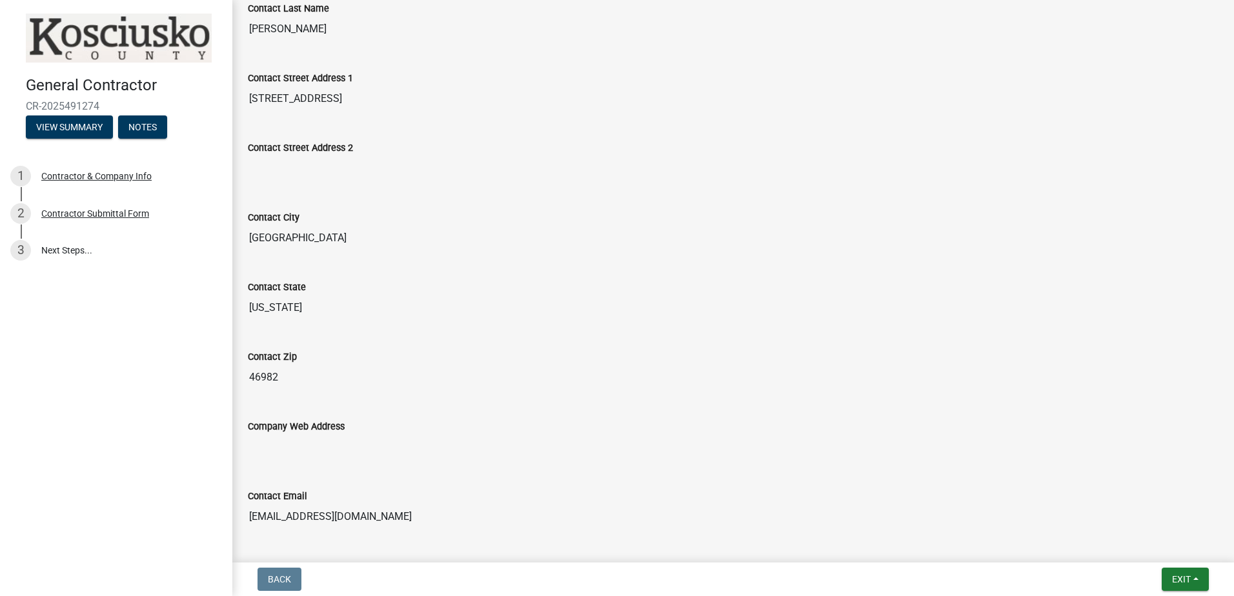
scroll to position [903, 0]
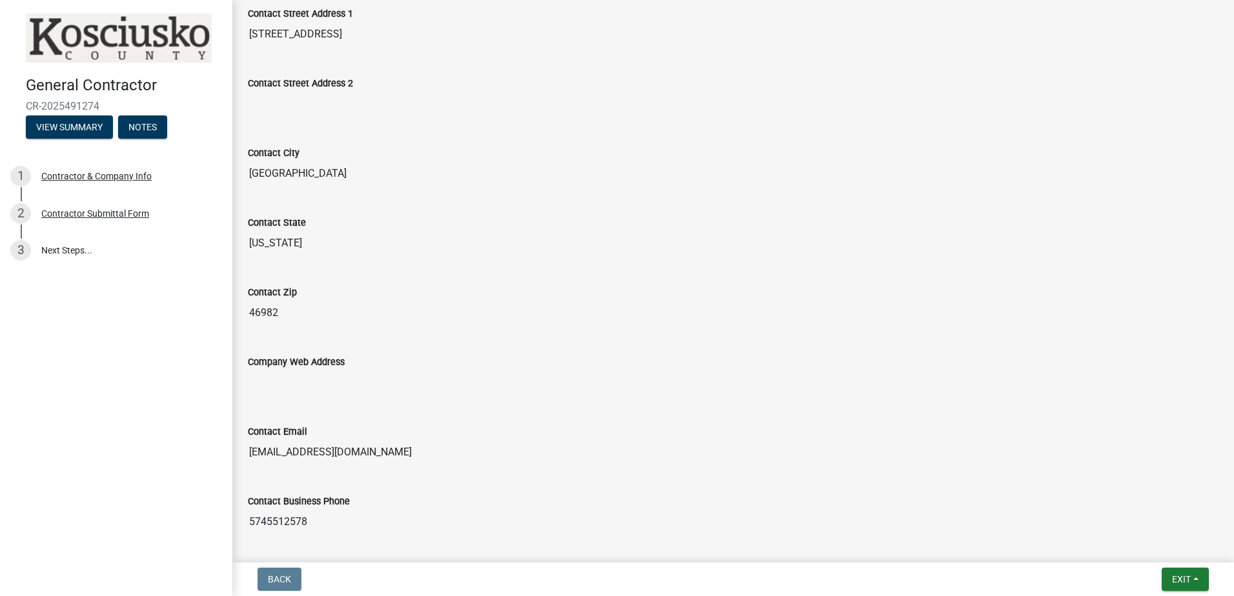
click at [285, 361] on label "Company Web Address" at bounding box center [296, 362] width 97 height 9
click at [285, 370] on input "Company Web Address" at bounding box center [733, 383] width 971 height 26
click at [308, 377] on input "Company Web Address" at bounding box center [733, 383] width 971 height 26
click at [310, 383] on input "Company Web Address" at bounding box center [733, 383] width 971 height 26
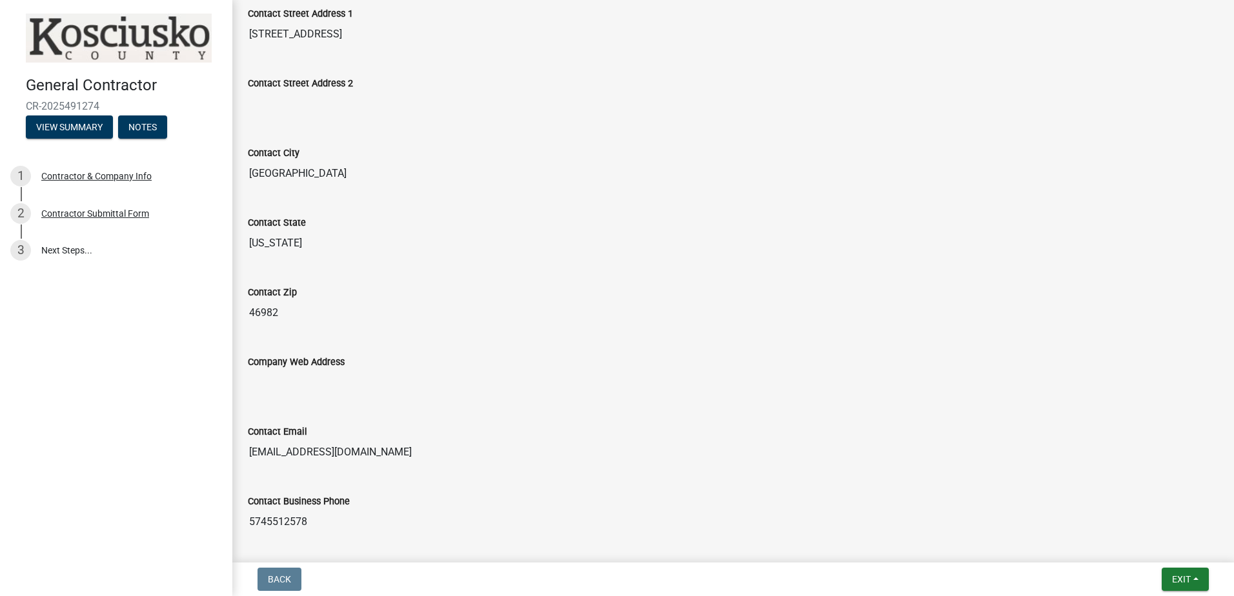
click at [310, 383] on input "Company Web Address" at bounding box center [733, 383] width 971 height 26
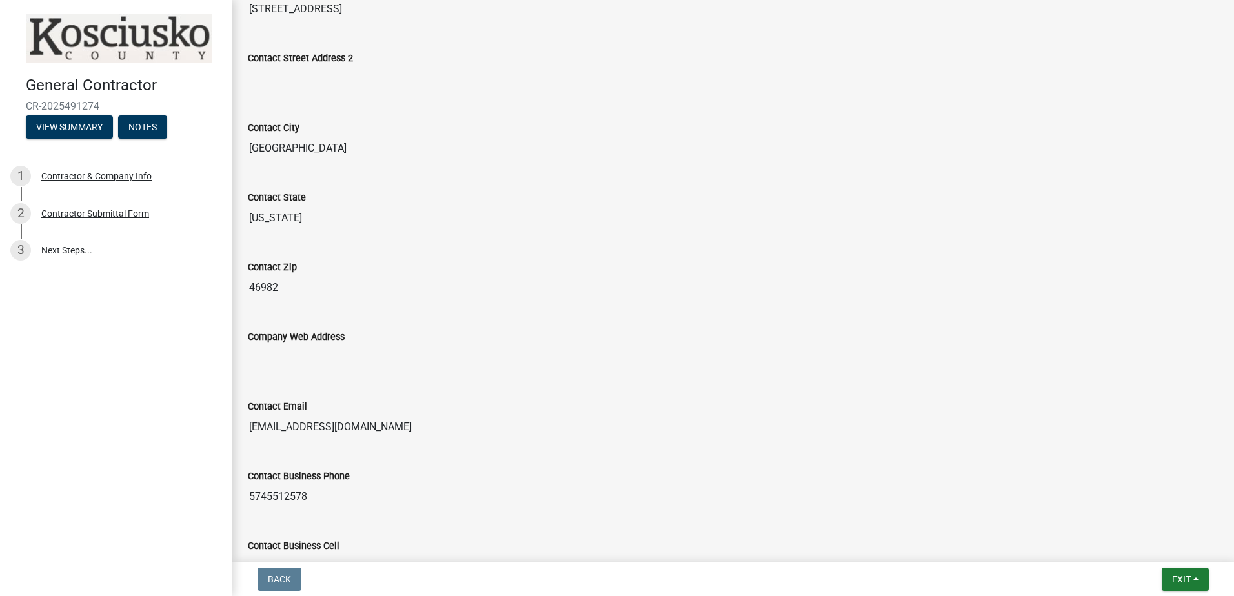
scroll to position [903, 0]
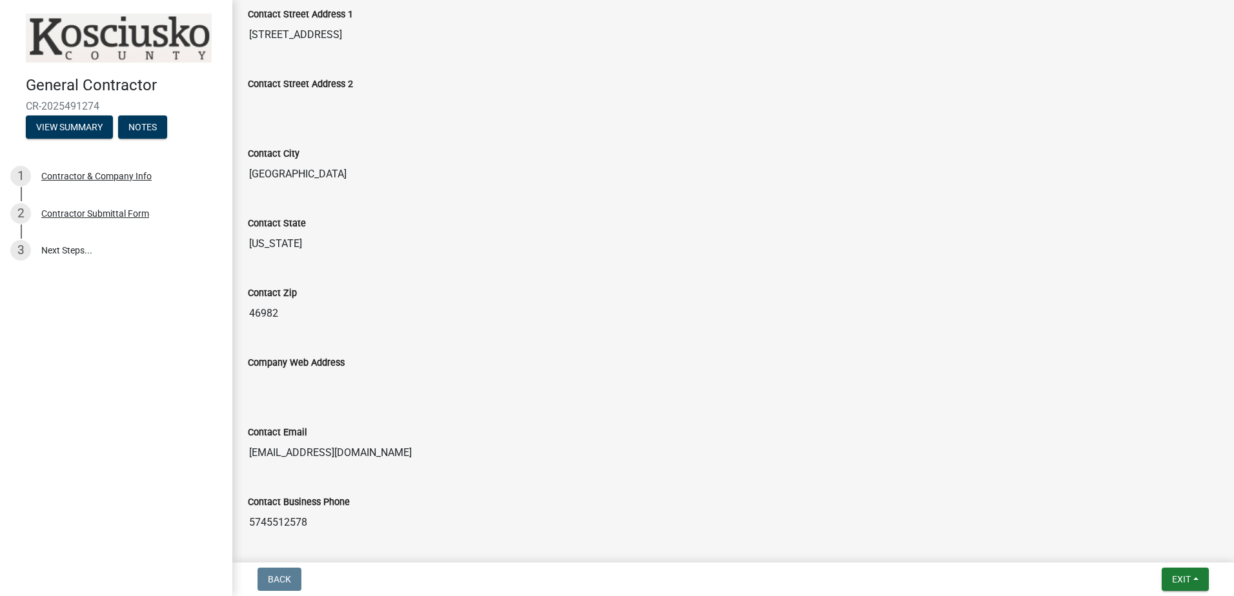
click at [284, 384] on input "Company Web Address" at bounding box center [733, 383] width 971 height 26
drag, startPoint x: 284, startPoint y: 384, endPoint x: 338, endPoint y: 392, distance: 54.9
click at [338, 392] on input "Company Web Address" at bounding box center [733, 383] width 971 height 26
click at [270, 386] on input "Company Web Address" at bounding box center [733, 383] width 971 height 26
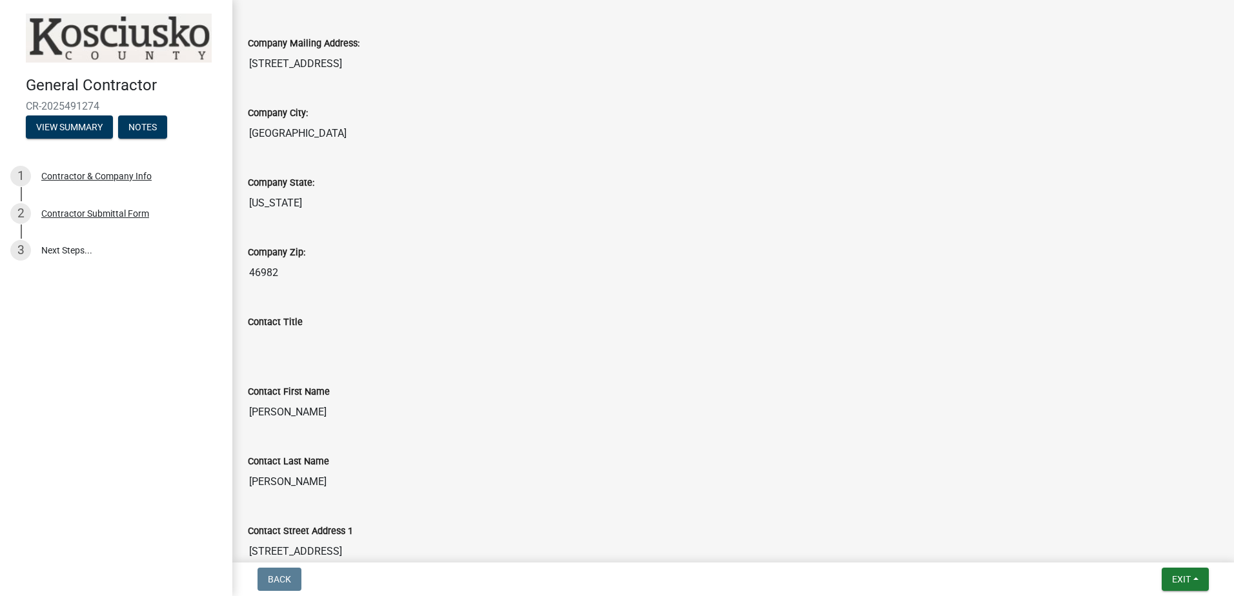
scroll to position [387, 0]
click at [254, 322] on label "Contact Title" at bounding box center [275, 321] width 55 height 9
click at [254, 328] on input "Contact Title" at bounding box center [733, 341] width 971 height 26
click at [275, 348] on input "Contact Title" at bounding box center [733, 341] width 971 height 26
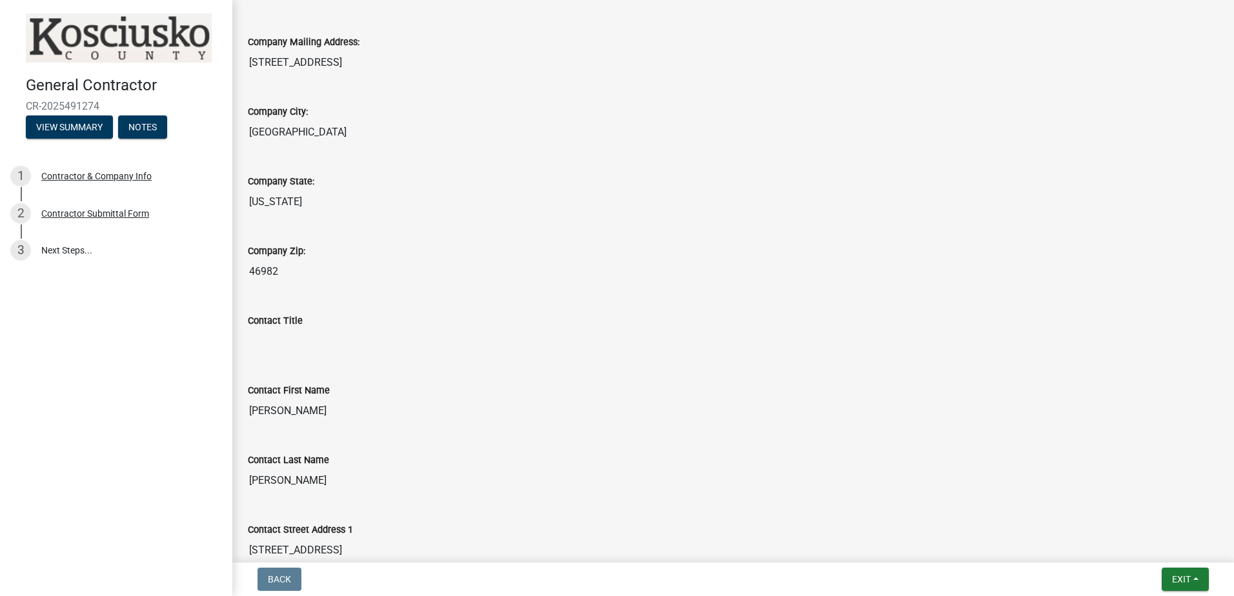
drag, startPoint x: 275, startPoint y: 348, endPoint x: 268, endPoint y: 343, distance: 8.4
click at [272, 346] on input "Contact Title" at bounding box center [733, 341] width 971 height 26
click at [270, 343] on input "Contact Title" at bounding box center [733, 341] width 971 height 26
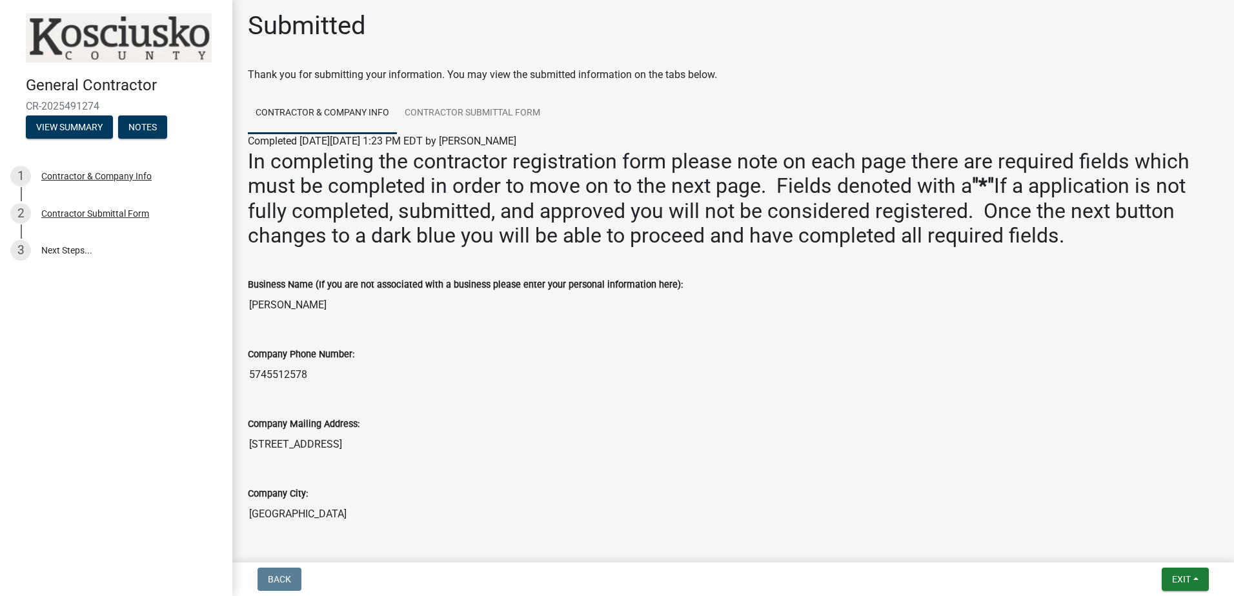
scroll to position [0, 0]
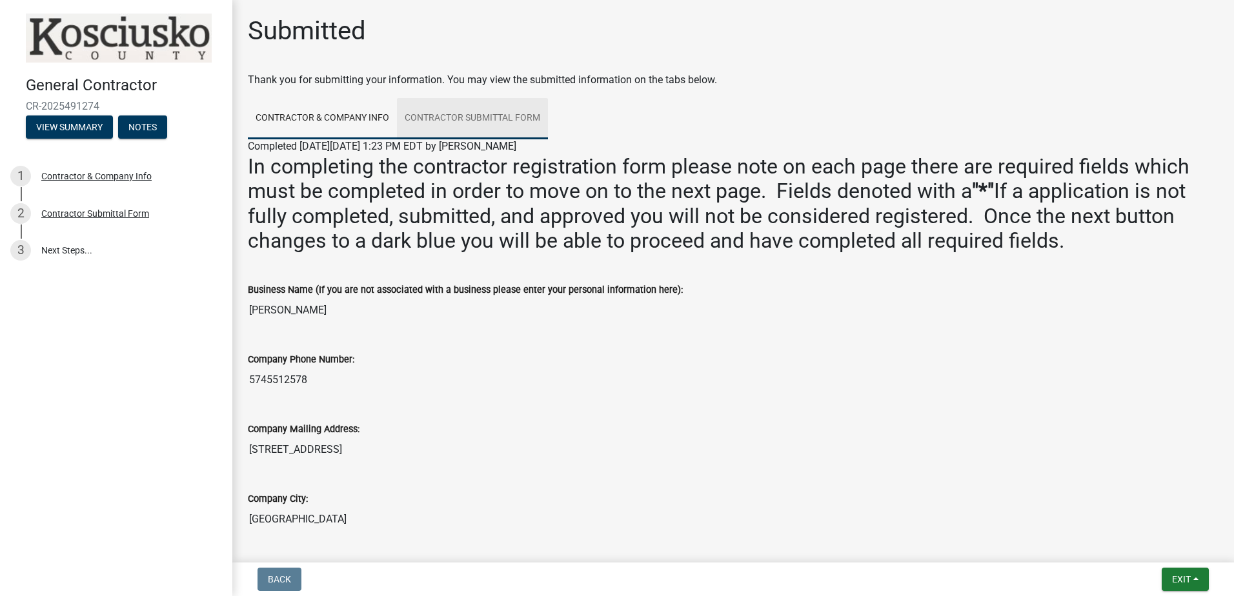
click at [478, 115] on link "Contractor Submittal Form" at bounding box center [472, 118] width 151 height 41
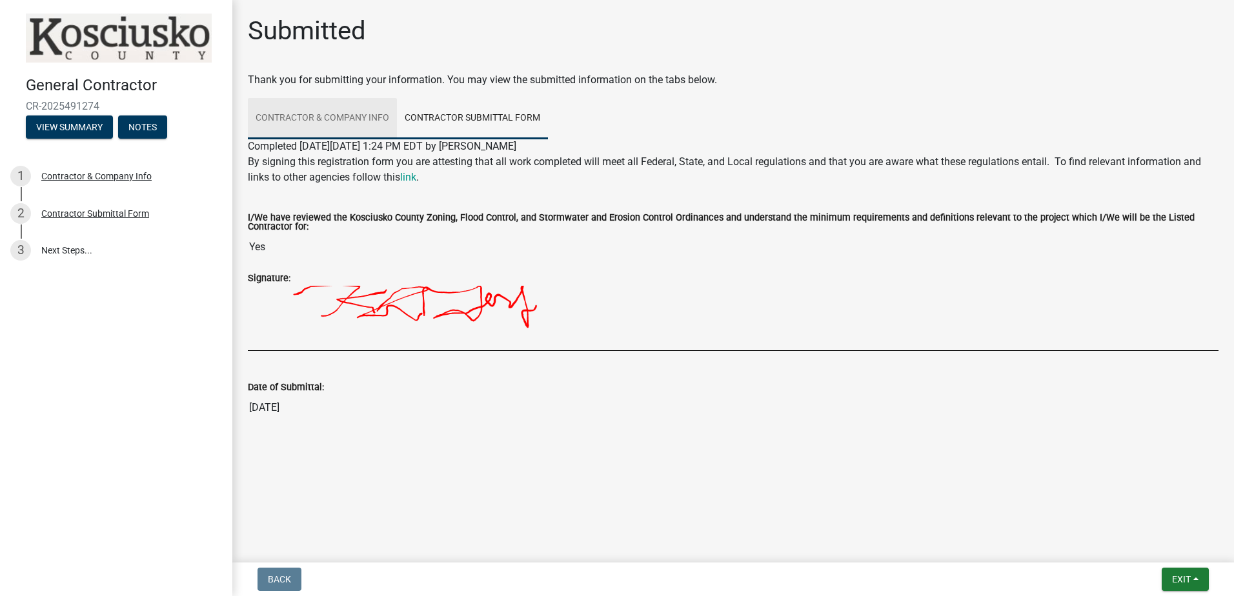
click at [316, 116] on link "Contractor & Company Info" at bounding box center [322, 118] width 149 height 41
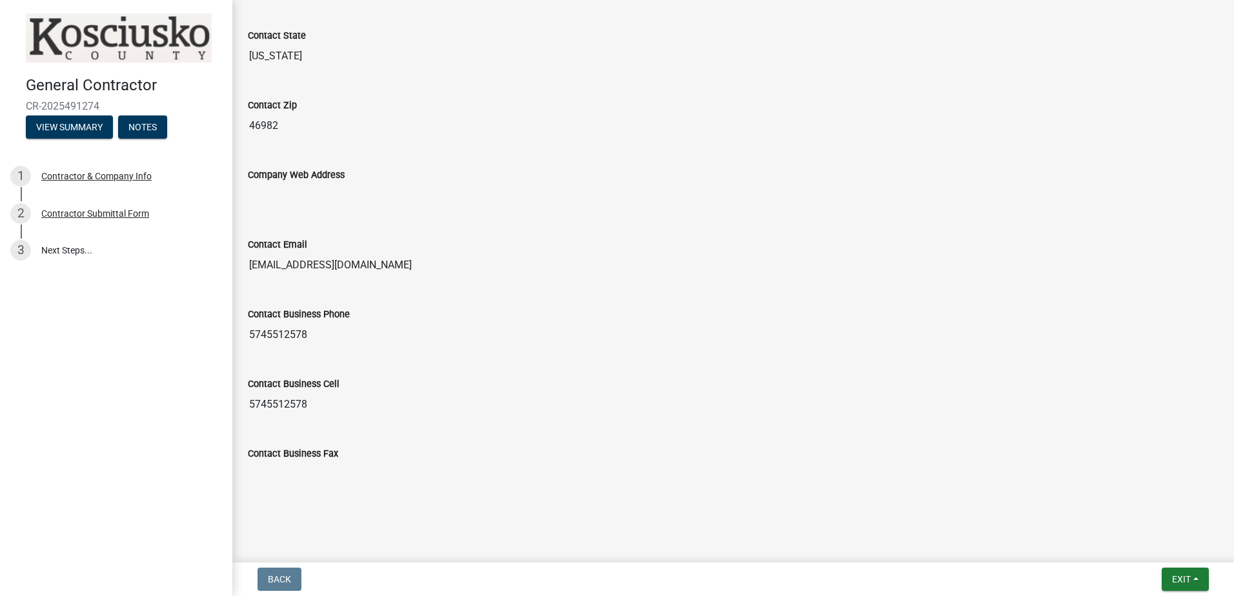
scroll to position [1096, 0]
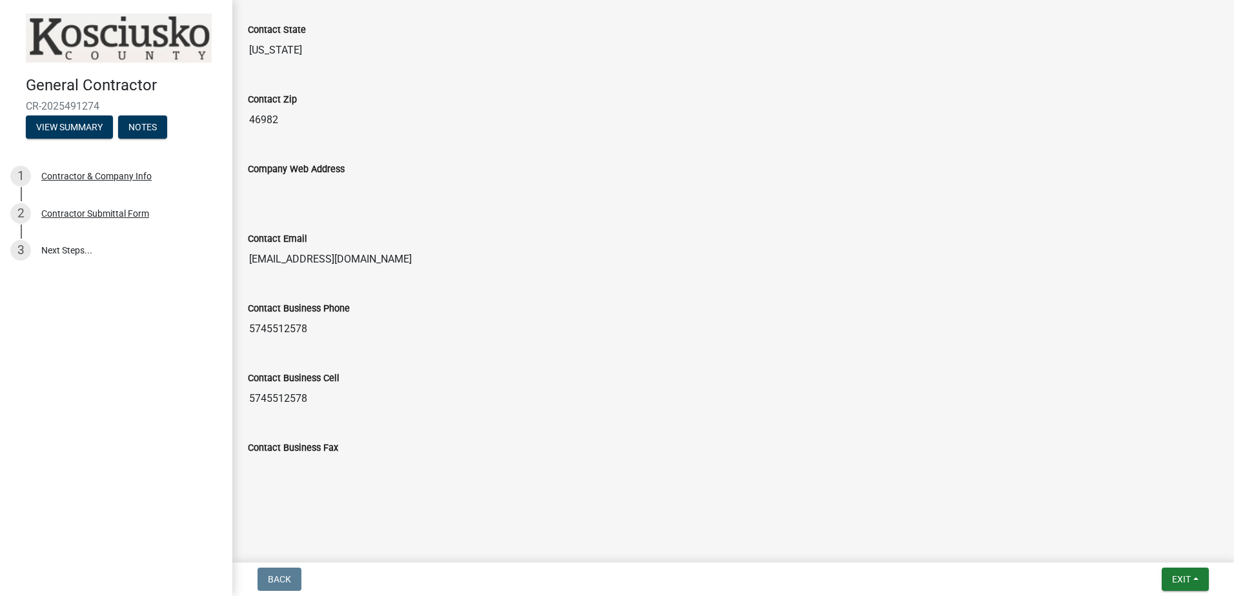
click at [611, 408] on div "Contact Business Cell 5745512578" at bounding box center [733, 387] width 990 height 70
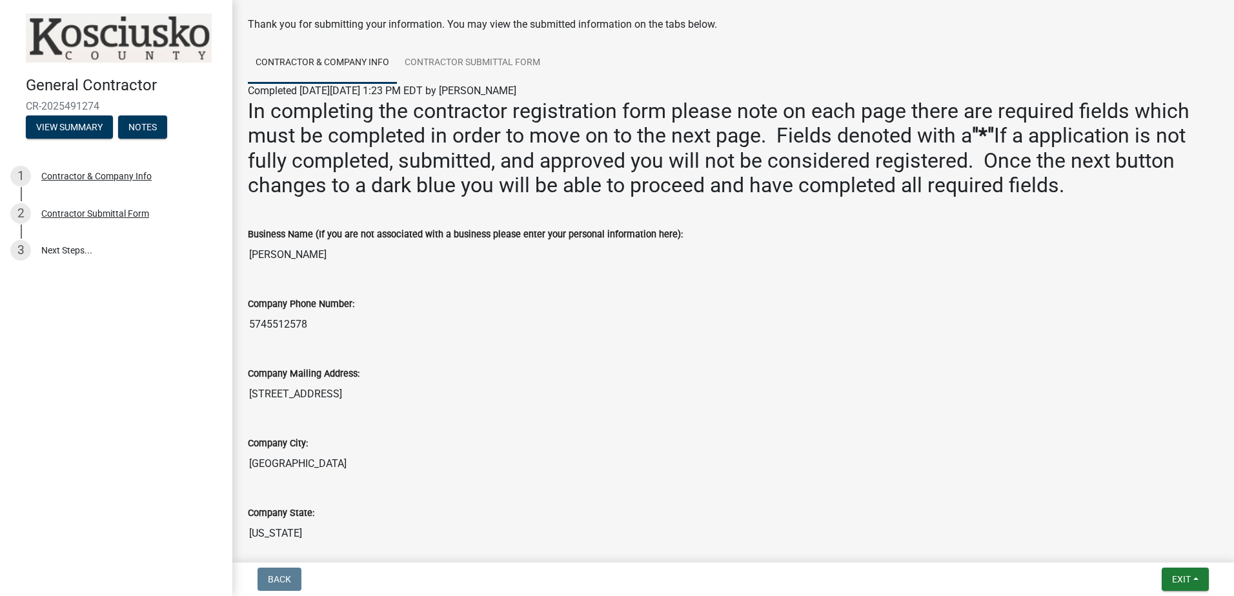
scroll to position [0, 0]
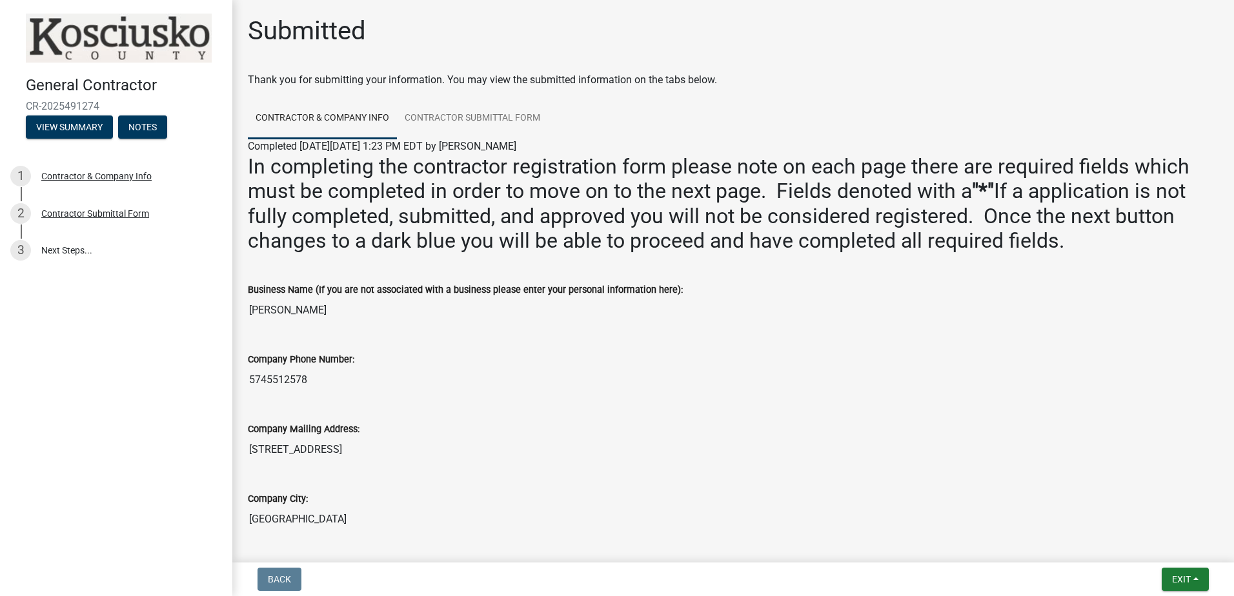
click at [919, 250] on h2 "In completing the contractor registration form please note on each page there a…" at bounding box center [733, 203] width 971 height 99
click at [843, 214] on h2 "In completing the contractor registration form please note on each page there a…" at bounding box center [733, 203] width 971 height 99
click at [521, 119] on link "Contractor Submittal Form" at bounding box center [472, 118] width 151 height 41
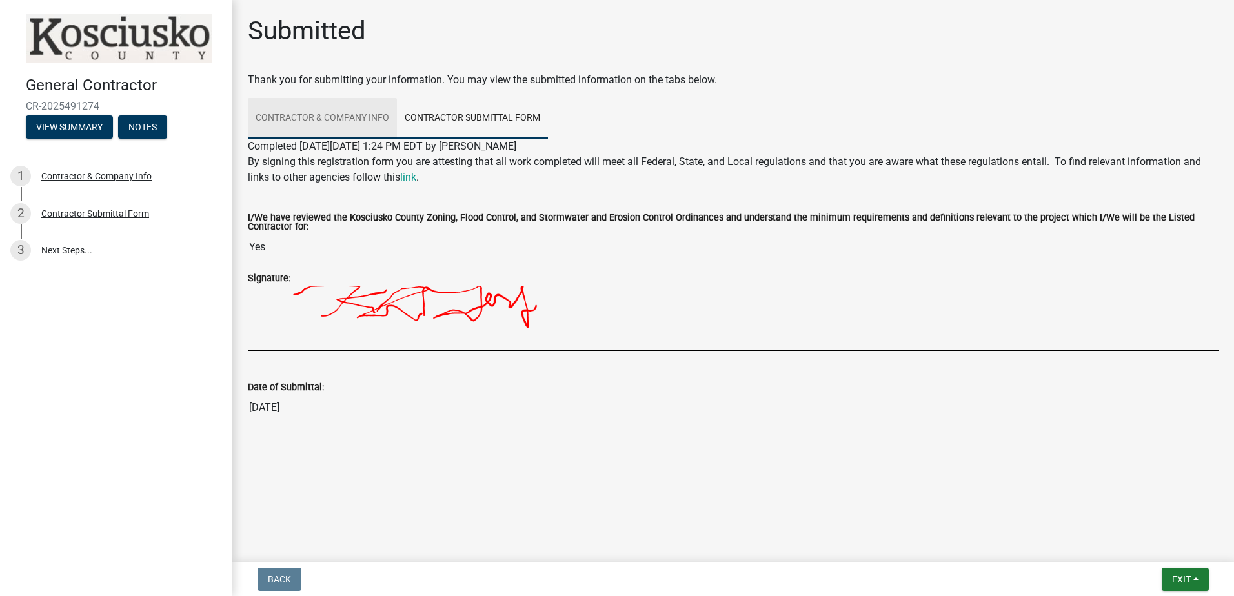
click at [321, 116] on link "Contractor & Company Info" at bounding box center [322, 118] width 149 height 41
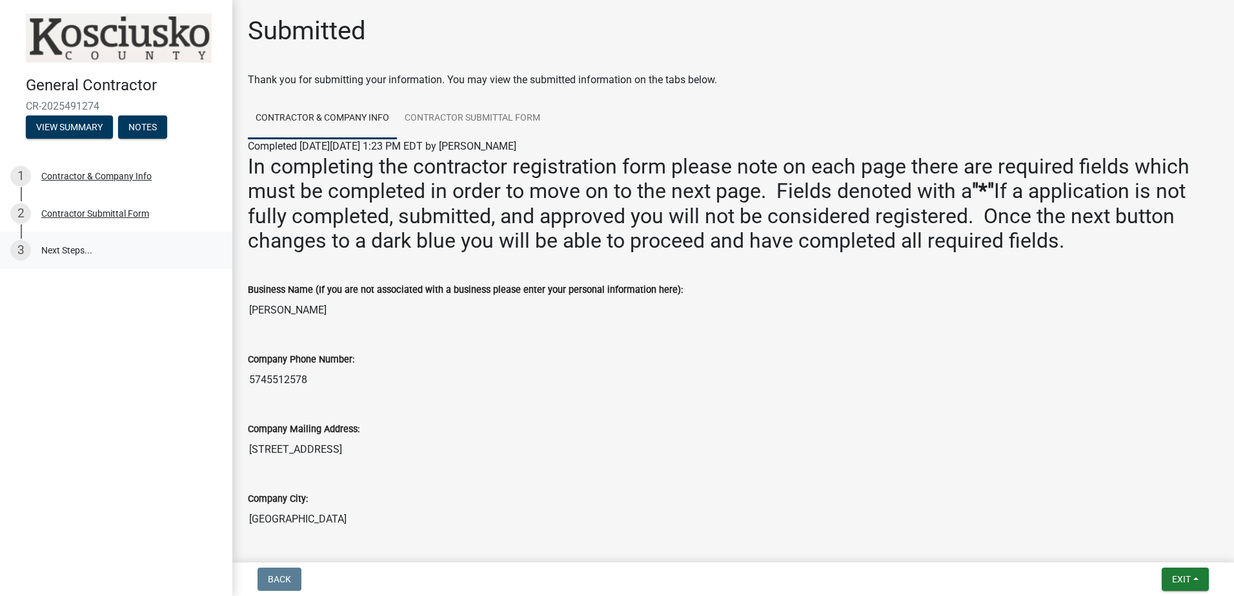
click at [63, 249] on link "3 Next Steps..." at bounding box center [116, 250] width 232 height 37
click at [65, 248] on link "3 Next Steps..." at bounding box center [116, 250] width 232 height 37
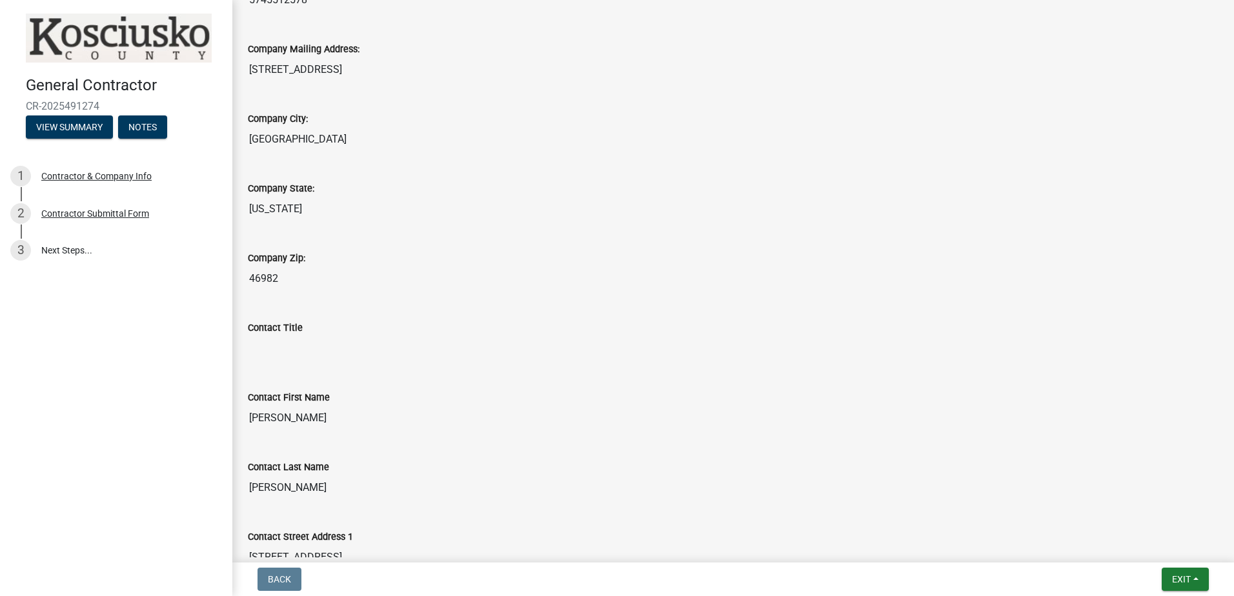
scroll to position [387, 0]
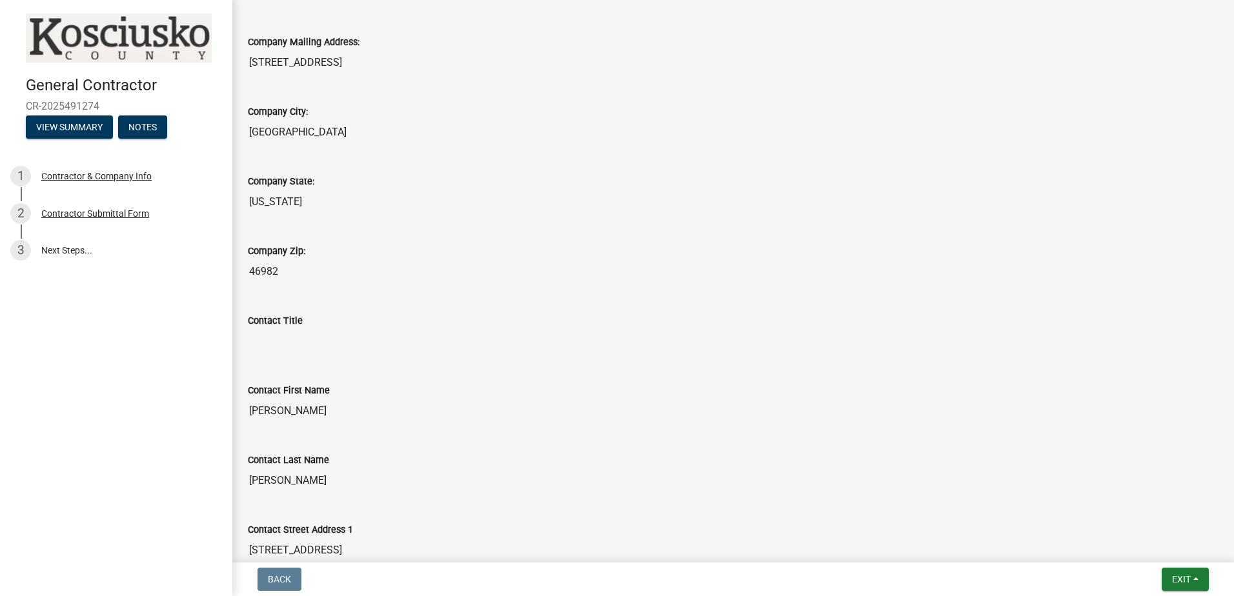
click at [295, 320] on label "Contact Title" at bounding box center [275, 321] width 55 height 9
click at [295, 328] on input "Contact Title" at bounding box center [733, 341] width 971 height 26
drag, startPoint x: 290, startPoint y: 344, endPoint x: 317, endPoint y: 343, distance: 26.5
click at [317, 343] on input "Contact Title" at bounding box center [733, 341] width 971 height 26
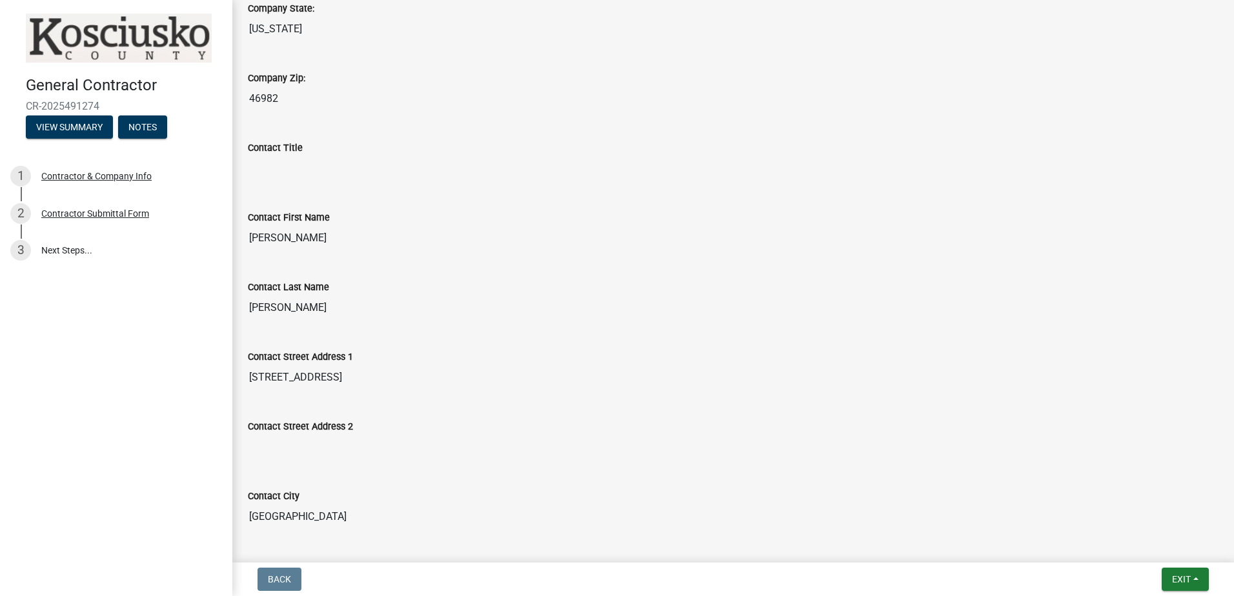
scroll to position [516, 0]
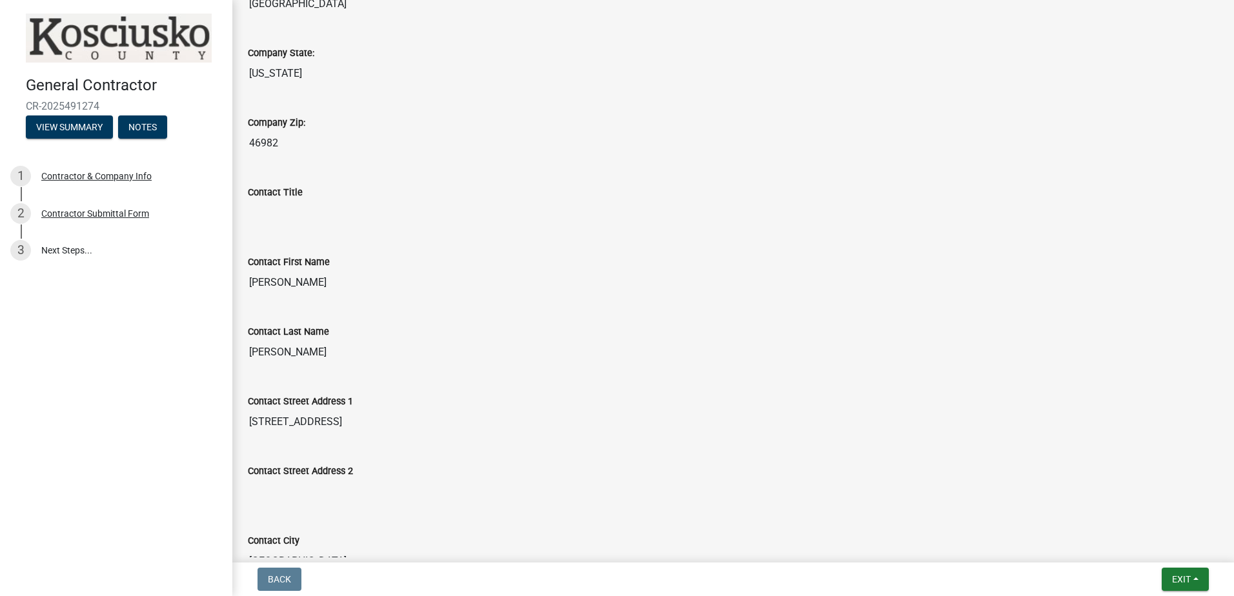
click at [288, 211] on input "Contact Title" at bounding box center [733, 213] width 971 height 26
click at [308, 230] on div "Contact Title" at bounding box center [733, 201] width 990 height 70
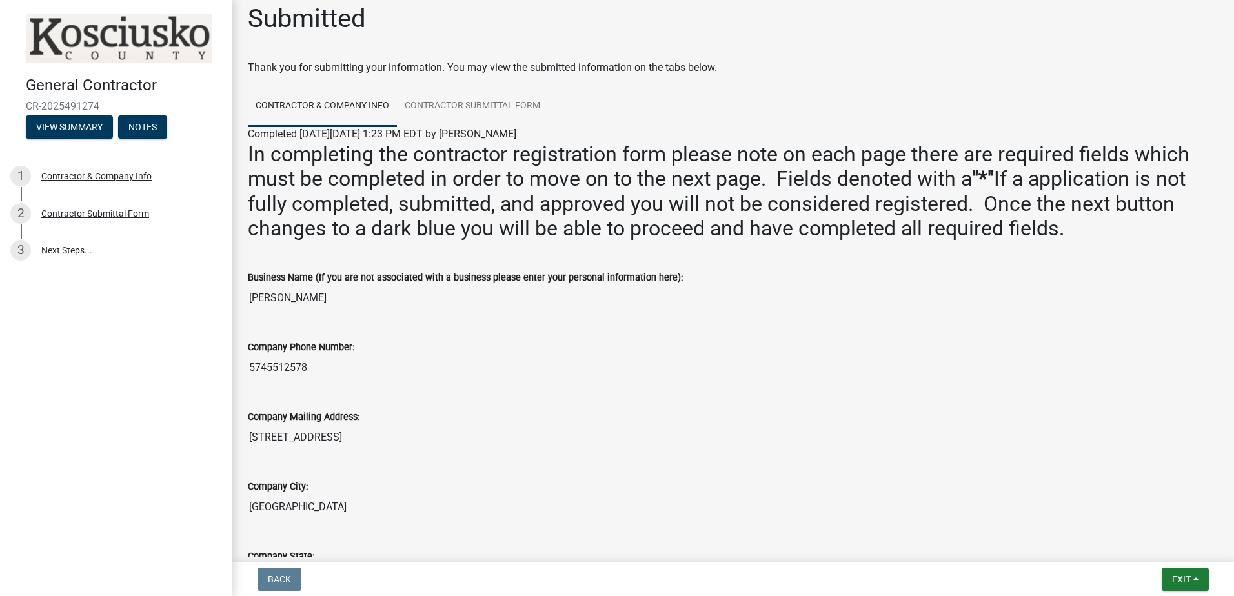
scroll to position [0, 0]
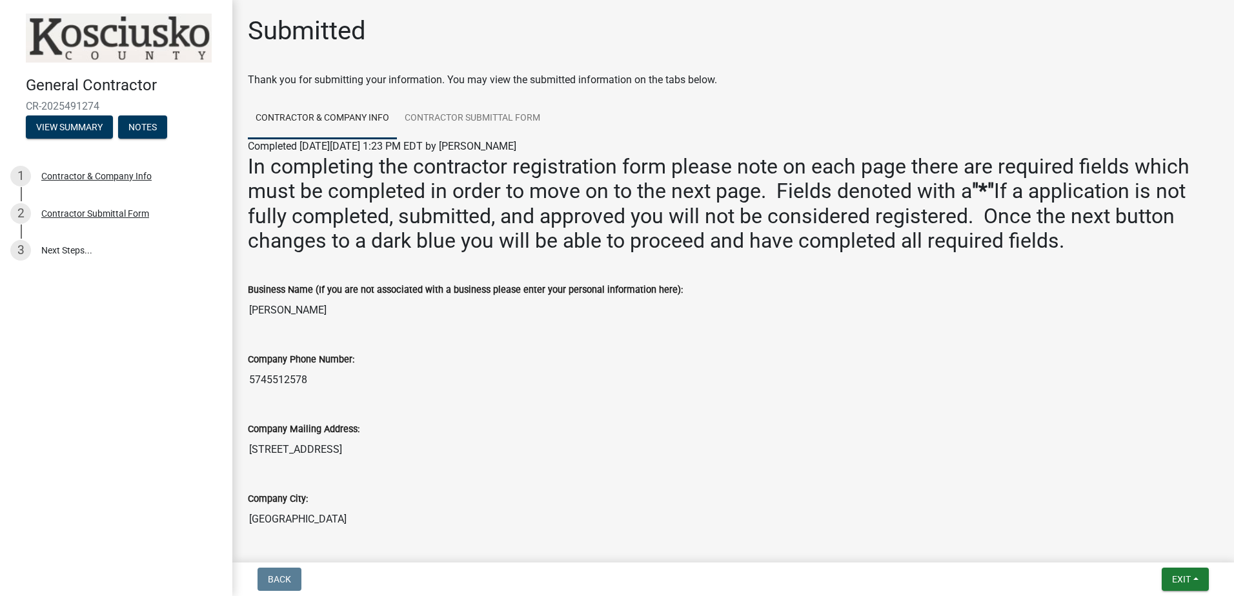
click at [462, 288] on label "Business Name (If you are not associated with a business please enter your pers…" at bounding box center [465, 290] width 435 height 9
click at [462, 297] on input "[PERSON_NAME]" at bounding box center [733, 310] width 971 height 26
click at [599, 348] on div "Company Phone Number: 5745512578" at bounding box center [733, 363] width 971 height 59
click at [322, 357] on label "Company Phone Number:" at bounding box center [301, 360] width 106 height 9
click at [322, 367] on input "5745512578" at bounding box center [733, 380] width 971 height 26
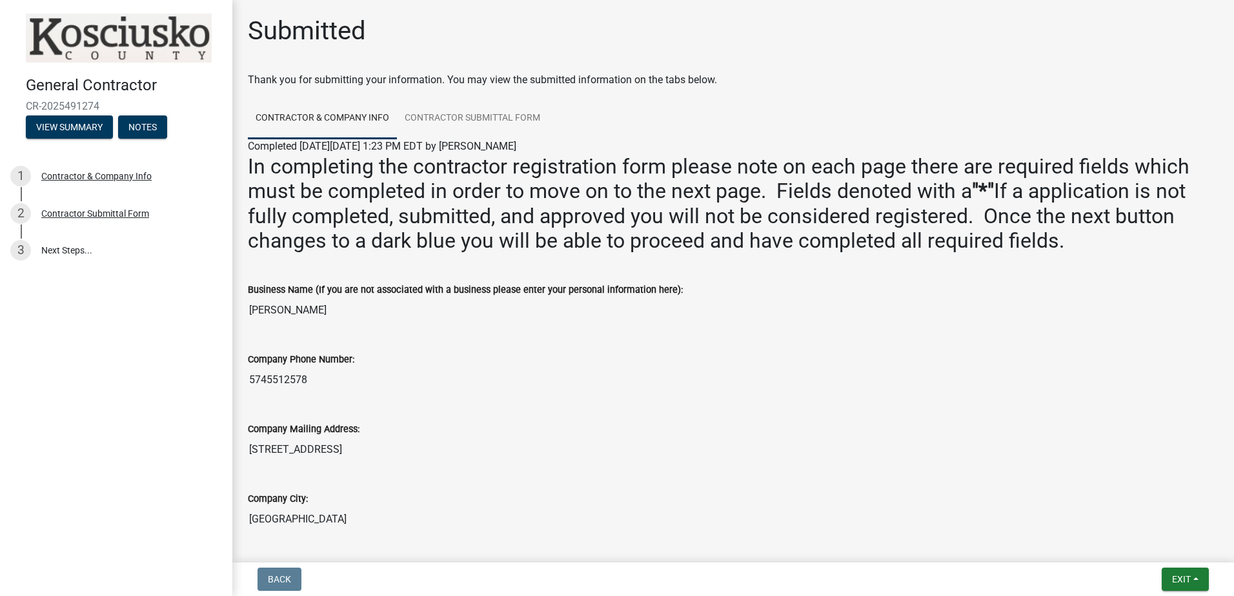
click at [322, 357] on label "Company Phone Number:" at bounding box center [301, 360] width 106 height 9
click at [322, 367] on input "5745512578" at bounding box center [733, 380] width 971 height 26
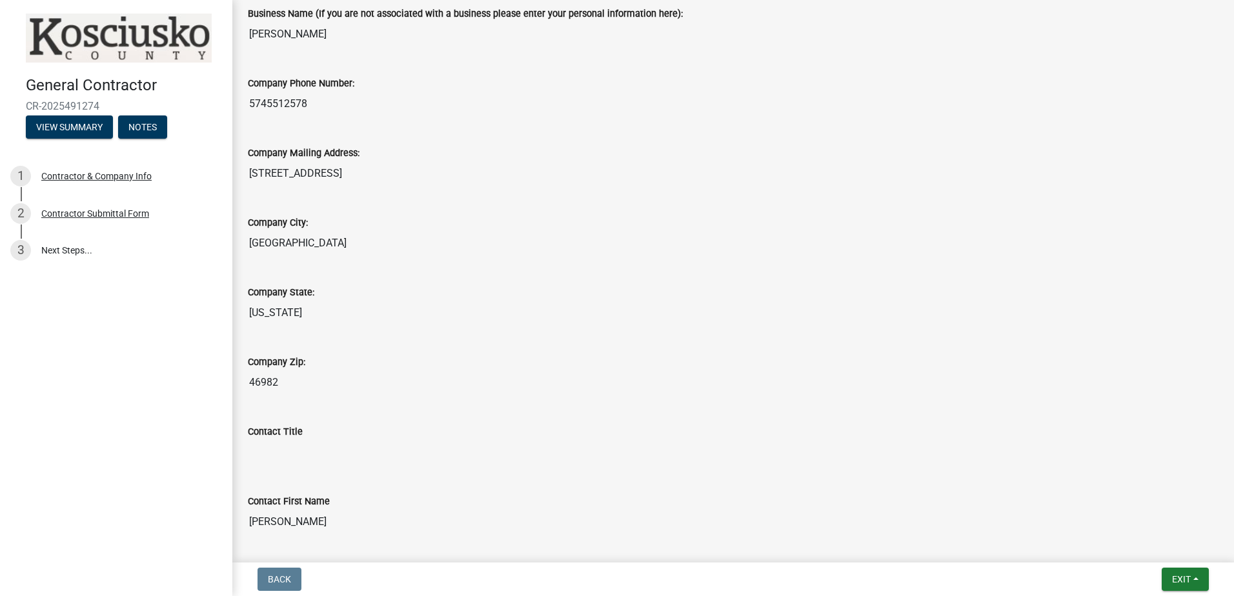
scroll to position [323, 0]
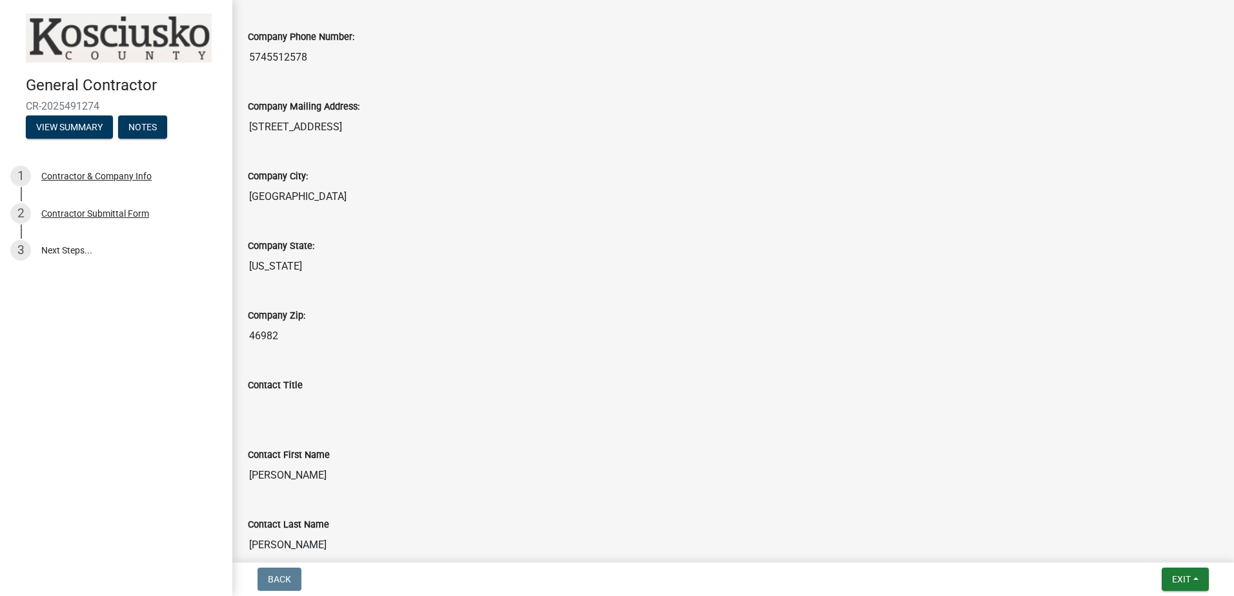
click at [272, 387] on label "Contact Title" at bounding box center [275, 385] width 55 height 9
click at [272, 393] on input "Contact Title" at bounding box center [733, 406] width 971 height 26
click at [272, 385] on label "Contact Title" at bounding box center [275, 385] width 55 height 9
click at [272, 393] on input "Contact Title" at bounding box center [733, 406] width 971 height 26
click at [272, 385] on label "Contact Title" at bounding box center [275, 385] width 55 height 9
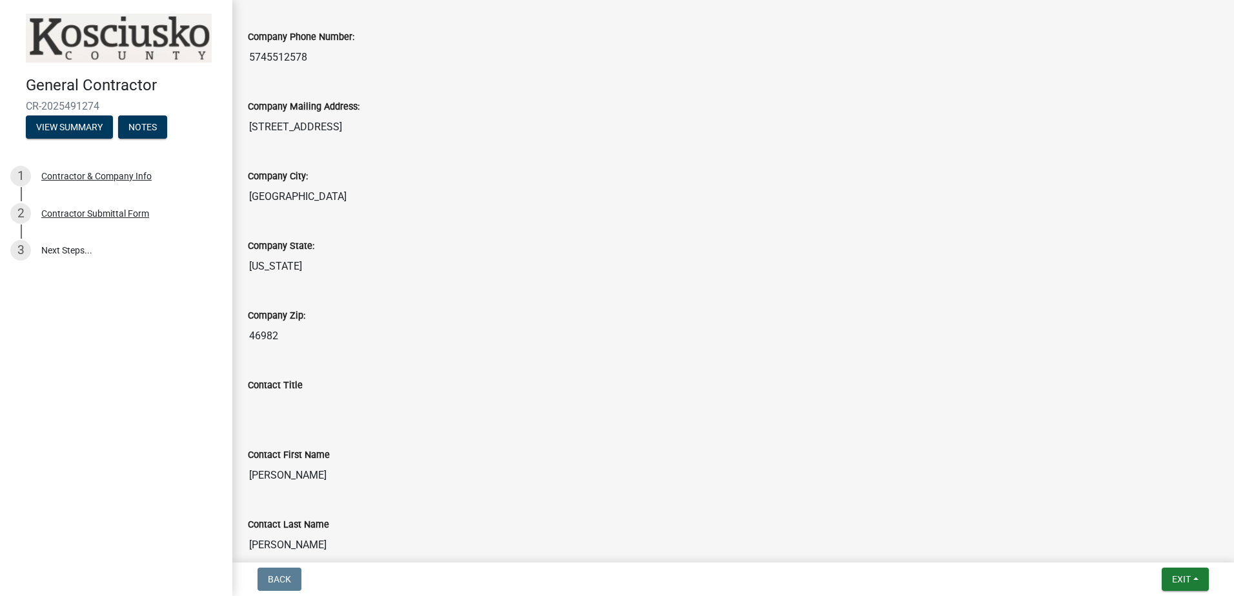
click at [272, 393] on input "Contact Title" at bounding box center [733, 406] width 971 height 26
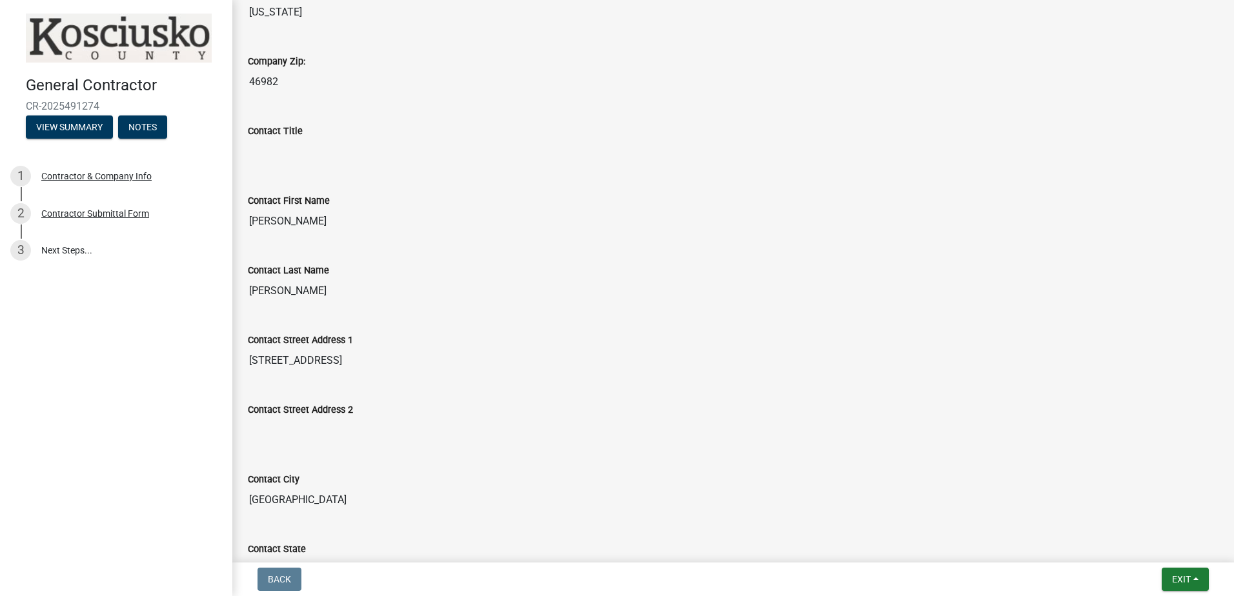
scroll to position [581, 0]
click at [290, 409] on label "Contact Street Address 2" at bounding box center [300, 406] width 105 height 9
click at [290, 414] on input "Contact Street Address 2" at bounding box center [733, 427] width 971 height 26
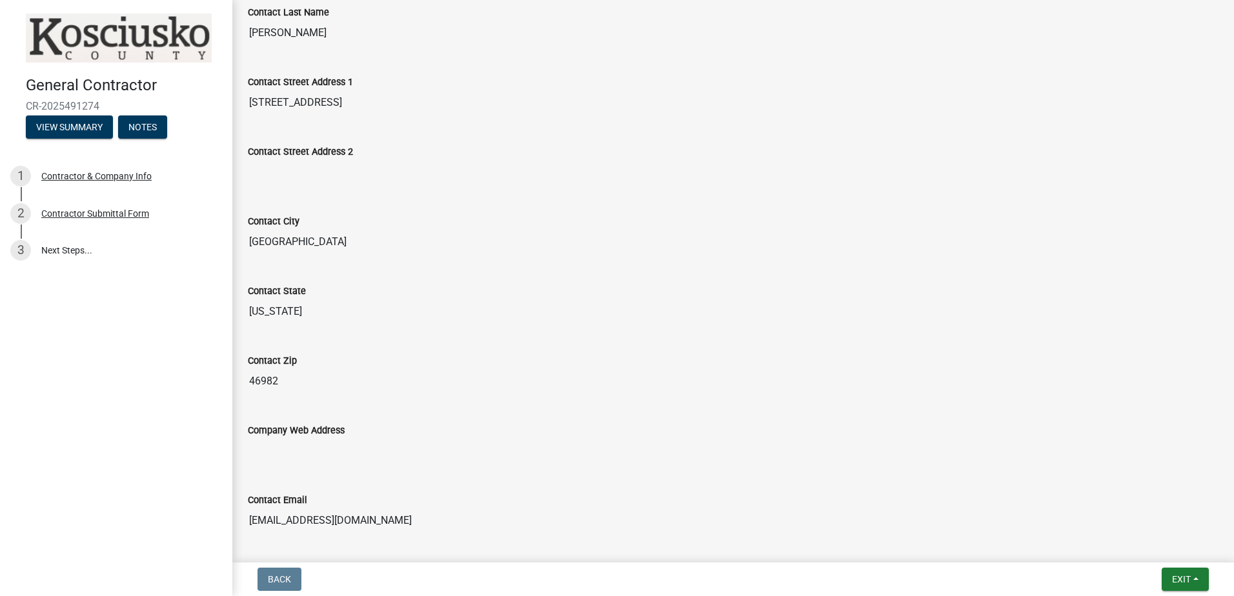
scroll to position [839, 0]
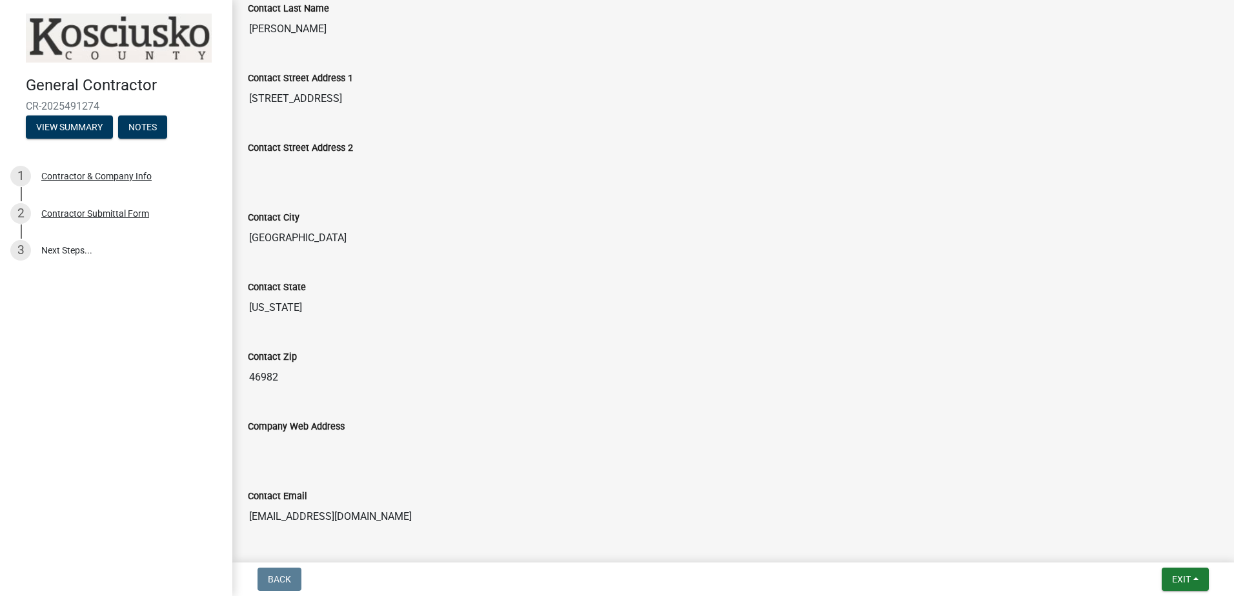
click at [281, 423] on label "Company Web Address" at bounding box center [296, 427] width 97 height 9
click at [281, 434] on input "Company Web Address" at bounding box center [733, 447] width 971 height 26
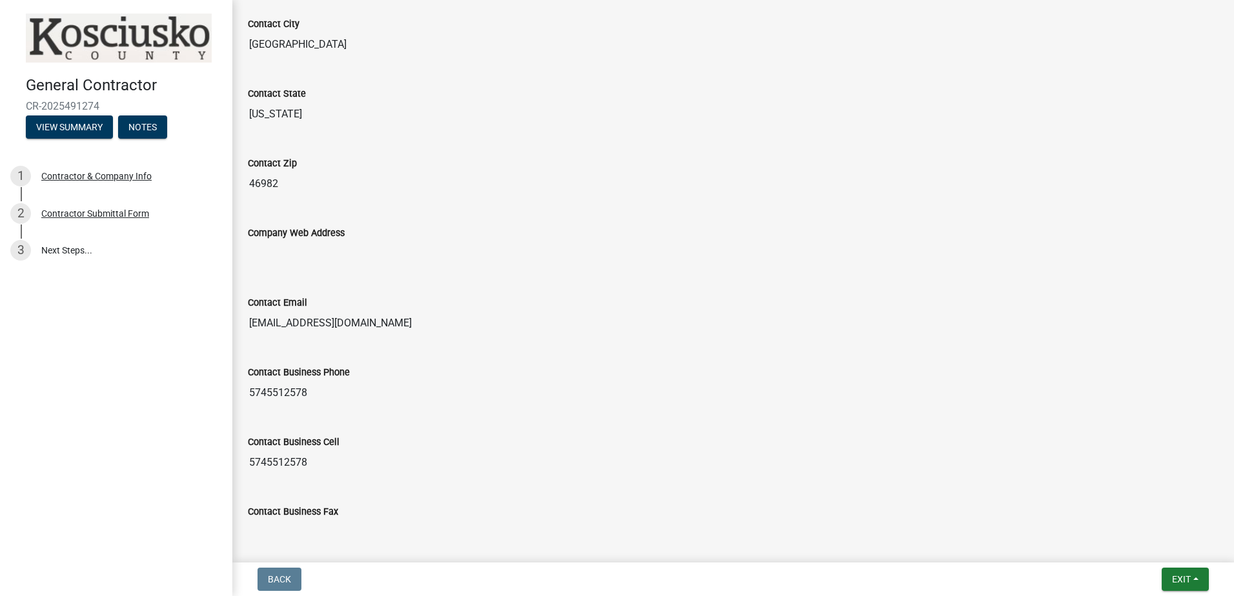
scroll to position [1096, 0]
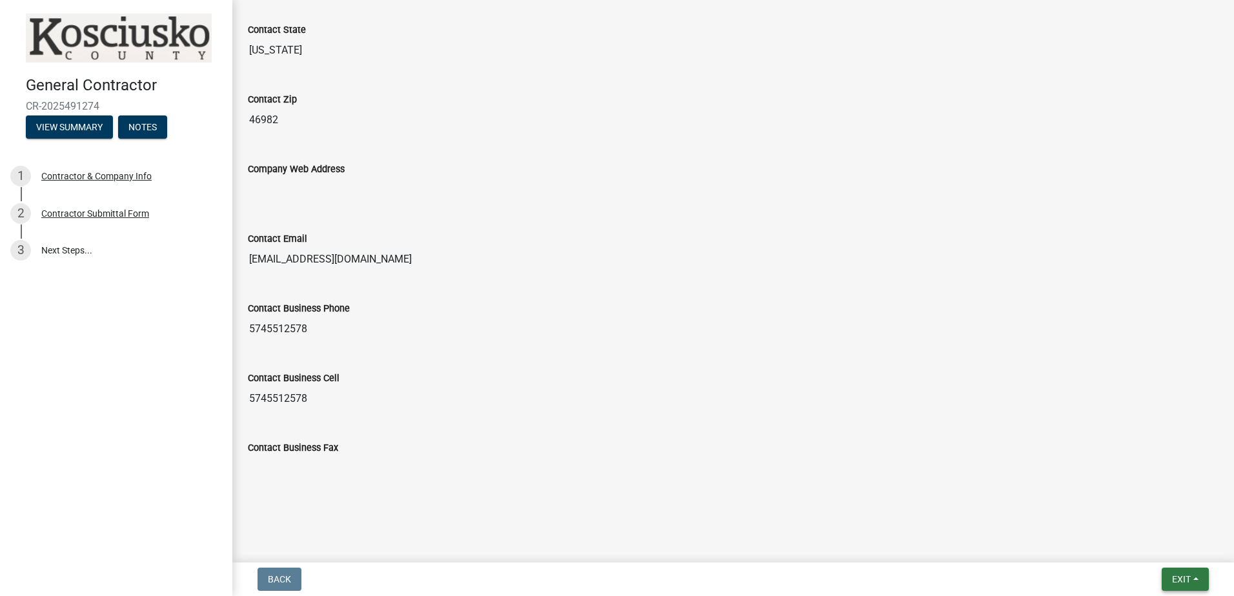
click at [1178, 572] on button "Exit" at bounding box center [1185, 579] width 47 height 23
click at [1142, 544] on button "Save & Exit" at bounding box center [1156, 545] width 103 height 31
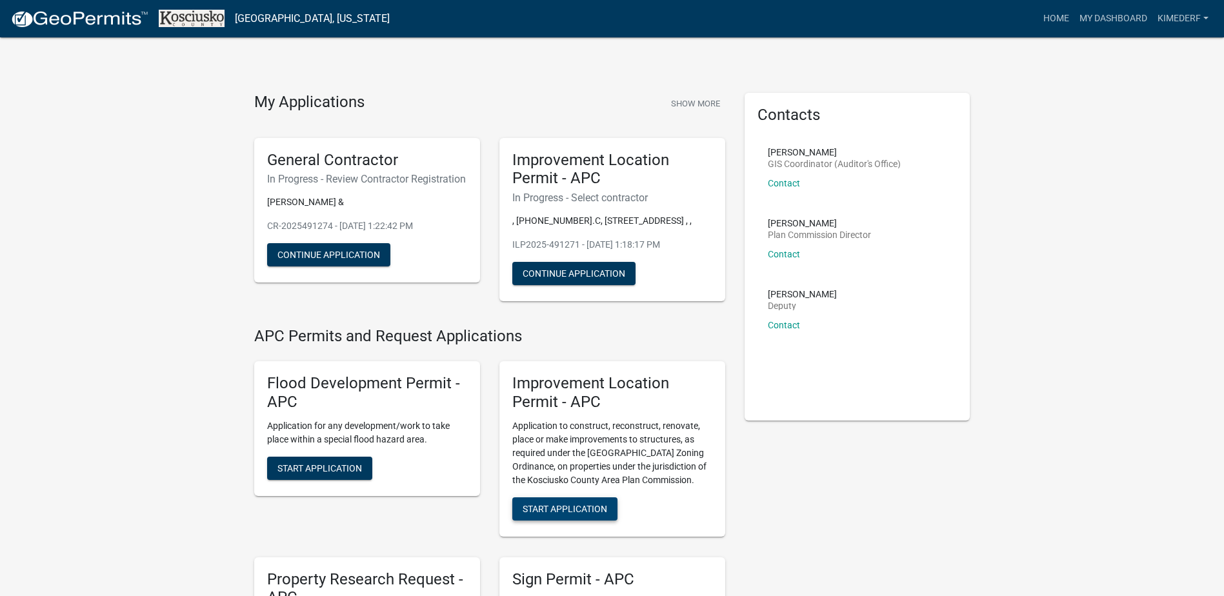
click at [587, 506] on span "Start Application" at bounding box center [565, 508] width 85 height 10
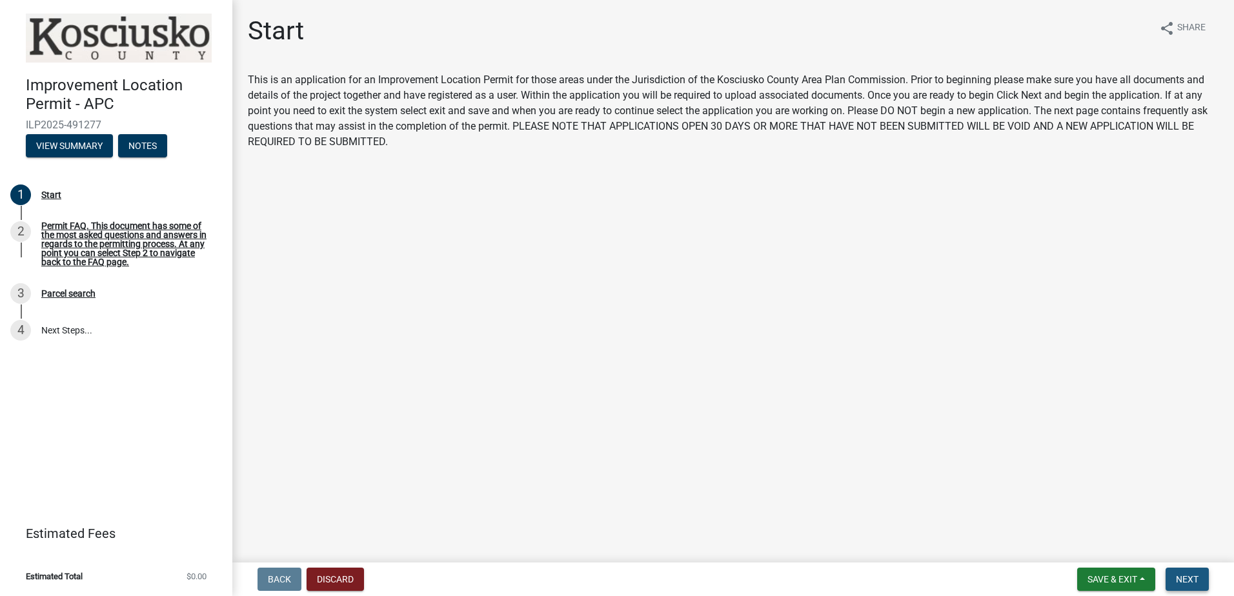
click at [1191, 579] on span "Next" at bounding box center [1187, 579] width 23 height 10
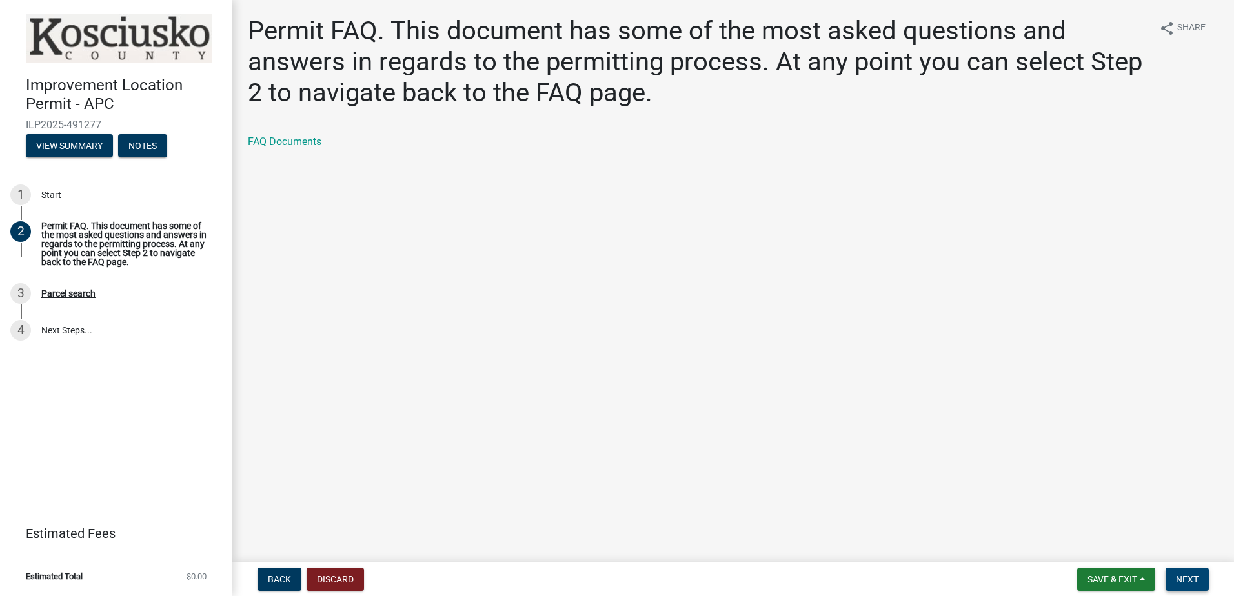
click at [1194, 578] on span "Next" at bounding box center [1187, 579] width 23 height 10
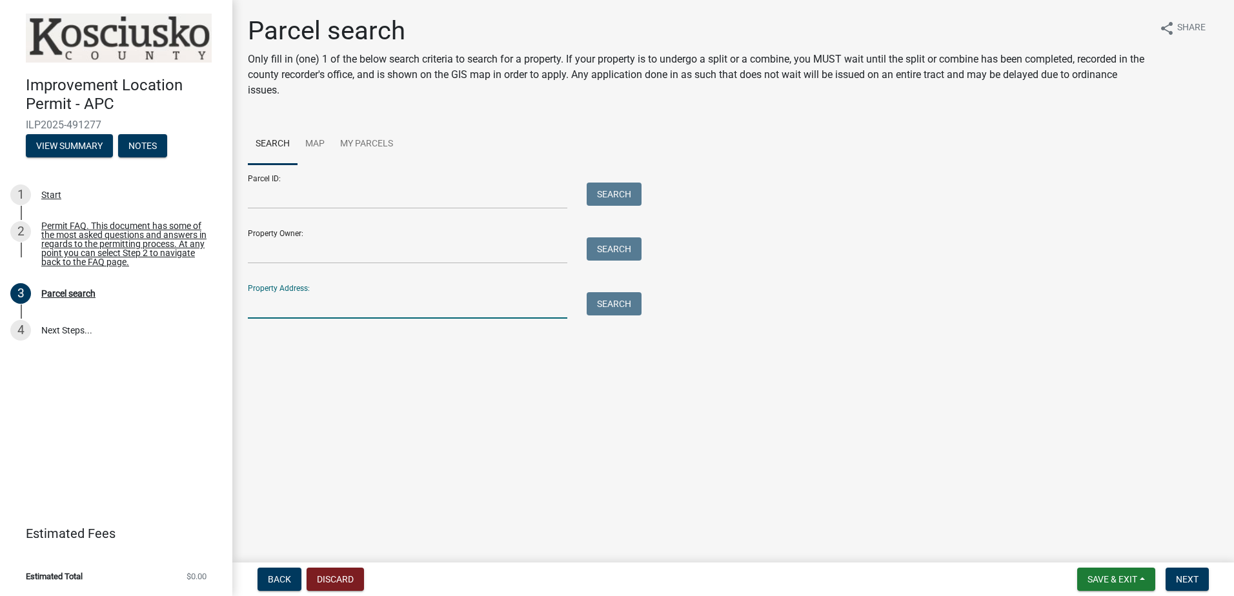
click at [450, 308] on input "Property Address:" at bounding box center [407, 305] width 319 height 26
type input "[STREET_ADDRESS]"
type input "KIM EDWARD DERF"
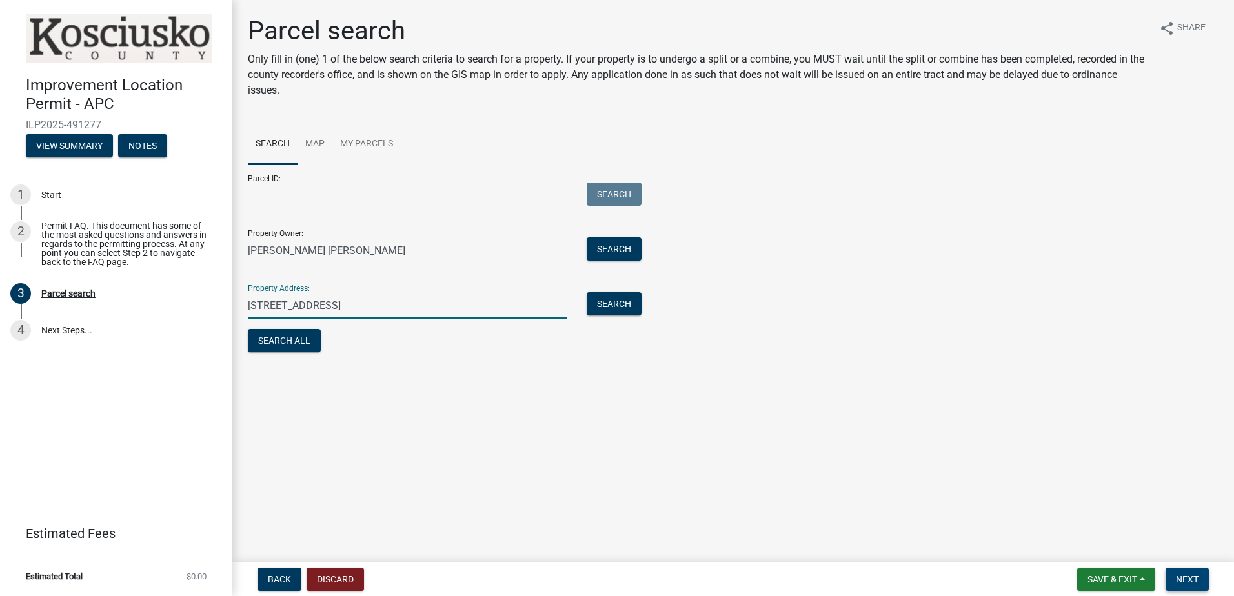
click at [1192, 578] on span "Next" at bounding box center [1187, 579] width 23 height 10
click at [1193, 579] on span "Next" at bounding box center [1187, 579] width 23 height 10
click at [610, 301] on button "Search" at bounding box center [614, 303] width 55 height 23
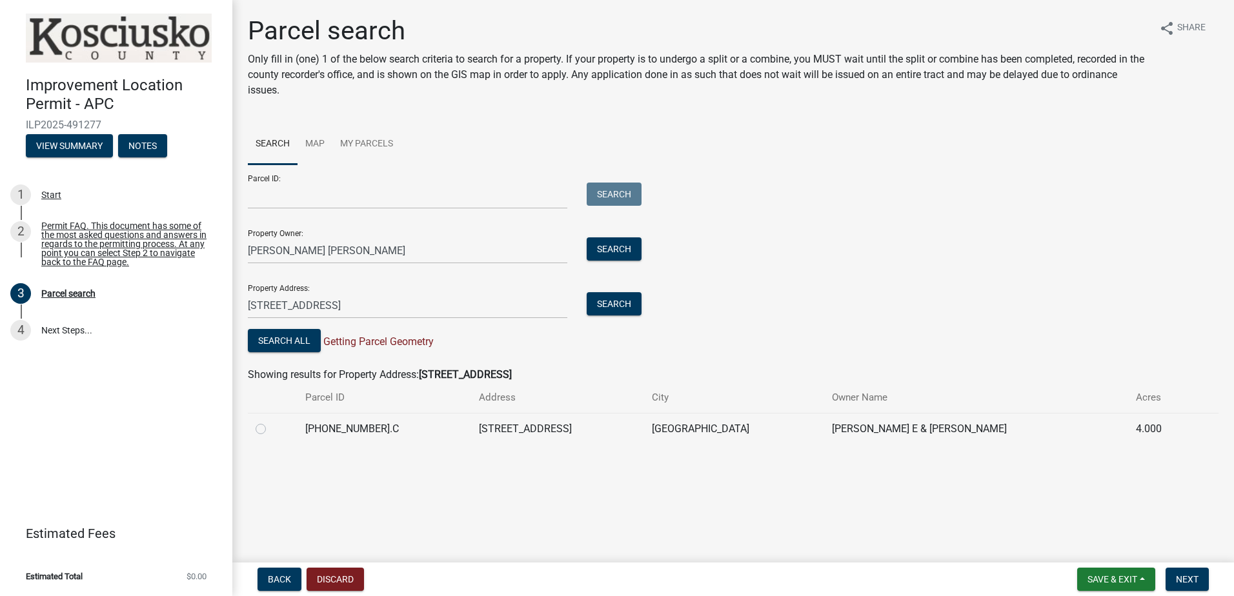
click at [271, 421] on label at bounding box center [271, 421] width 0 height 0
click at [271, 429] on input "radio" at bounding box center [275, 425] width 8 height 8
radio input "true"
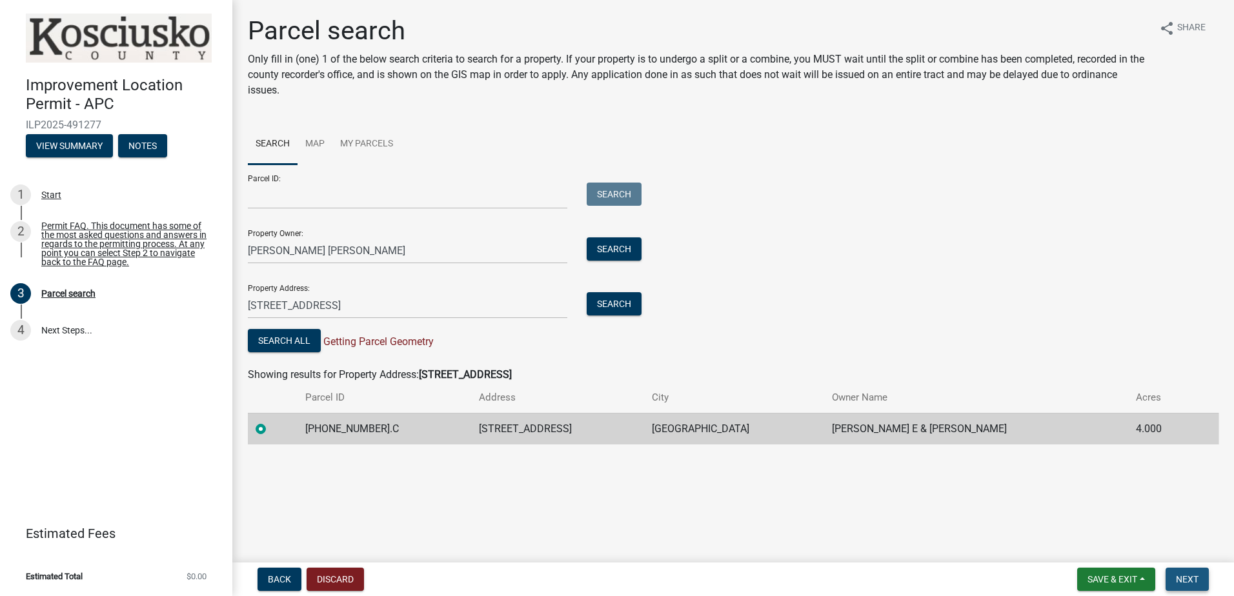
click at [1186, 579] on span "Next" at bounding box center [1187, 579] width 23 height 10
click at [1182, 575] on span "Next" at bounding box center [1187, 579] width 23 height 10
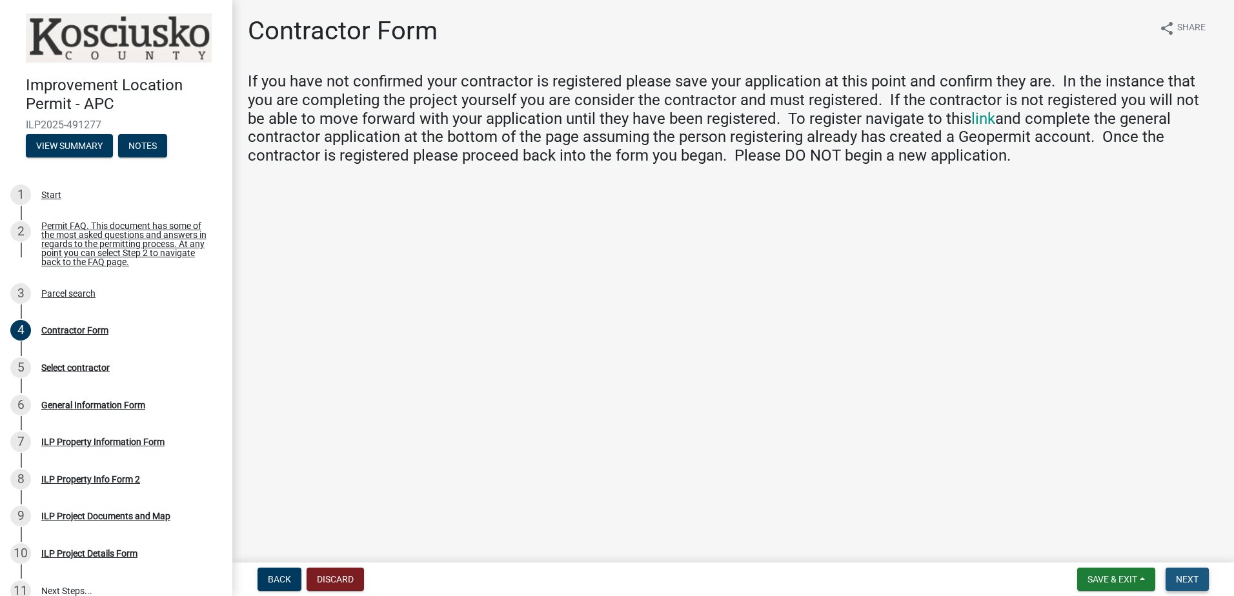
click at [1186, 575] on span "Next" at bounding box center [1187, 579] width 23 height 10
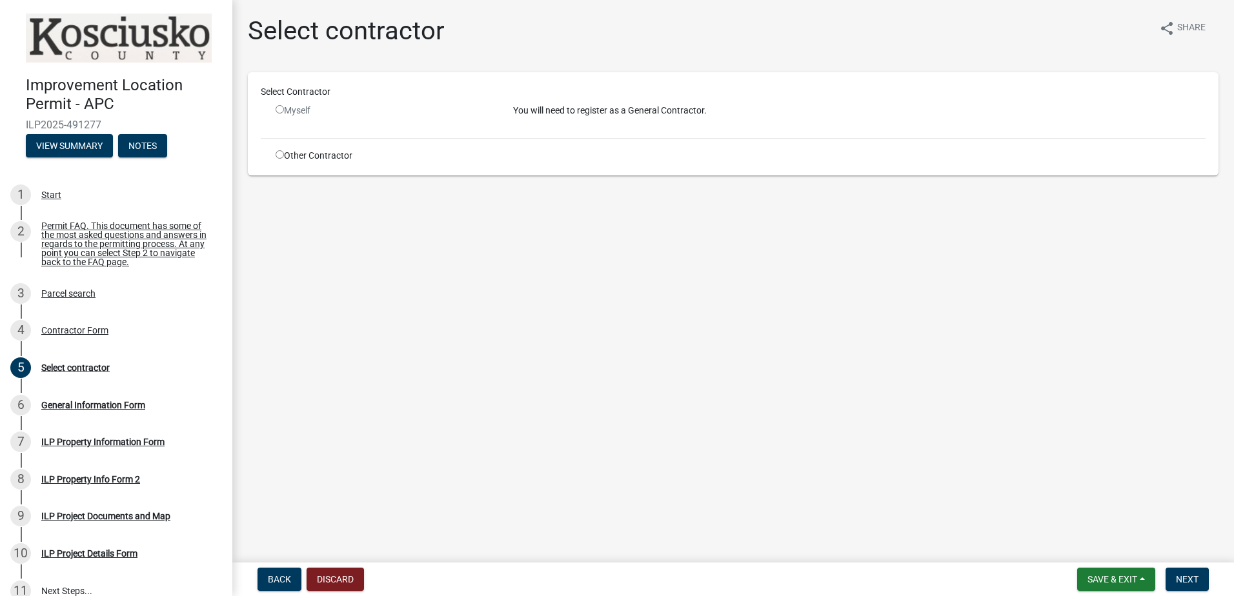
click at [280, 109] on input "radio" at bounding box center [280, 109] width 8 height 8
click at [279, 111] on input "radio" at bounding box center [280, 109] width 8 height 8
radio input "false"
click at [278, 154] on input "radio" at bounding box center [280, 154] width 8 height 8
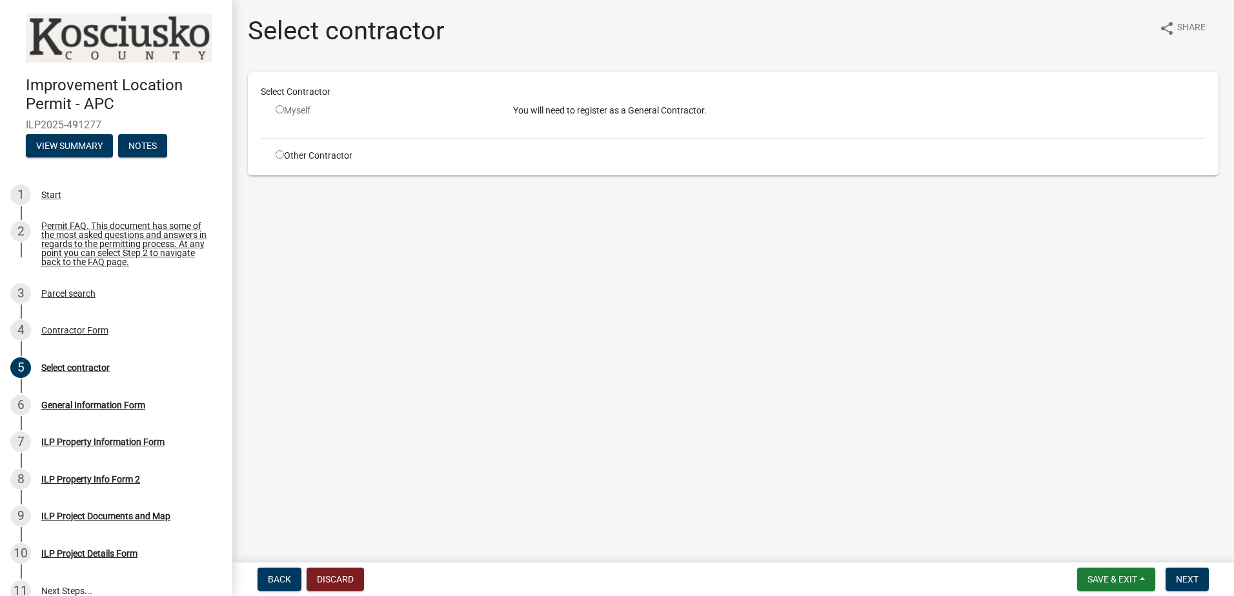
radio input "true"
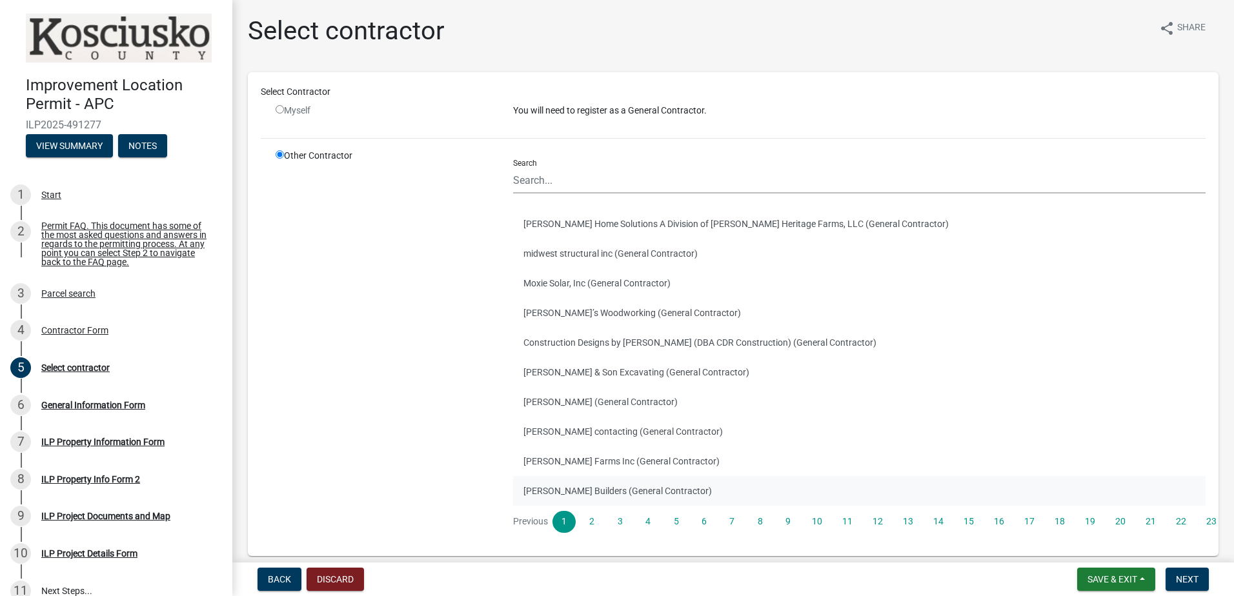
scroll to position [59, 0]
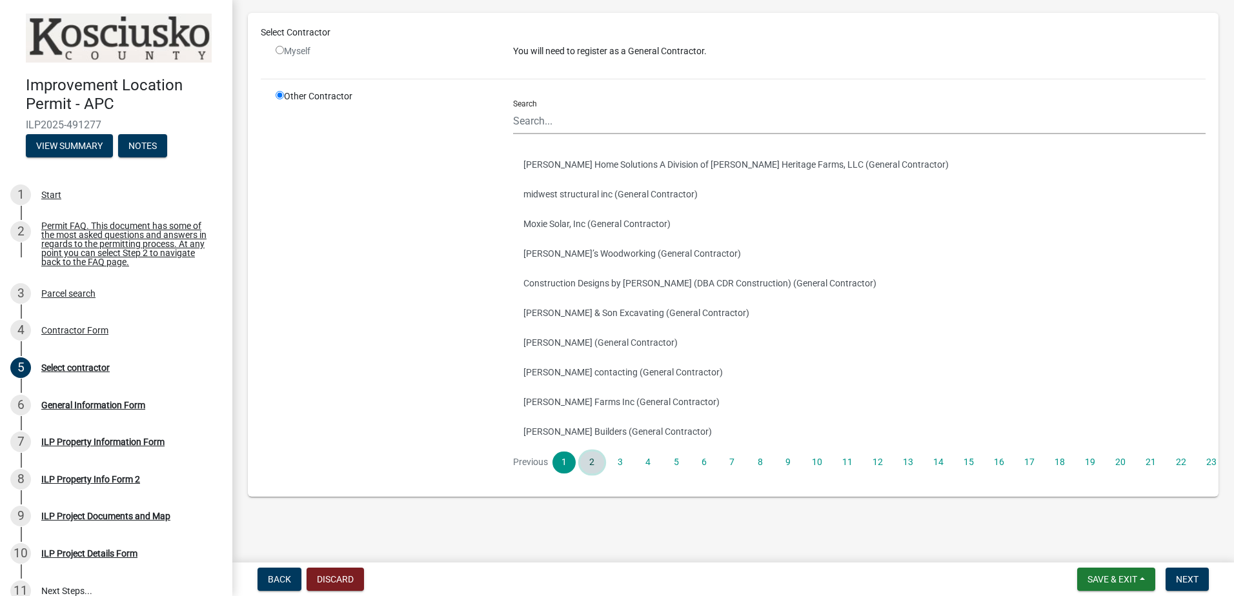
click at [589, 464] on link "2" at bounding box center [591, 463] width 23 height 22
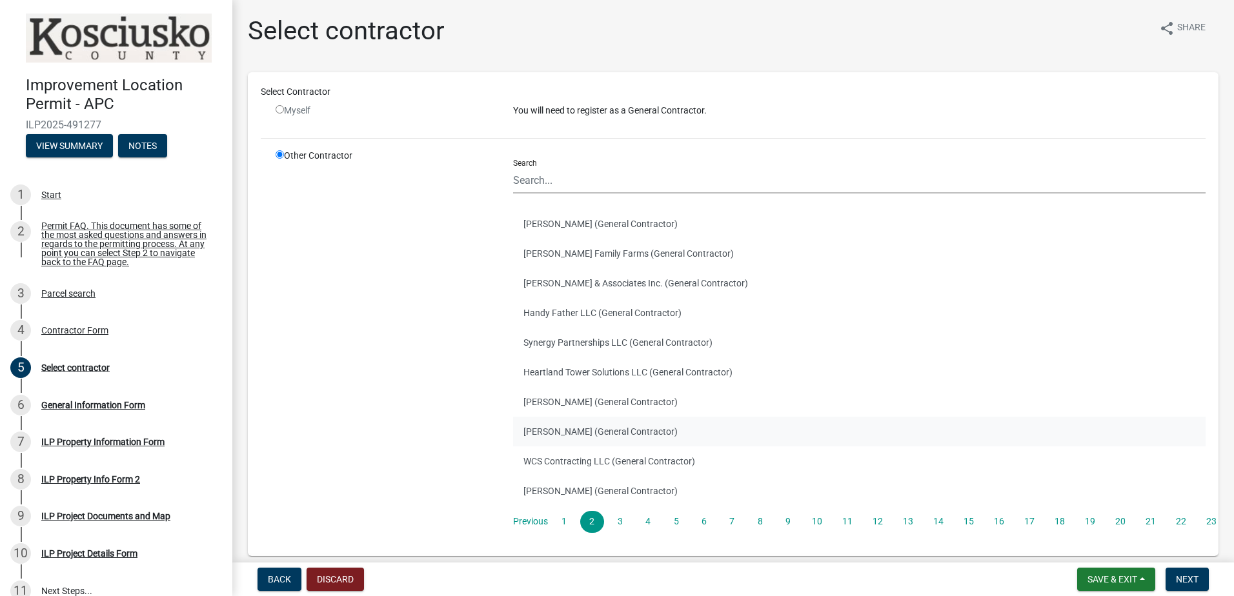
click at [596, 430] on button "MATT RAPP (General Contractor)" at bounding box center [859, 432] width 692 height 30
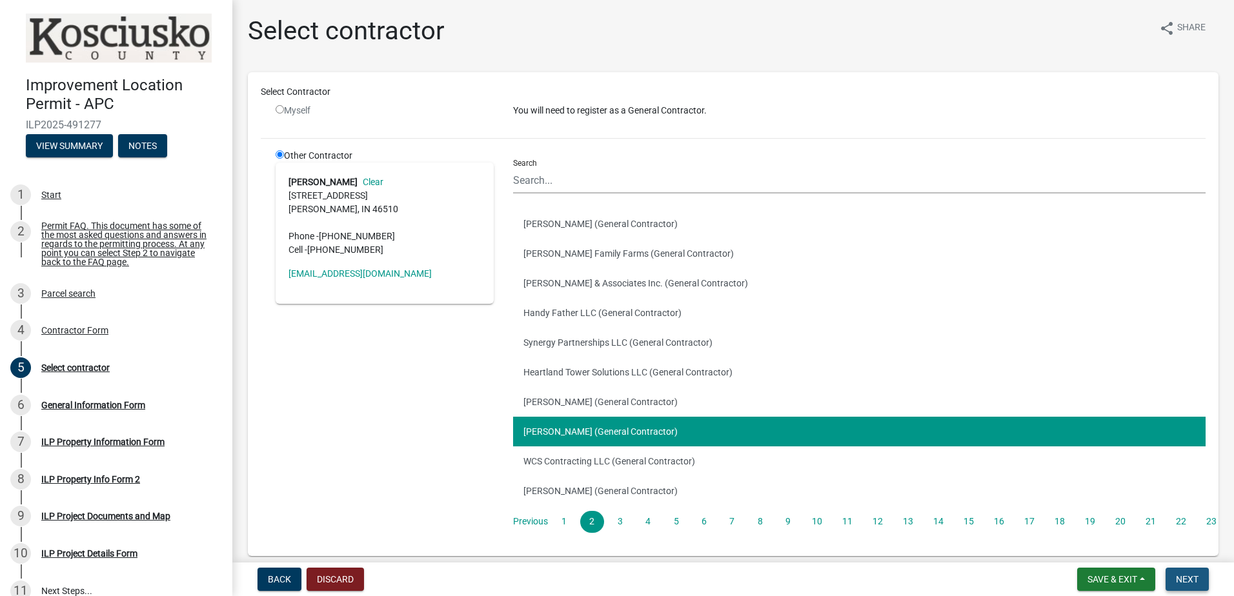
click at [1188, 577] on span "Next" at bounding box center [1187, 579] width 23 height 10
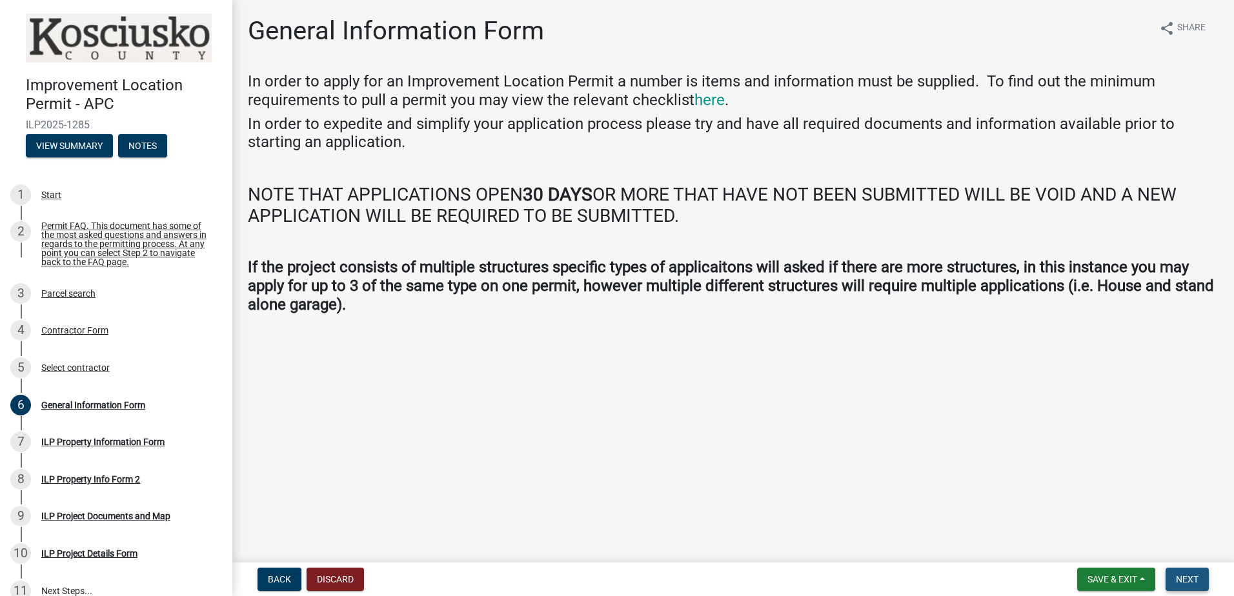
click at [1191, 577] on span "Next" at bounding box center [1187, 579] width 23 height 10
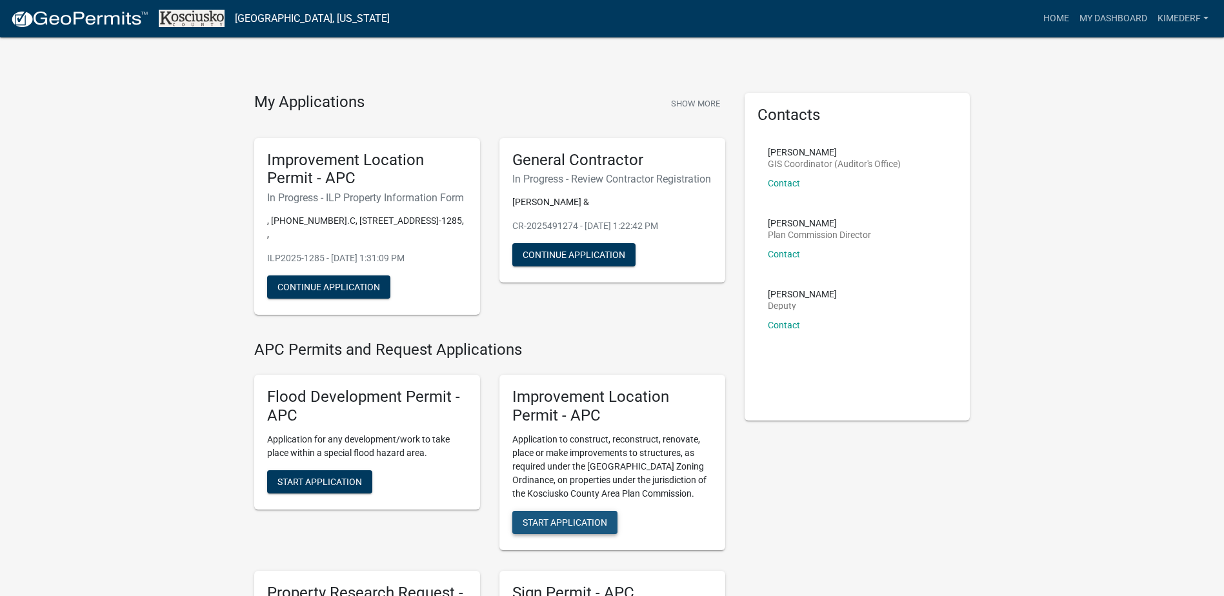
click at [566, 520] on span "Start Application" at bounding box center [565, 522] width 85 height 10
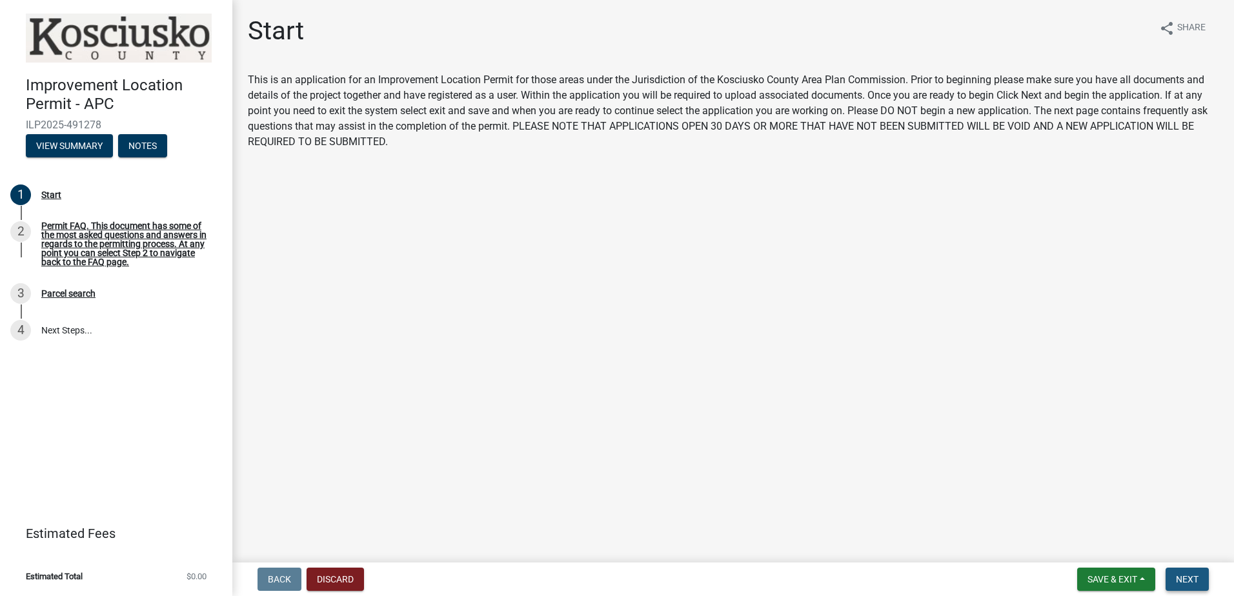
click at [1183, 574] on span "Next" at bounding box center [1187, 579] width 23 height 10
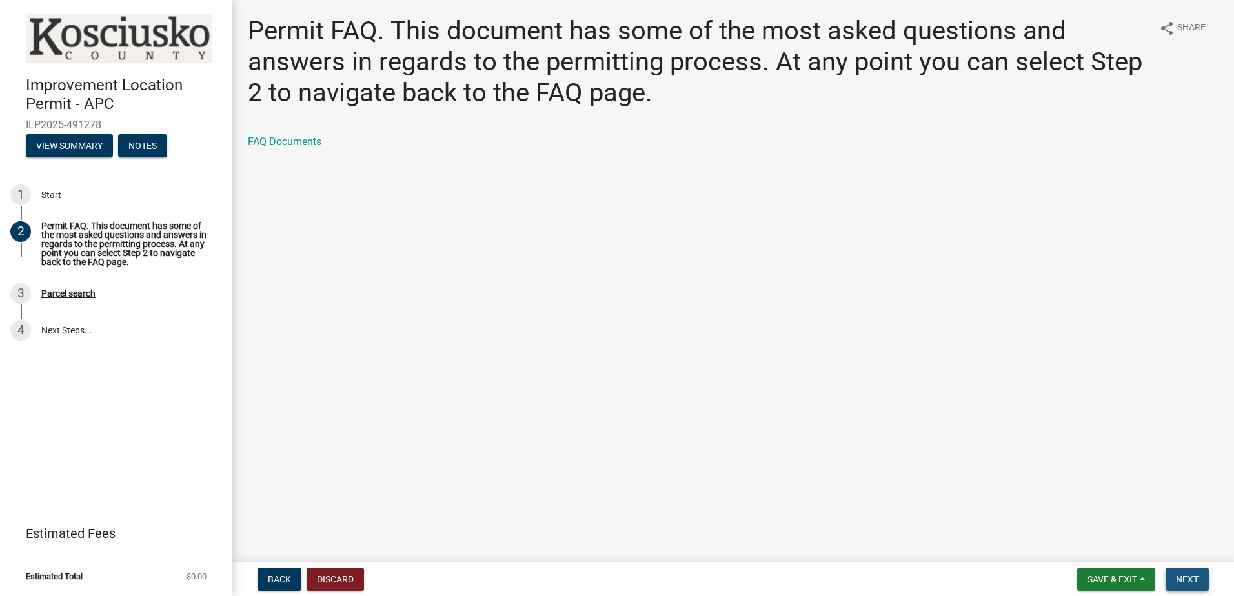
click at [1196, 577] on span "Next" at bounding box center [1187, 579] width 23 height 10
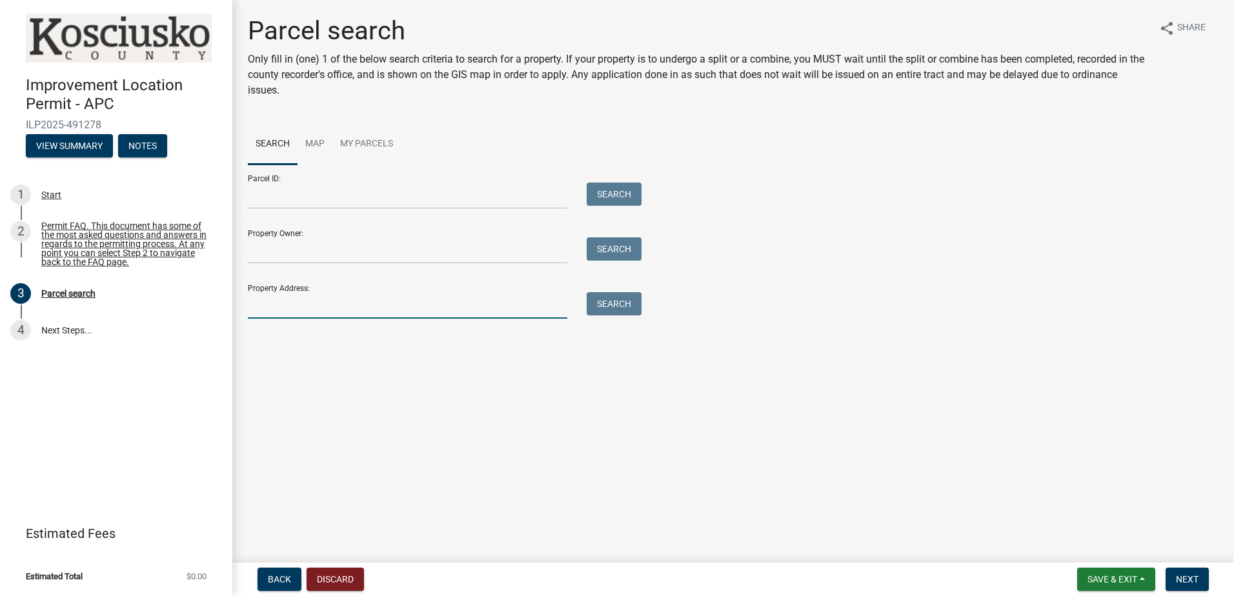
click at [516, 307] on input "Property Address:" at bounding box center [407, 305] width 319 height 26
type input "[STREET_ADDRESS]"
type input "KIM EDWARD DERF"
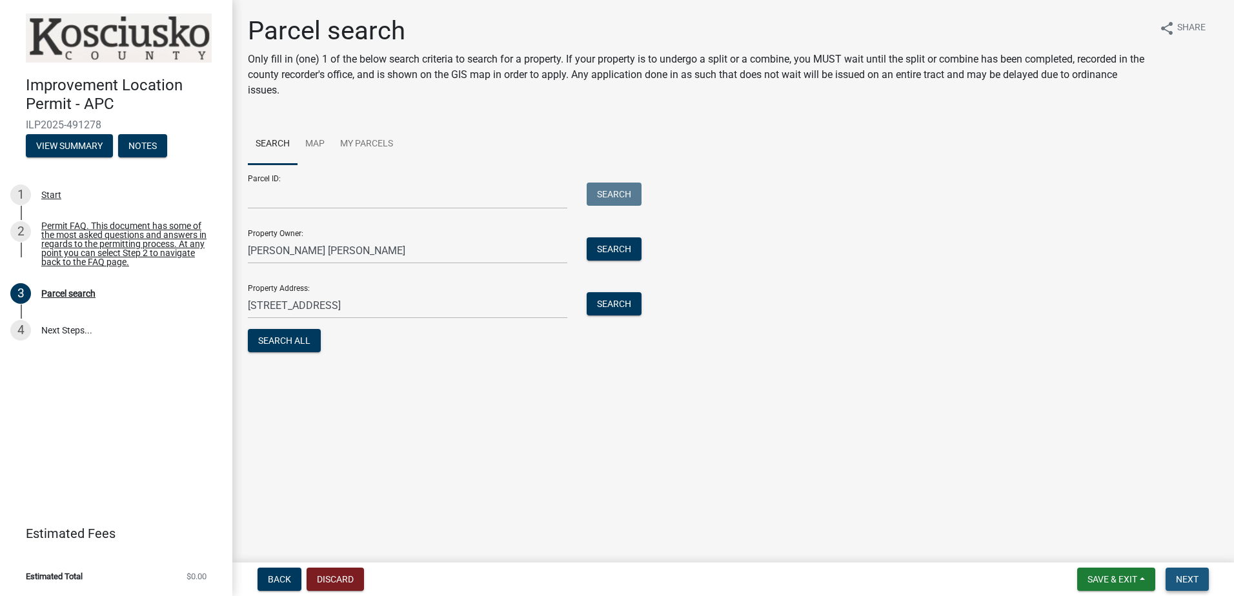
click at [1187, 571] on button "Next" at bounding box center [1186, 579] width 43 height 23
click at [604, 303] on button "Search" at bounding box center [614, 303] width 55 height 23
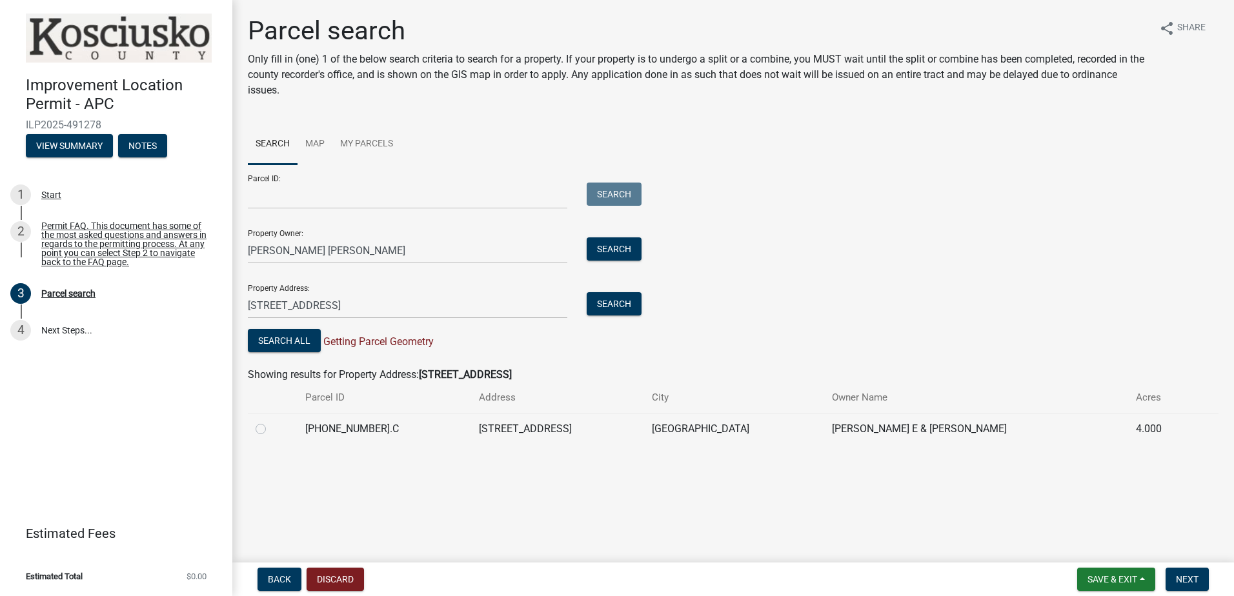
click at [271, 421] on label at bounding box center [271, 421] width 0 height 0
click at [271, 430] on input "radio" at bounding box center [275, 425] width 8 height 8
radio input "true"
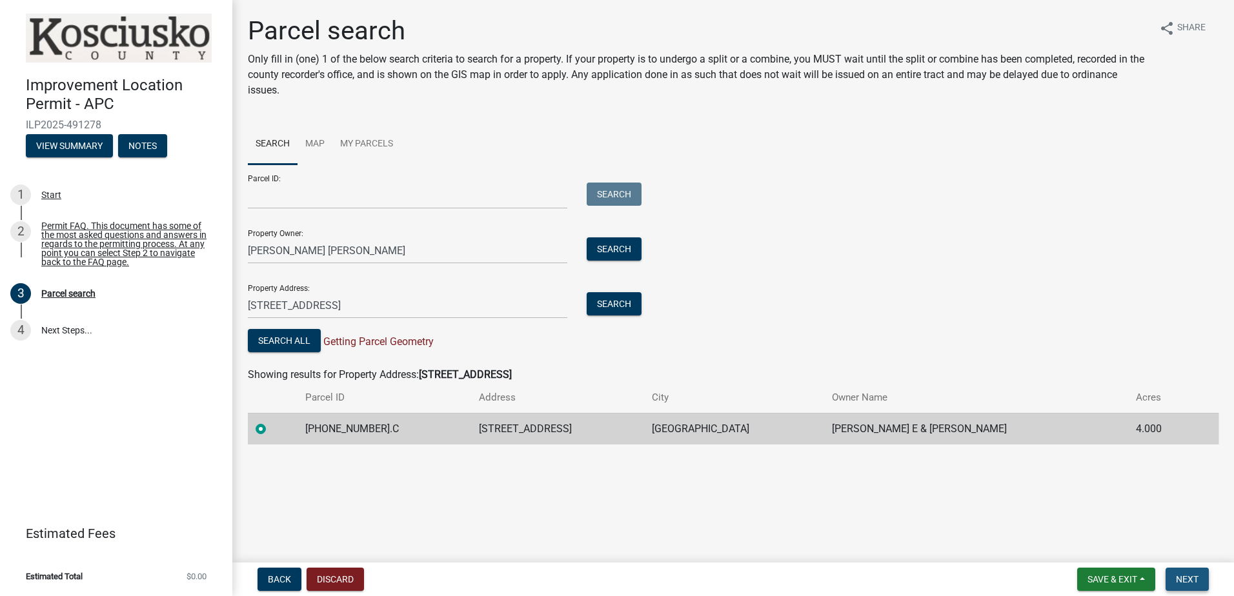
click at [1183, 570] on button "Next" at bounding box center [1186, 579] width 43 height 23
click at [1185, 577] on span "Next" at bounding box center [1187, 579] width 23 height 10
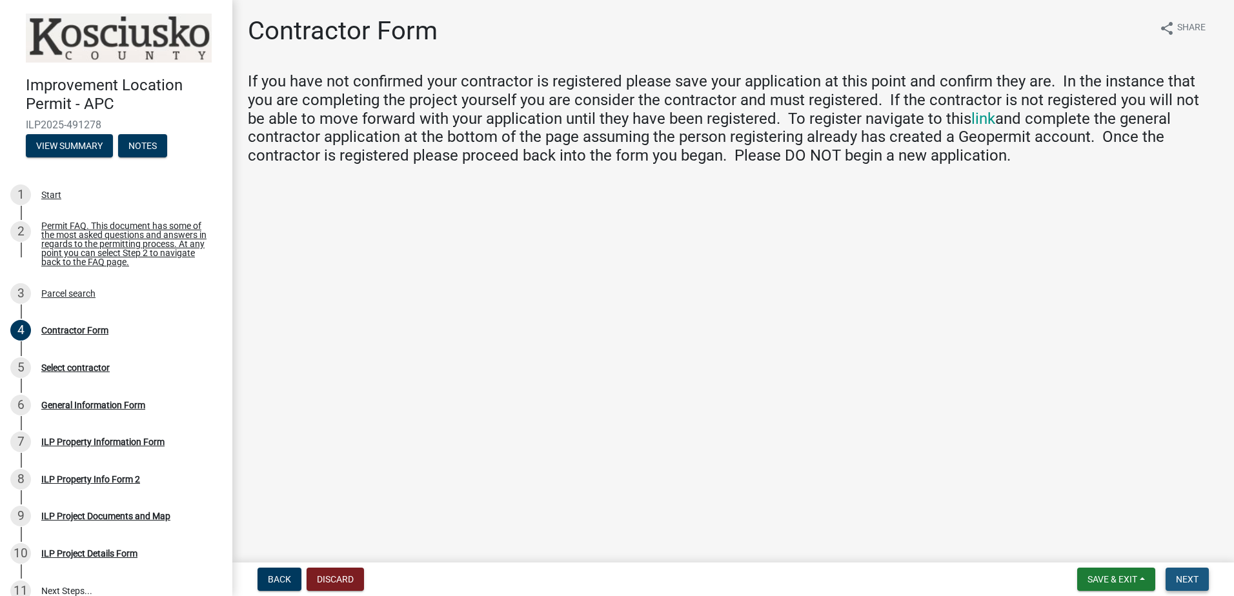
click at [1185, 571] on button "Next" at bounding box center [1186, 579] width 43 height 23
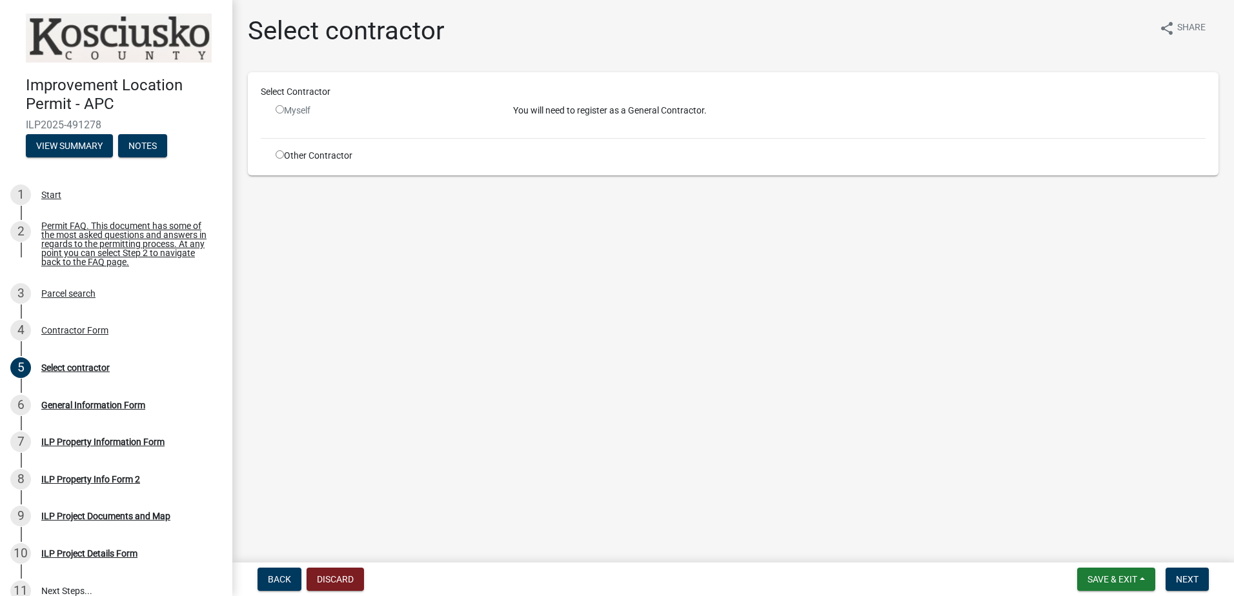
click at [280, 111] on input "radio" at bounding box center [280, 109] width 8 height 8
radio input "false"
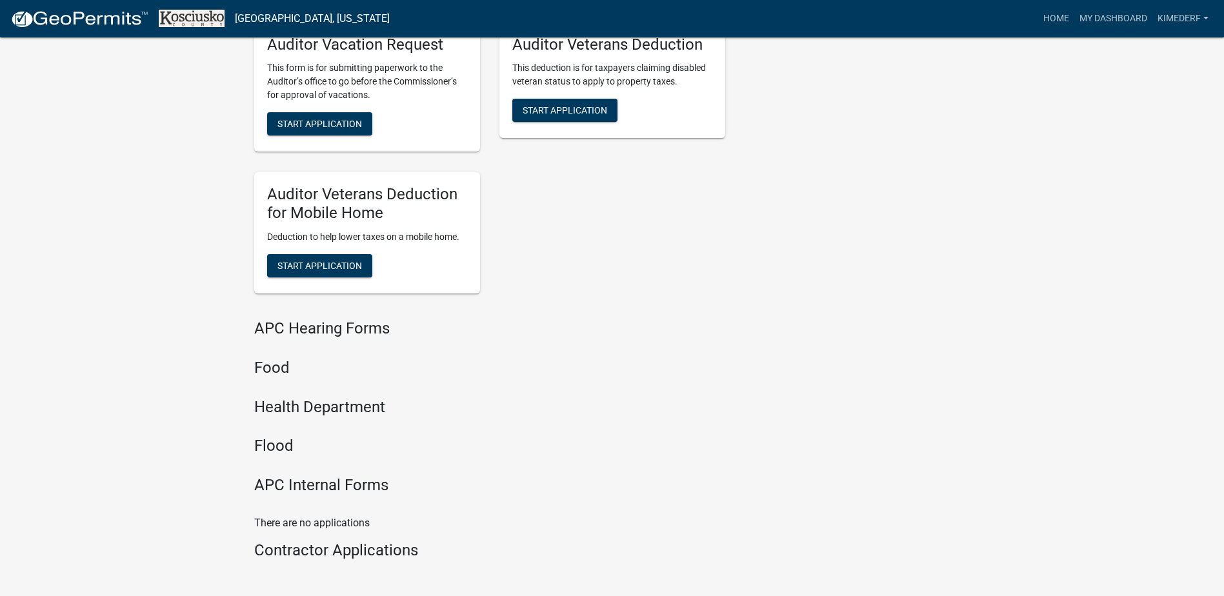
scroll to position [1476, 0]
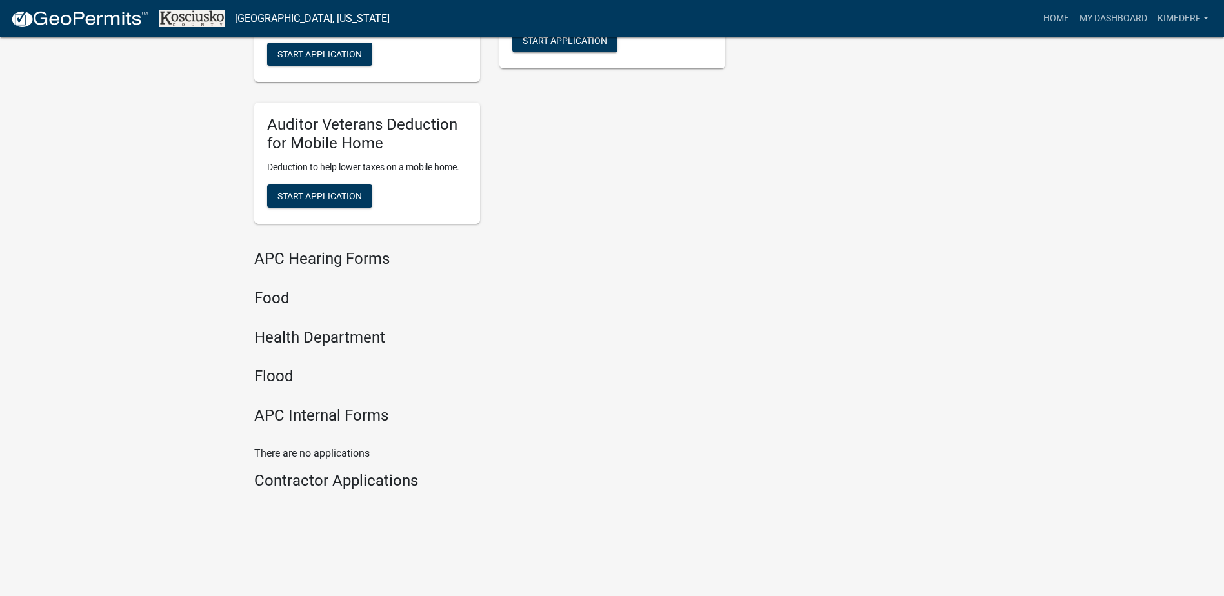
click at [299, 483] on h4 "Contractor Applications" at bounding box center [489, 481] width 471 height 19
click at [396, 482] on h4 "Contractor Applications" at bounding box center [489, 481] width 471 height 19
click at [261, 483] on h4 "Contractor Applications" at bounding box center [489, 481] width 471 height 19
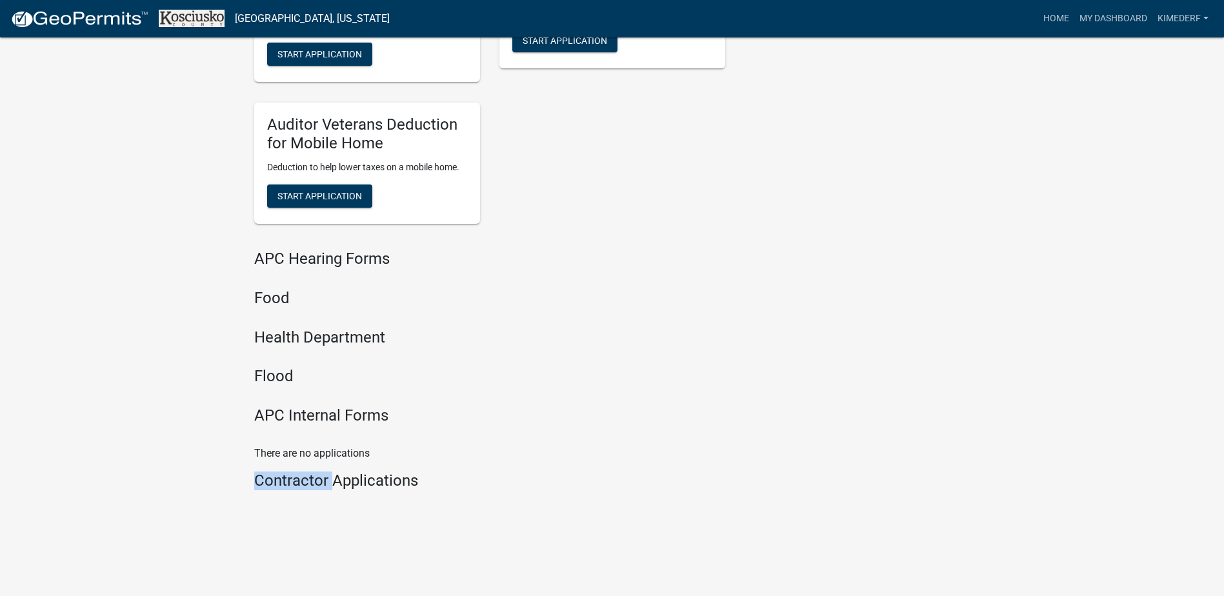
drag, startPoint x: 261, startPoint y: 483, endPoint x: 333, endPoint y: 482, distance: 72.3
click at [333, 482] on h4 "Contractor Applications" at bounding box center [489, 481] width 471 height 19
click at [361, 479] on h4 "Contractor Applications" at bounding box center [489, 481] width 471 height 19
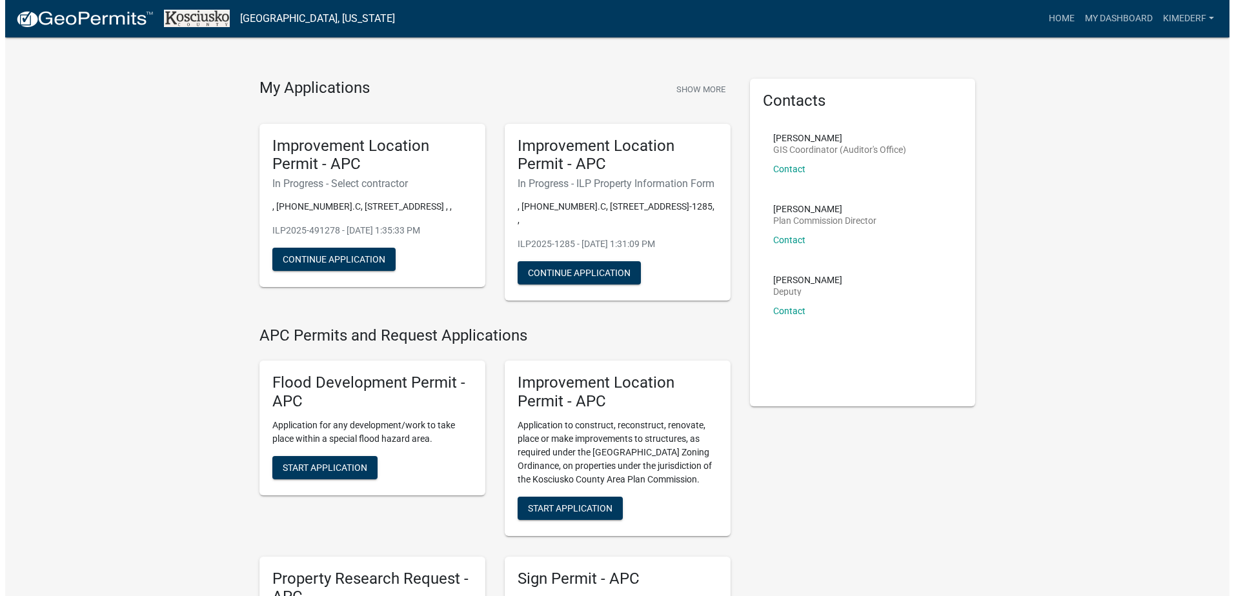
scroll to position [0, 0]
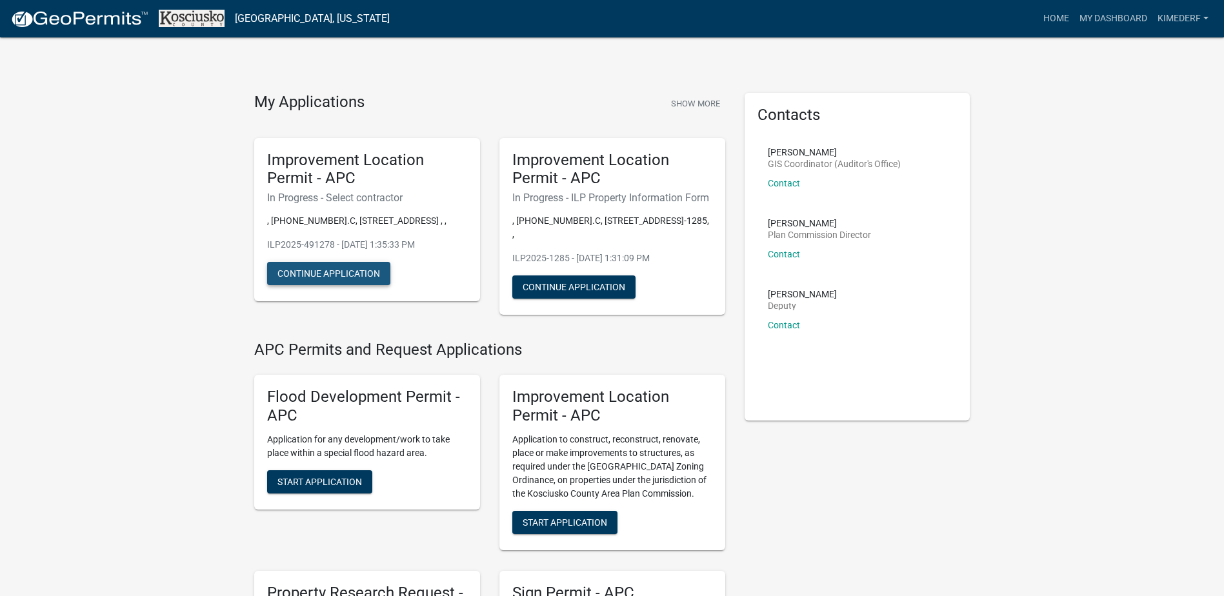
click at [348, 271] on button "Continue Application" at bounding box center [328, 273] width 123 height 23
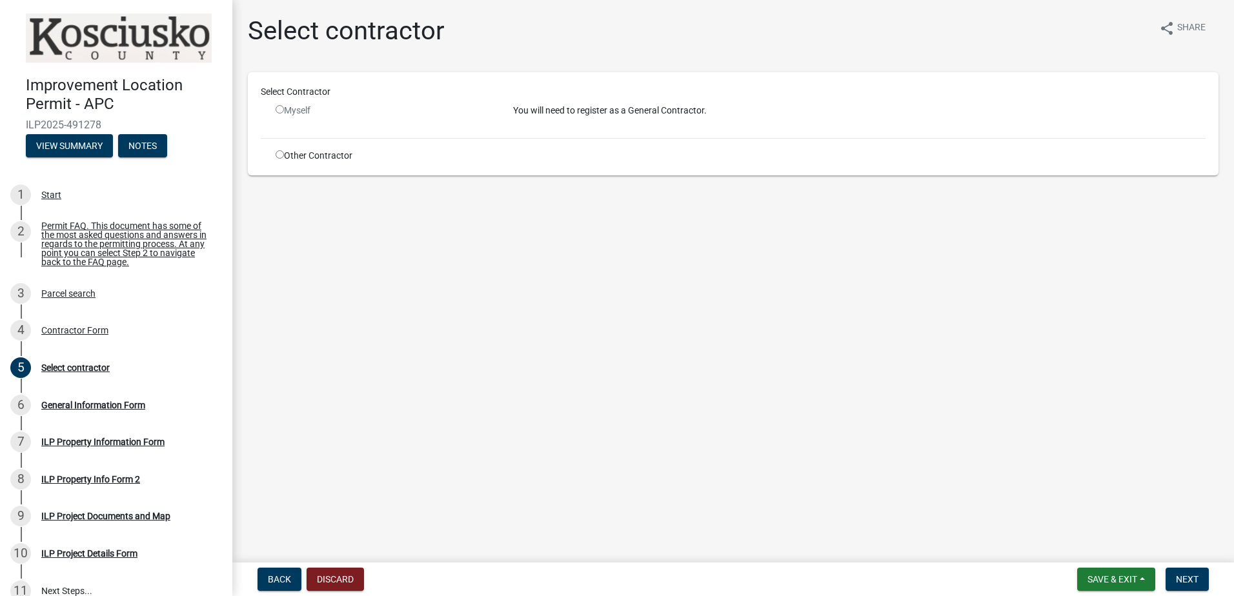
click at [281, 108] on input "radio" at bounding box center [280, 109] width 8 height 8
radio input "false"
click at [63, 335] on div "Contractor Form" at bounding box center [74, 330] width 67 height 9
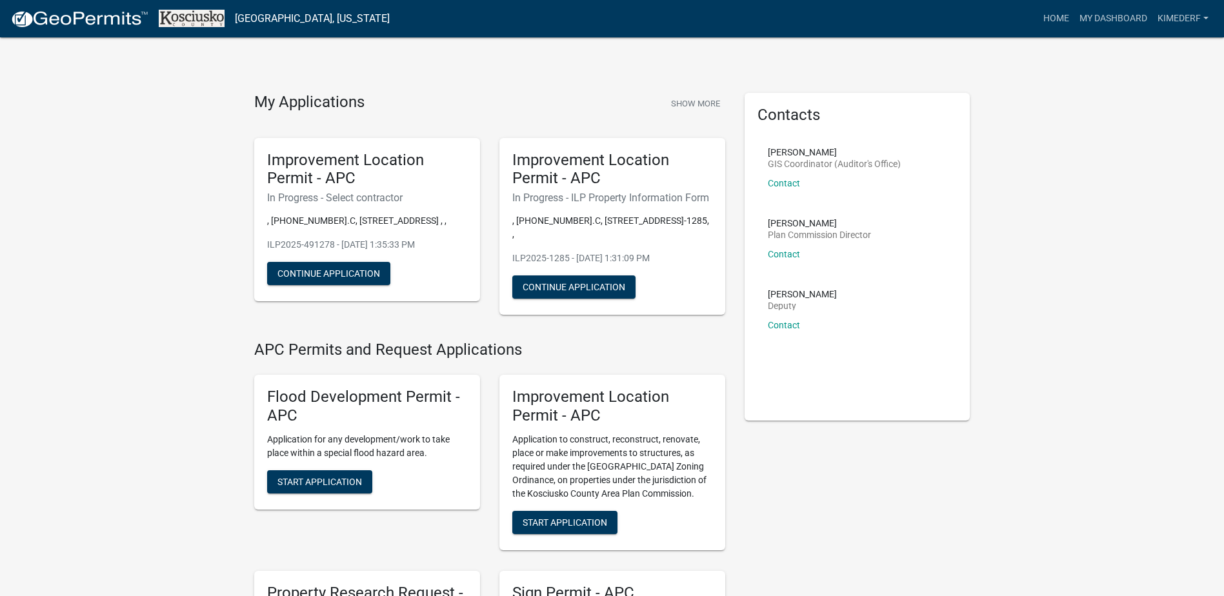
drag, startPoint x: 648, startPoint y: 283, endPoint x: 421, endPoint y: 287, distance: 226.5
click at [421, 287] on div "Improvement Location Permit - APC In Progress - Select contractor , [PHONE_NUMB…" at bounding box center [367, 220] width 226 height 164
click at [549, 287] on button "Continue Application" at bounding box center [573, 287] width 123 height 23
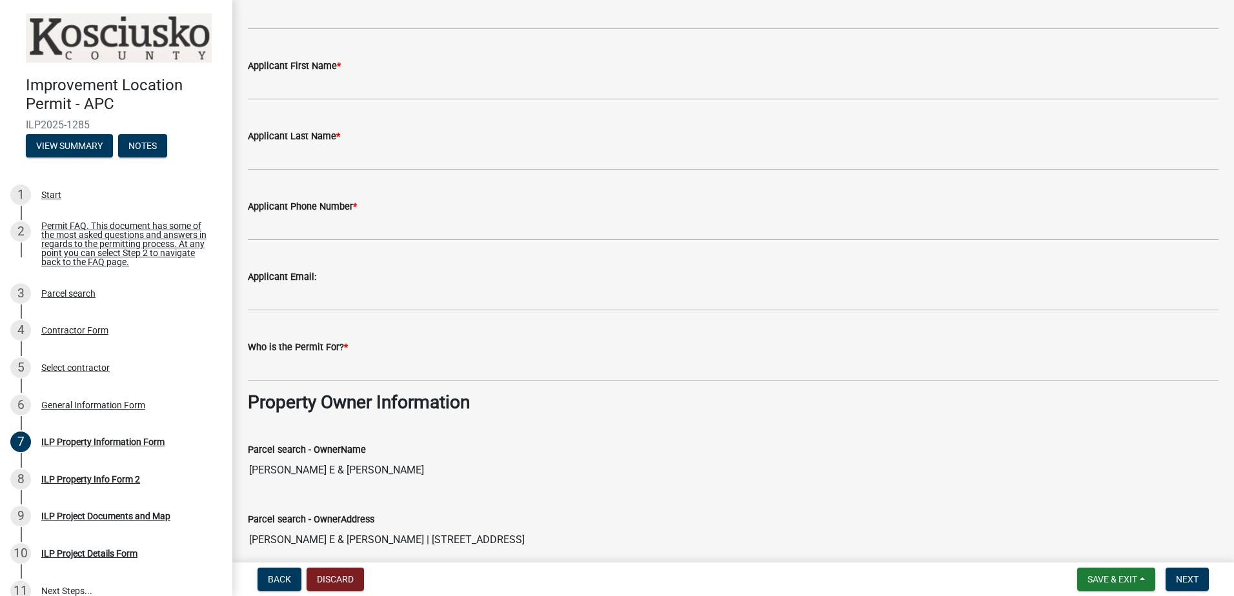
scroll to position [194, 0]
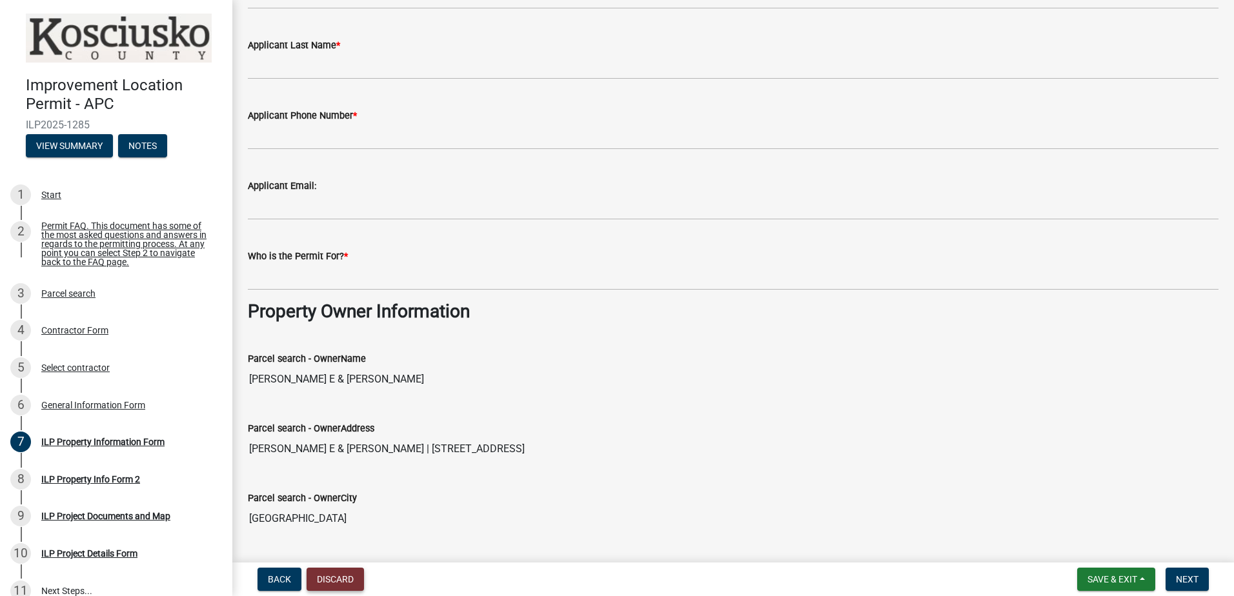
click at [327, 581] on button "Discard" at bounding box center [335, 579] width 57 height 23
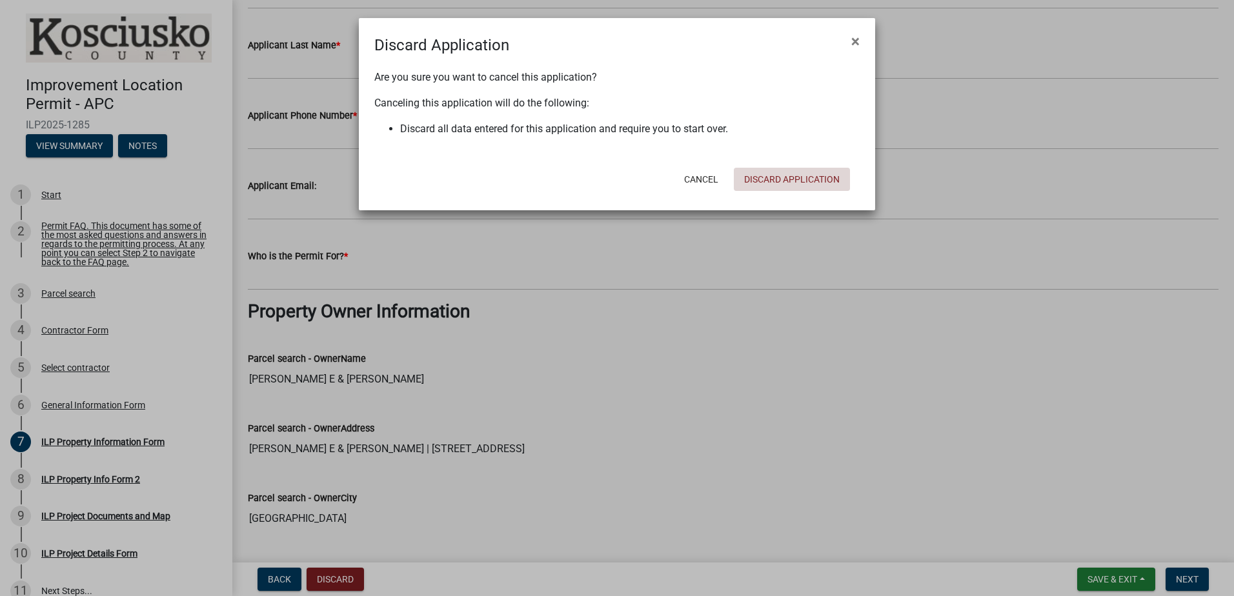
click at [762, 179] on button "Discard Application" at bounding box center [792, 179] width 116 height 23
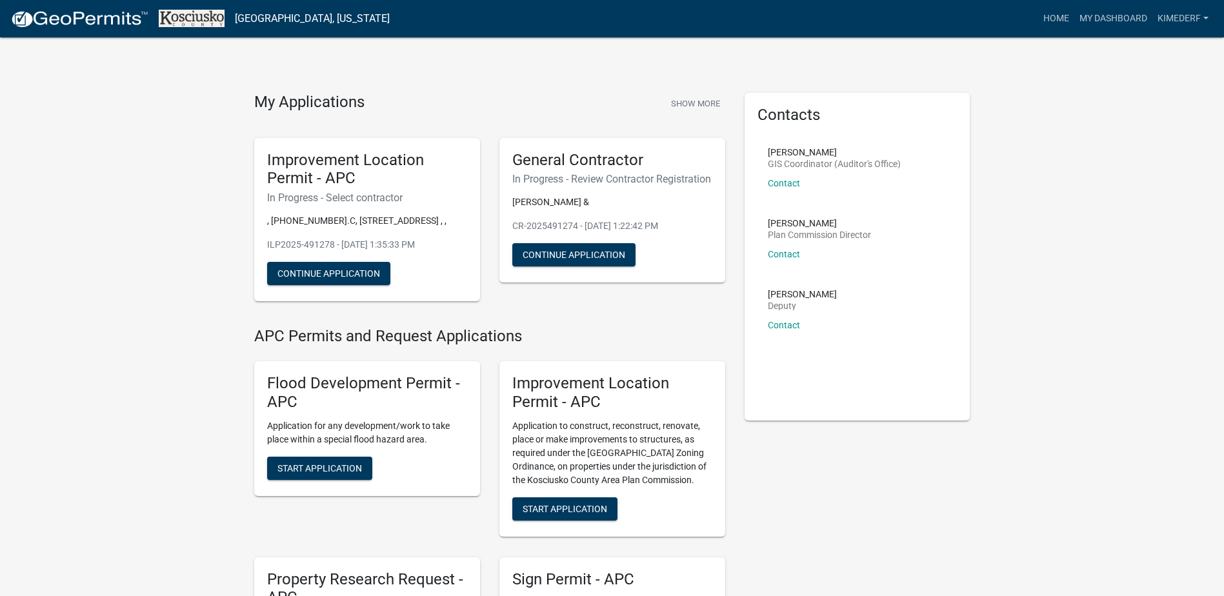
click at [378, 179] on h5 "Improvement Location Permit - APC" at bounding box center [367, 169] width 200 height 37
drag, startPoint x: 378, startPoint y: 179, endPoint x: 423, endPoint y: 161, distance: 48.7
click at [423, 161] on h5 "Improvement Location Permit - APC" at bounding box center [367, 169] width 200 height 37
click at [369, 268] on button "Continue Application" at bounding box center [328, 273] width 123 height 23
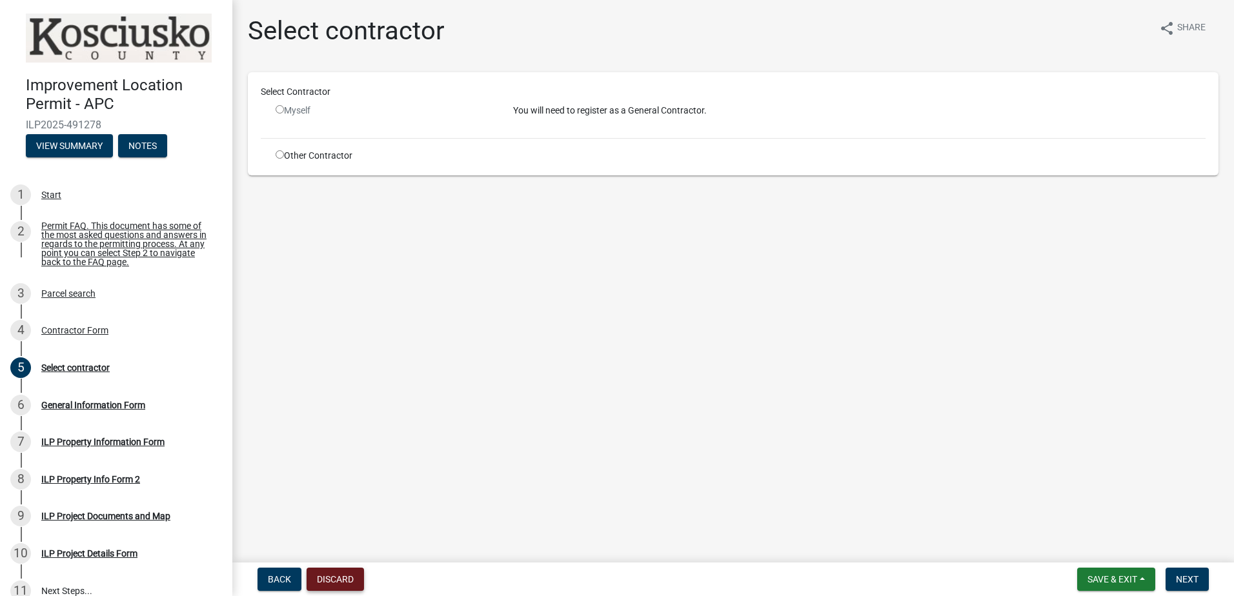
click at [345, 576] on button "Discard" at bounding box center [335, 579] width 57 height 23
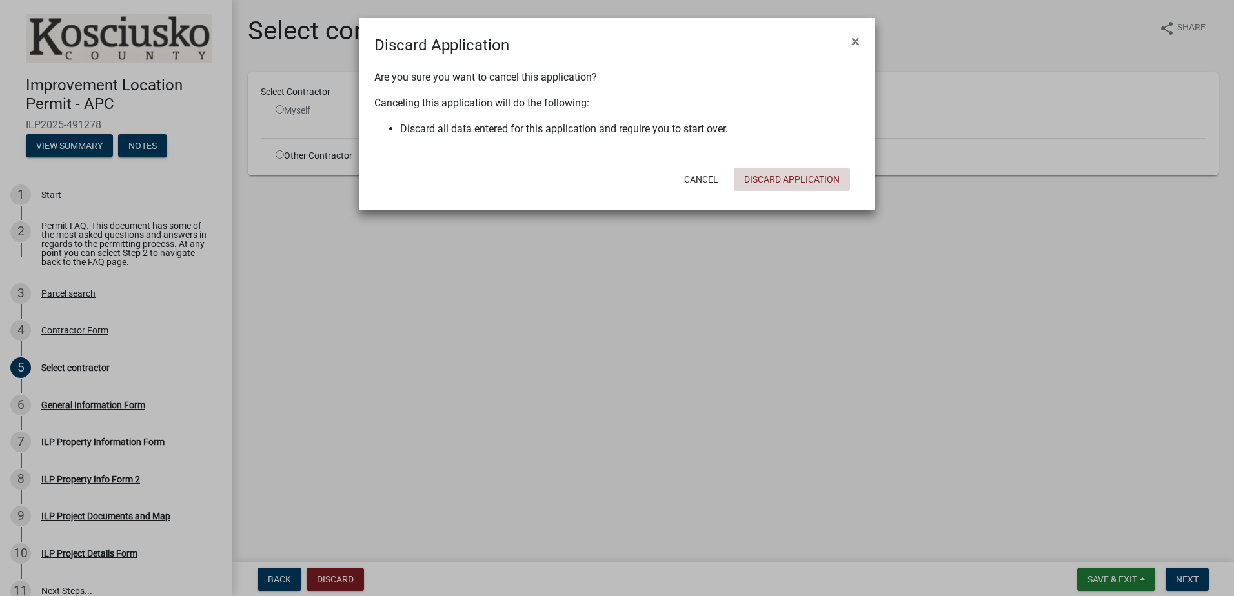
click at [772, 178] on button "Discard Application" at bounding box center [792, 179] width 116 height 23
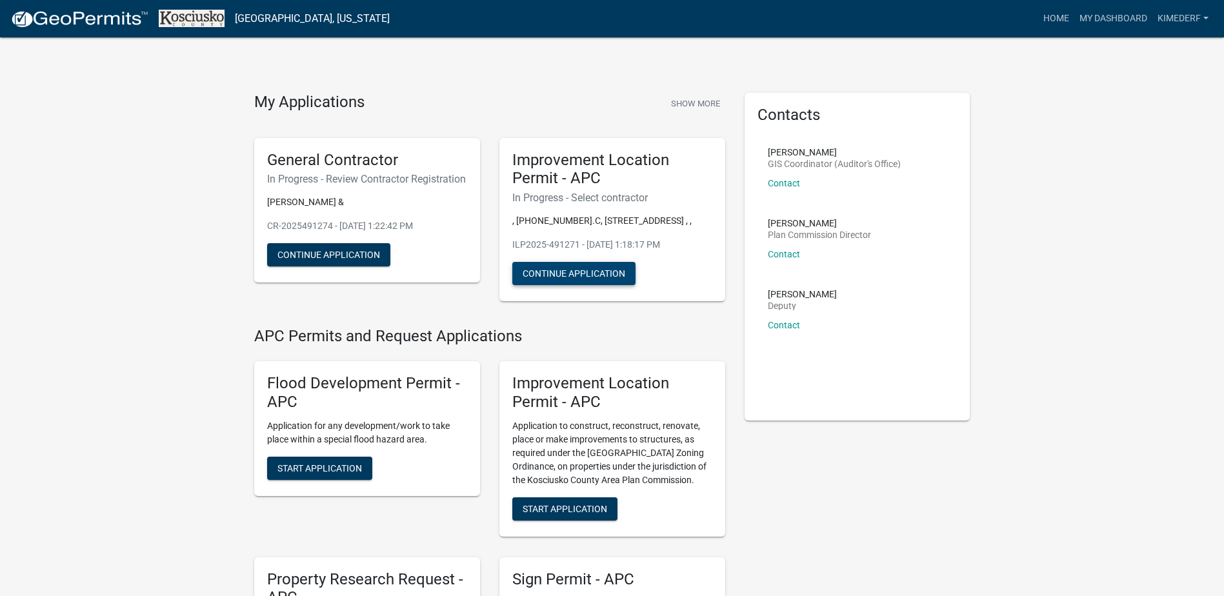
click at [583, 272] on button "Continue Application" at bounding box center [573, 273] width 123 height 23
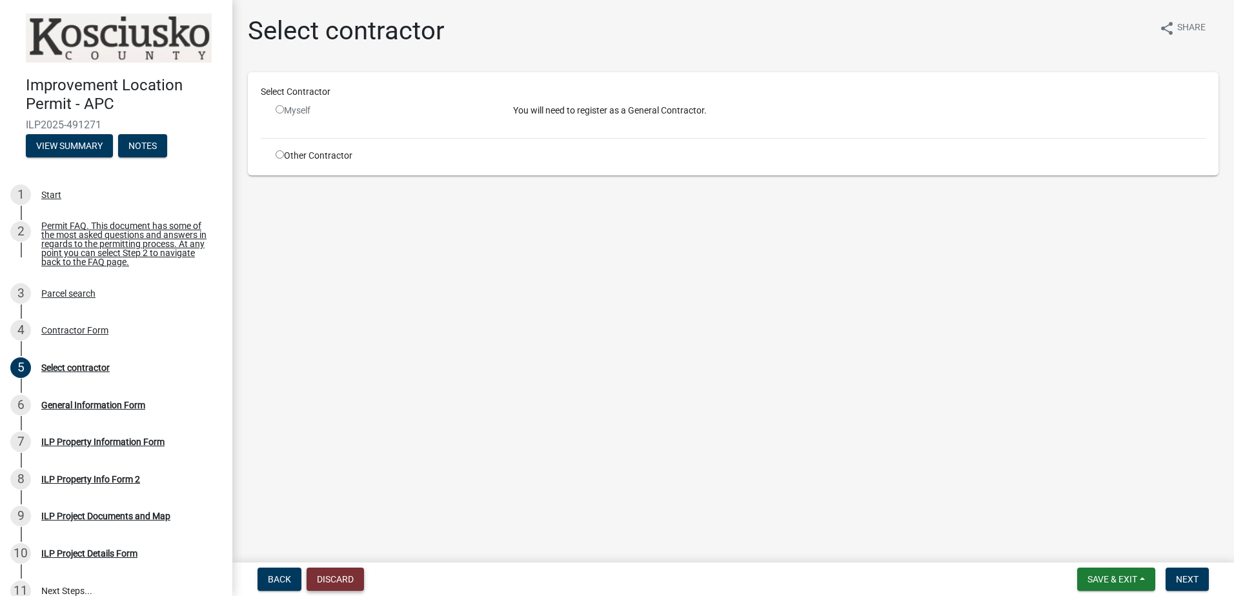
click at [339, 581] on button "Discard" at bounding box center [335, 579] width 57 height 23
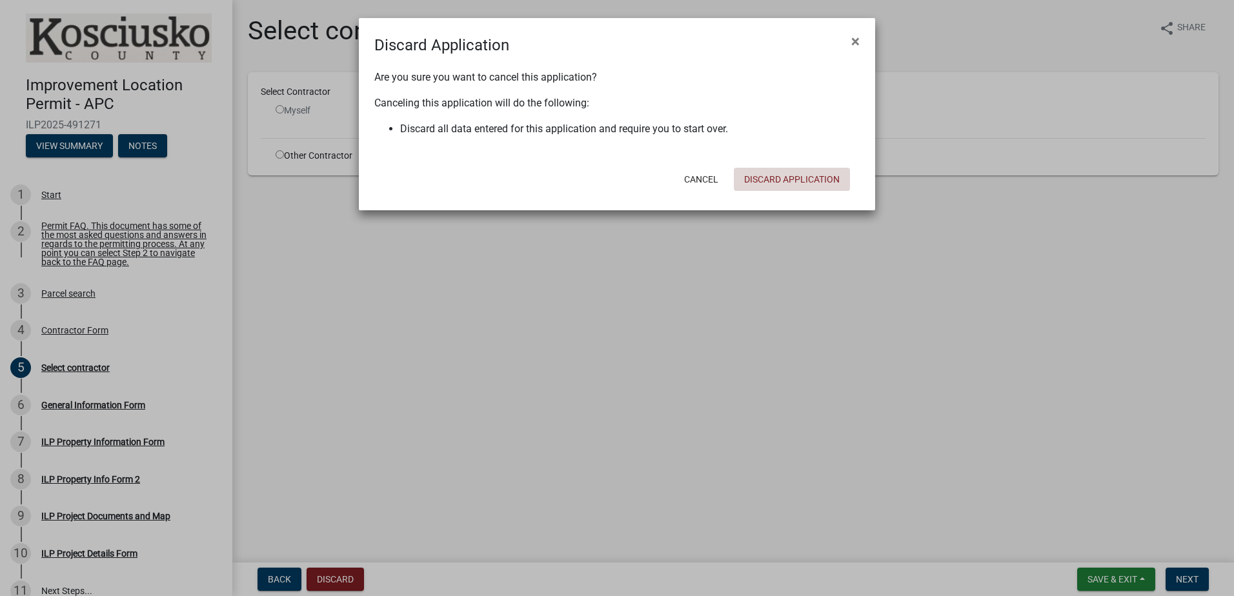
click at [778, 177] on button "Discard Application" at bounding box center [792, 179] width 116 height 23
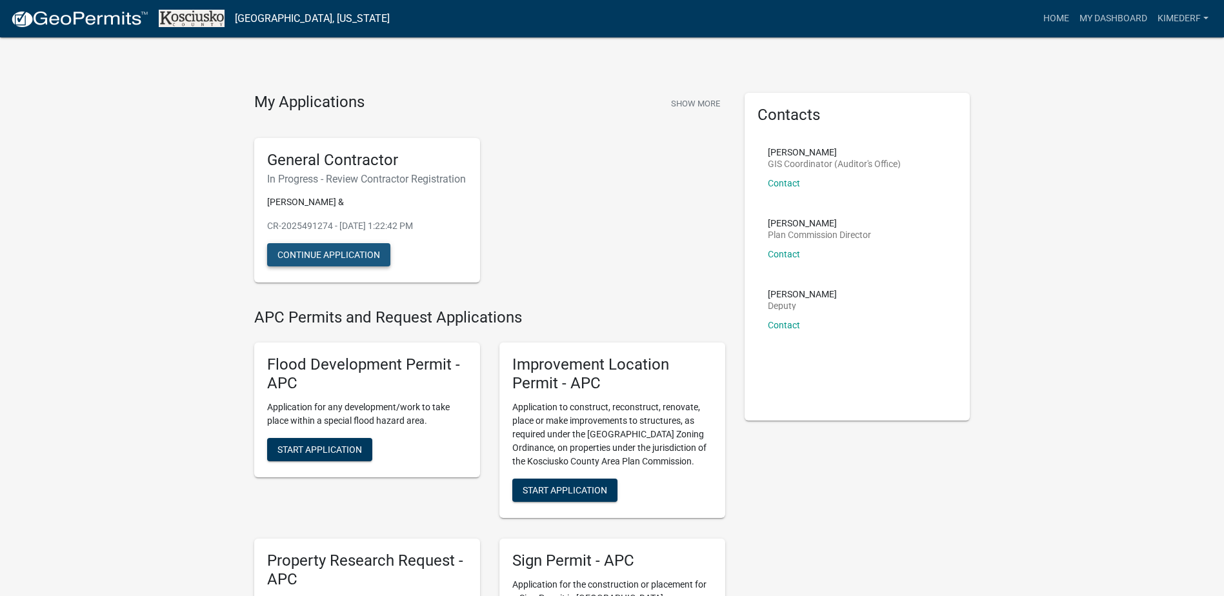
click at [323, 263] on button "Continue Application" at bounding box center [328, 254] width 123 height 23
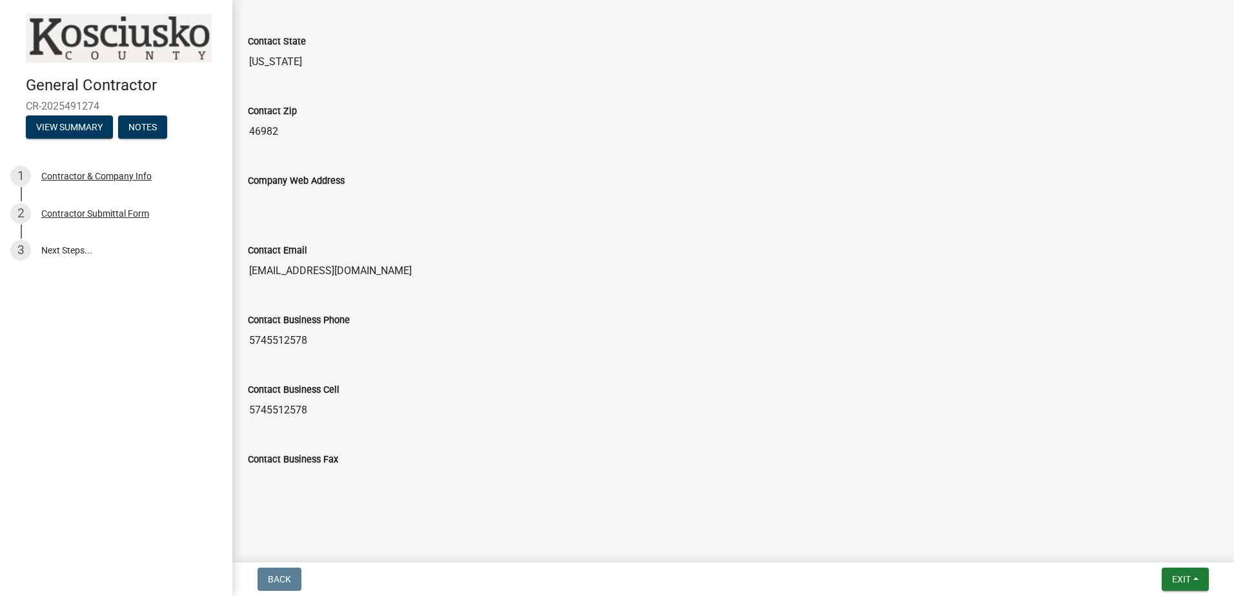
scroll to position [1096, 0]
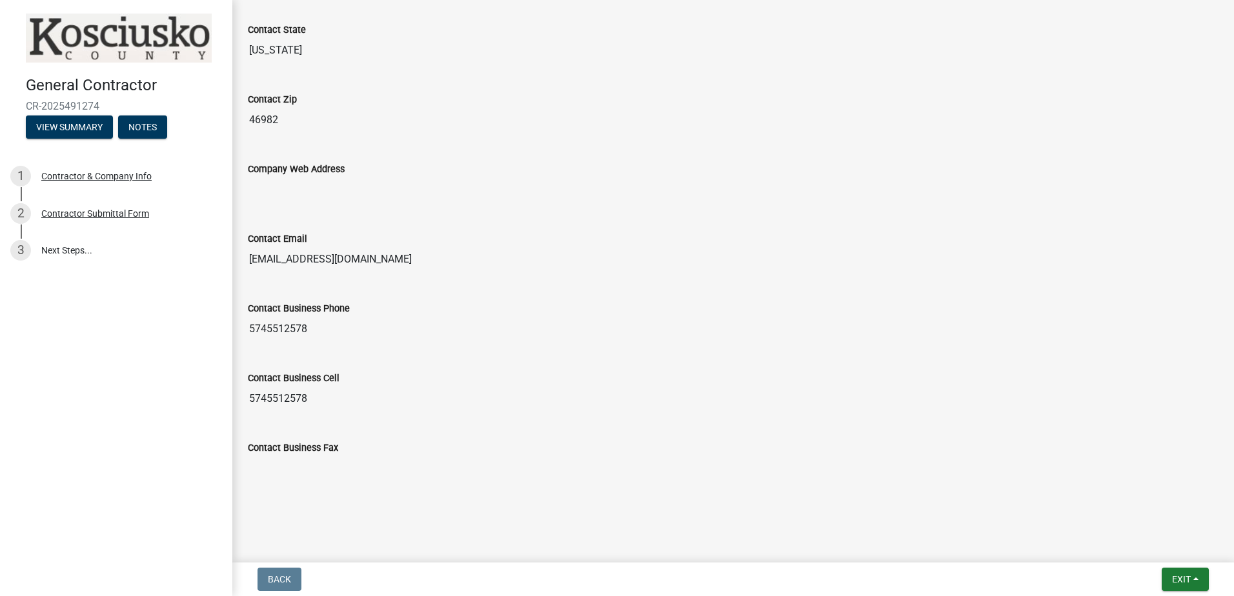
click at [287, 170] on label "Company Web Address" at bounding box center [296, 169] width 97 height 9
click at [287, 177] on input "Company Web Address" at bounding box center [733, 190] width 971 height 26
click at [278, 190] on input "Company Web Address" at bounding box center [733, 190] width 971 height 26
click at [296, 448] on label "Contact Business Fax" at bounding box center [293, 448] width 90 height 9
click at [296, 456] on input "Contact Business Fax" at bounding box center [733, 469] width 971 height 26
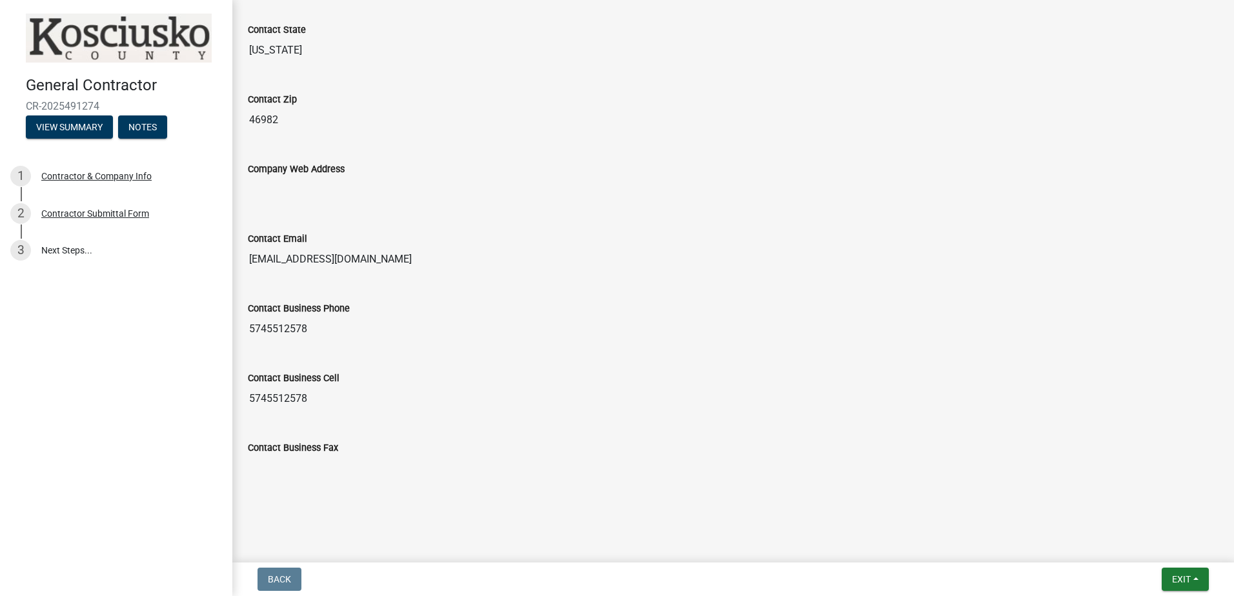
click at [303, 469] on input "Contact Business Fax" at bounding box center [733, 469] width 971 height 26
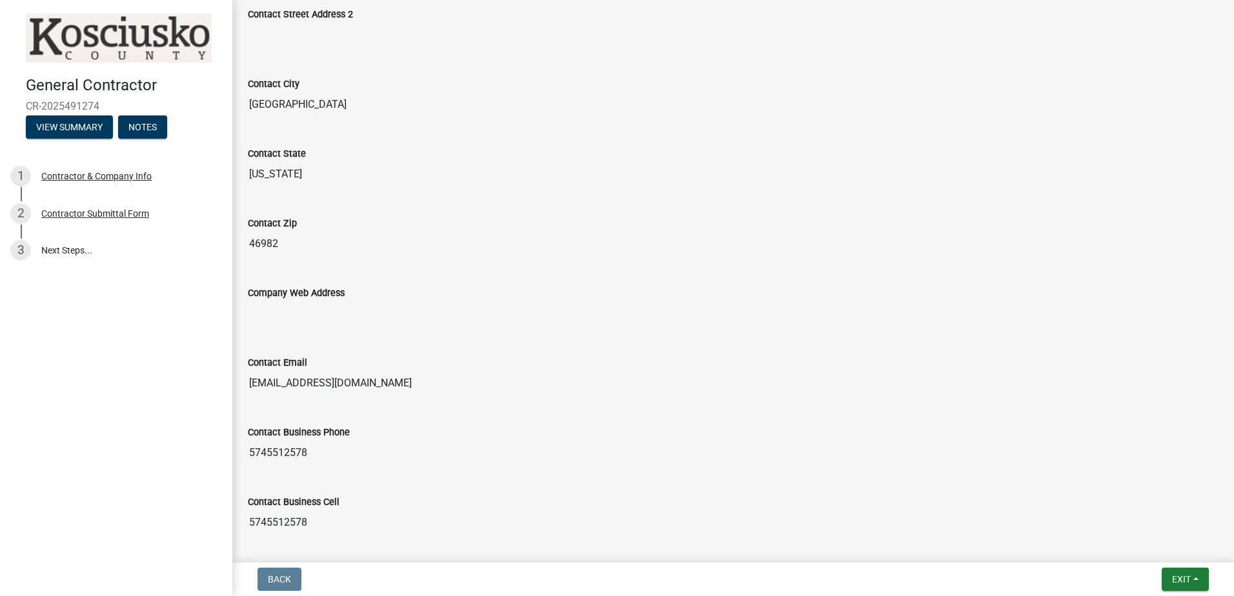
scroll to position [967, 0]
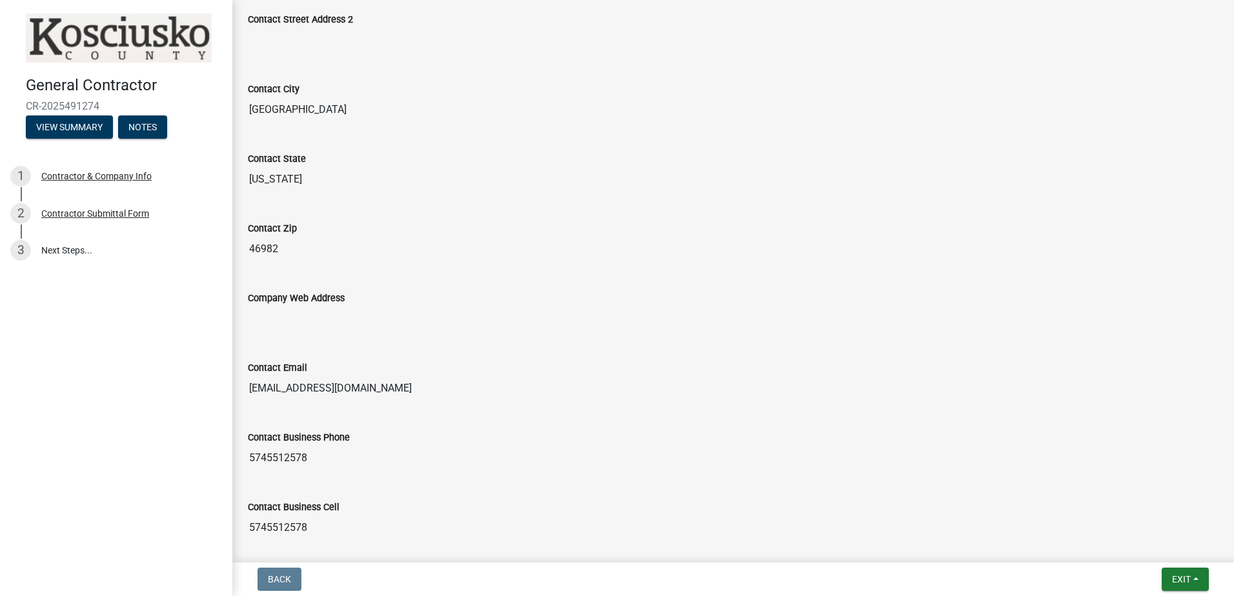
click at [286, 299] on label "Company Web Address" at bounding box center [296, 298] width 97 height 9
click at [286, 306] on input "Company Web Address" at bounding box center [733, 319] width 971 height 26
click at [432, 321] on input "Company Web Address" at bounding box center [733, 319] width 971 height 26
drag, startPoint x: 432, startPoint y: 321, endPoint x: 418, endPoint y: 321, distance: 13.6
click at [418, 321] on input "Company Web Address" at bounding box center [733, 319] width 971 height 26
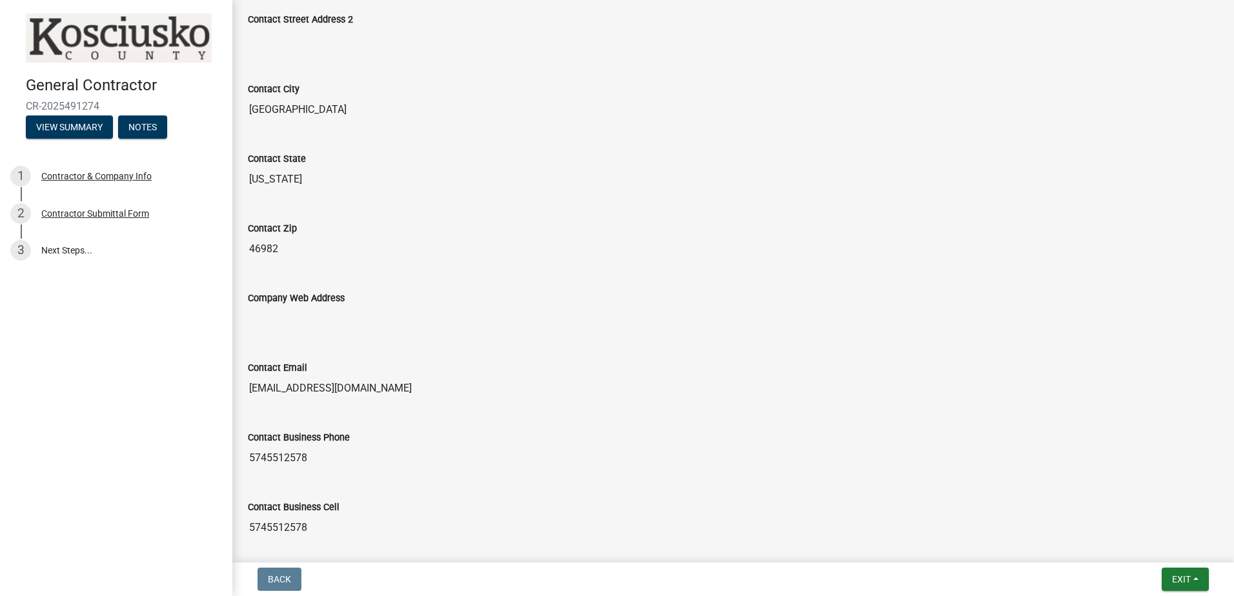
drag, startPoint x: 382, startPoint y: 324, endPoint x: 465, endPoint y: 313, distance: 84.0
click at [476, 320] on input "Company Web Address" at bounding box center [733, 319] width 971 height 26
drag, startPoint x: 465, startPoint y: 313, endPoint x: 345, endPoint y: 327, distance: 120.8
drag, startPoint x: 345, startPoint y: 327, endPoint x: 332, endPoint y: 325, distance: 13.7
click at [332, 325] on input "Company Web Address" at bounding box center [733, 319] width 971 height 26
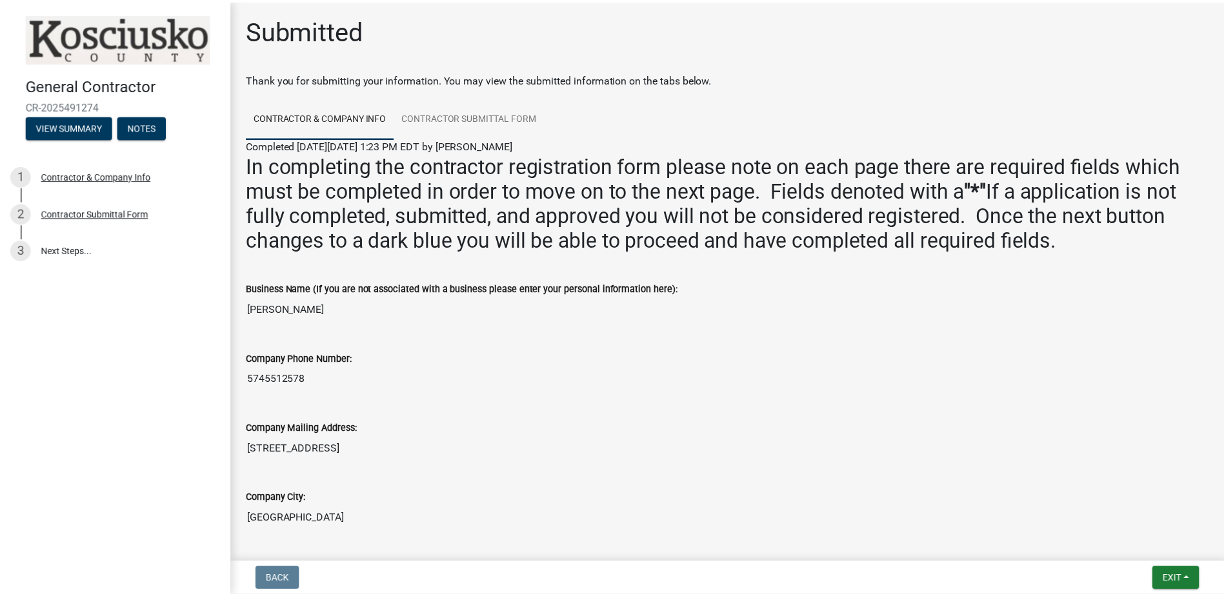
scroll to position [0, 0]
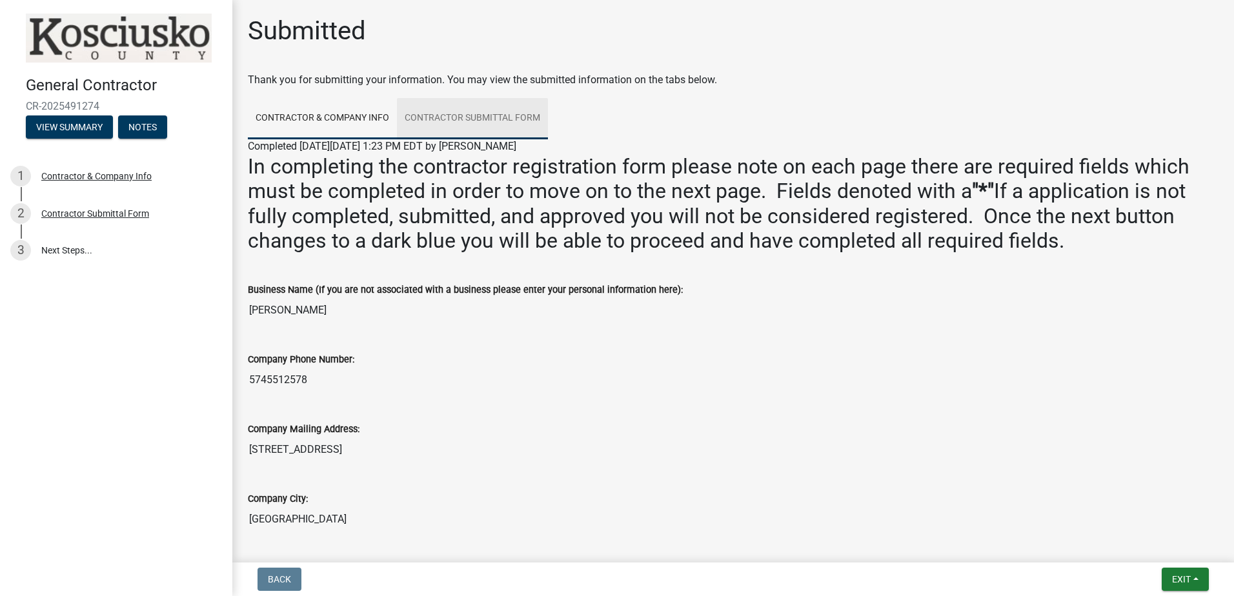
click at [425, 115] on link "Contractor Submittal Form" at bounding box center [472, 118] width 151 height 41
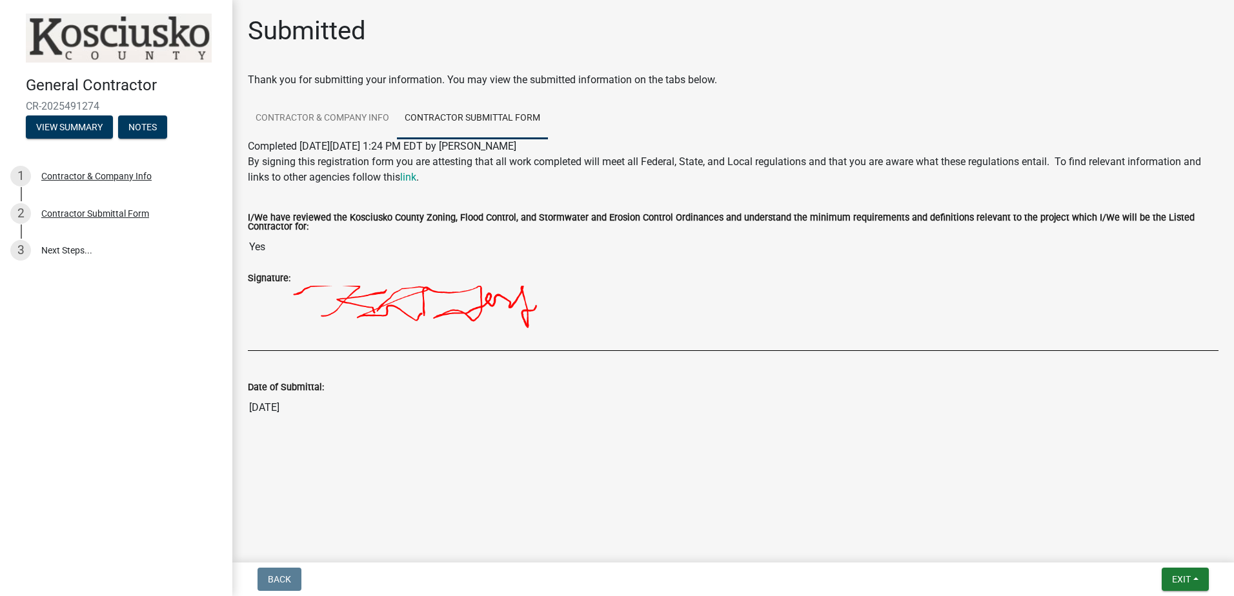
click at [541, 310] on img at bounding box center [582, 318] width 669 height 65
click at [277, 307] on img at bounding box center [582, 318] width 669 height 65
click at [392, 321] on img at bounding box center [582, 318] width 669 height 65
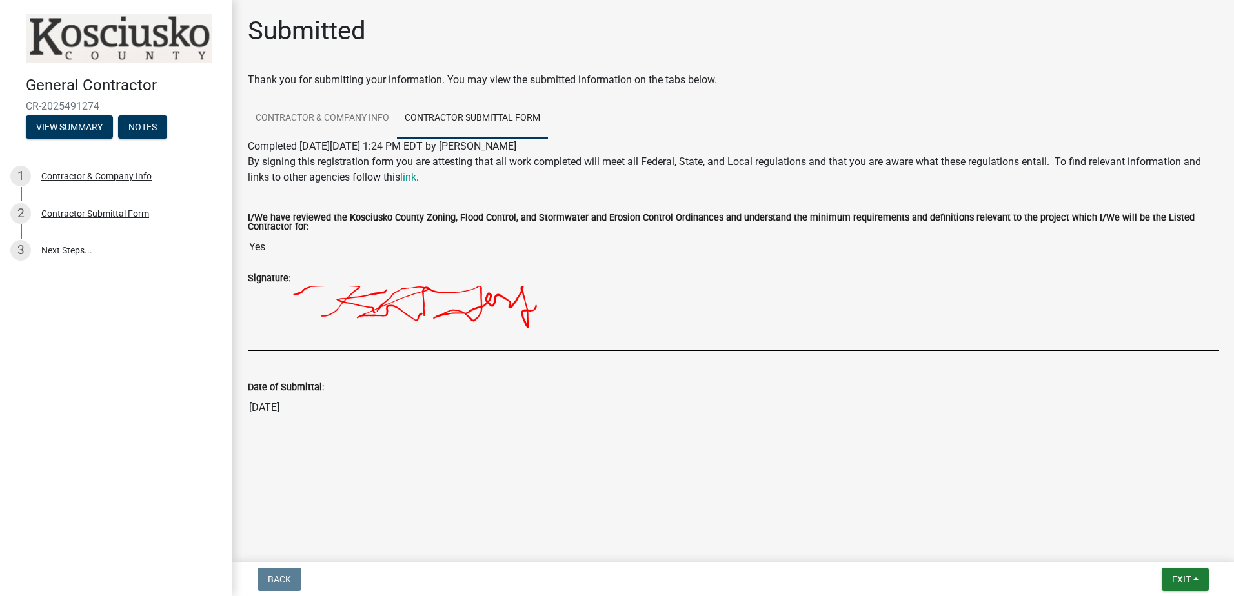
click at [567, 309] on img at bounding box center [582, 318] width 669 height 65
click at [523, 305] on img at bounding box center [582, 318] width 669 height 65
click at [1182, 576] on span "Exit" at bounding box center [1181, 579] width 19 height 10
click at [1179, 580] on span "Exit" at bounding box center [1181, 579] width 19 height 10
click at [1181, 579] on span "Exit" at bounding box center [1181, 579] width 19 height 10
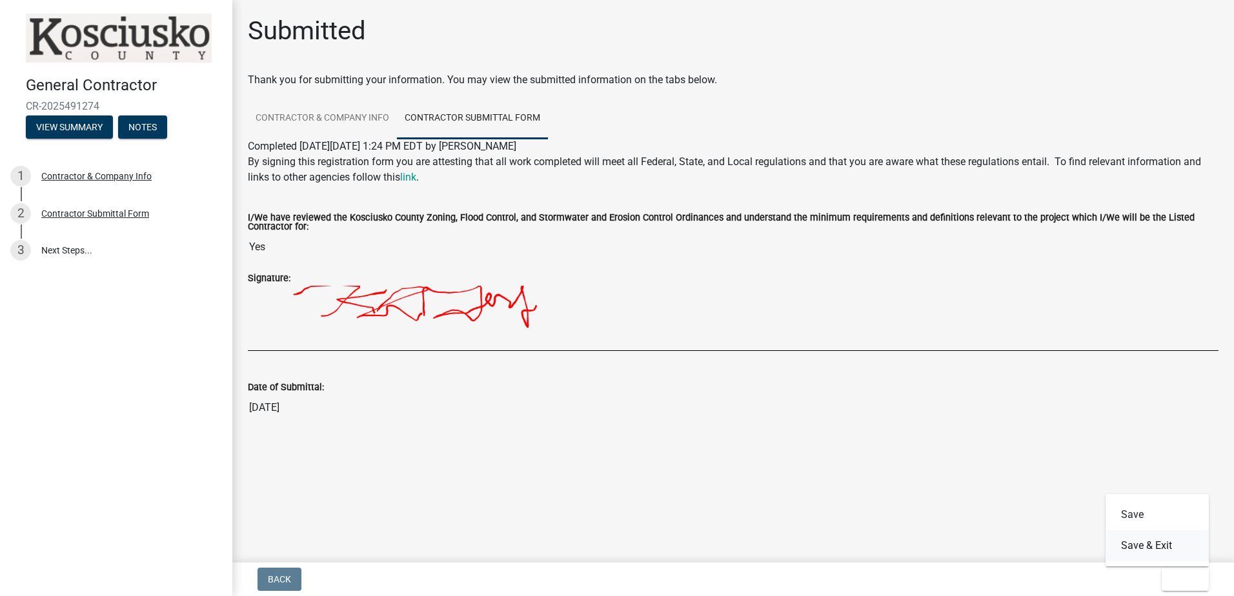
click at [1154, 546] on button "Save & Exit" at bounding box center [1156, 545] width 103 height 31
